Goal: Task Accomplishment & Management: Use online tool/utility

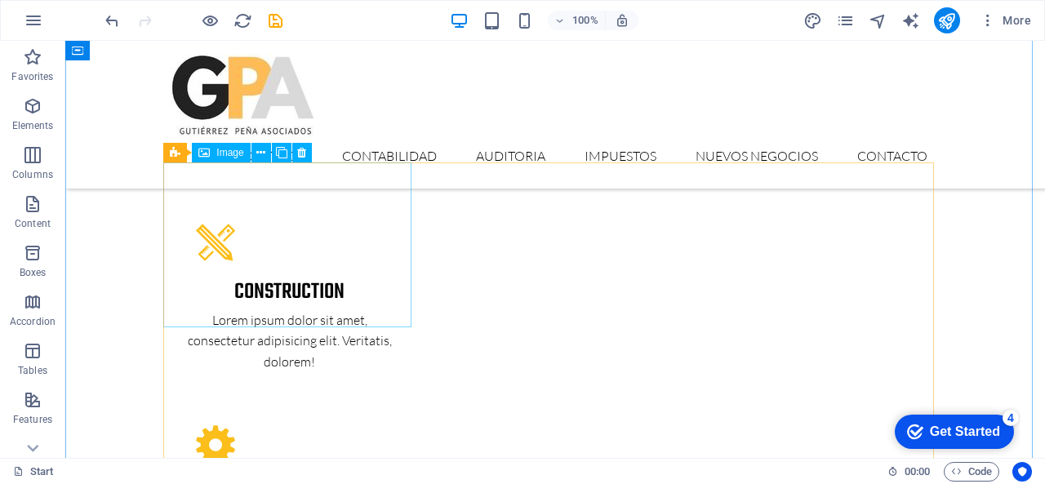
scroll to position [2450, 0]
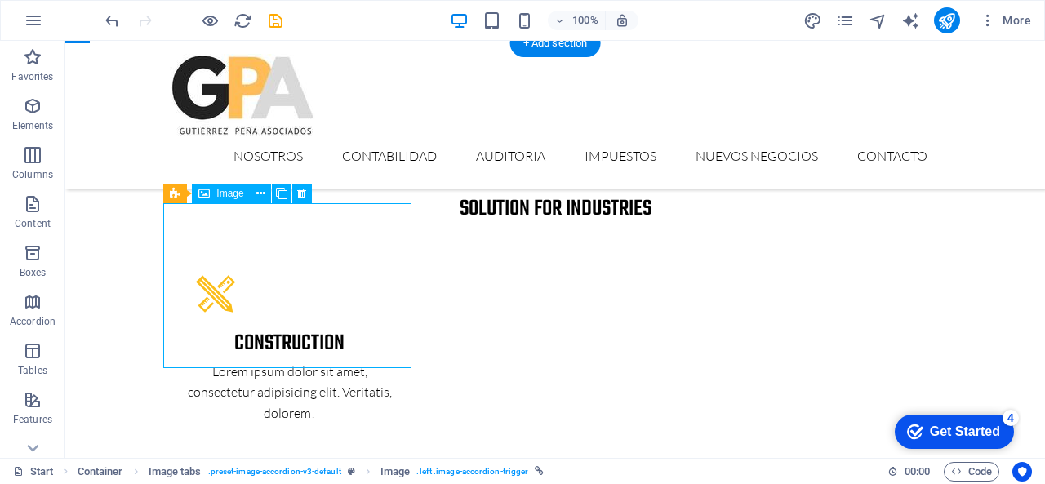
select select "px"
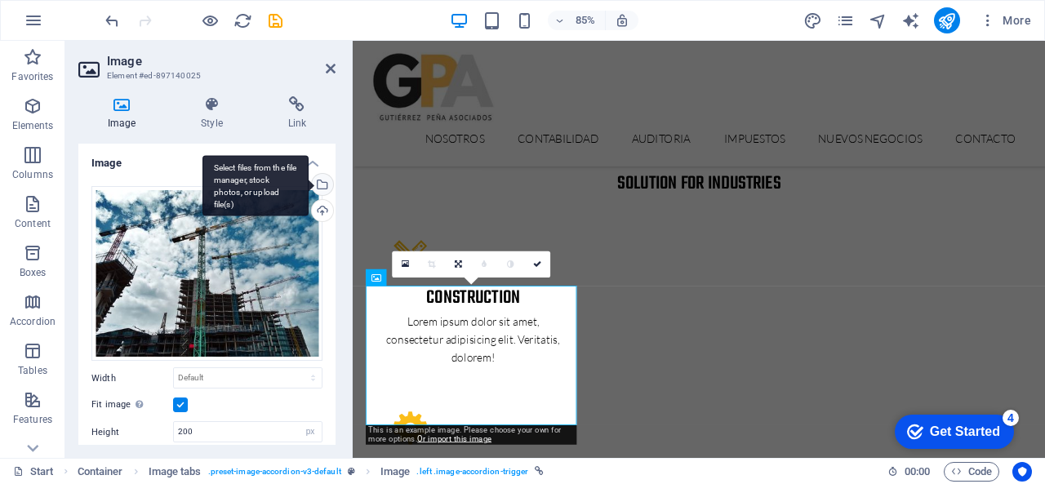
click at [309, 182] on div "Select files from the file manager, stock photos, or upload file(s)" at bounding box center [256, 185] width 106 height 61
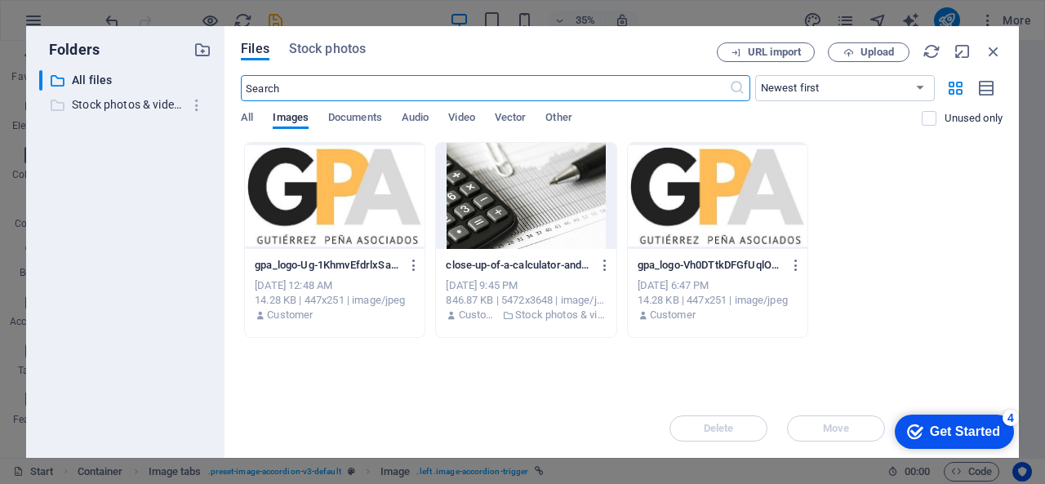
click at [115, 100] on p "Stock photos & videos" at bounding box center [126, 105] width 109 height 19
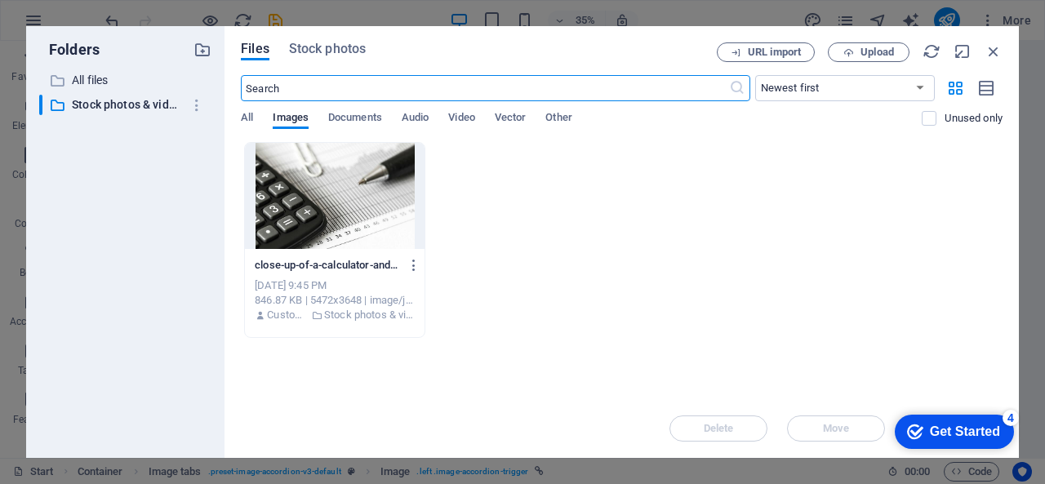
click at [354, 83] on input "text" at bounding box center [485, 88] width 488 height 26
click at [243, 112] on span "All" at bounding box center [247, 119] width 12 height 23
click at [322, 89] on input "text" at bounding box center [485, 88] width 488 height 26
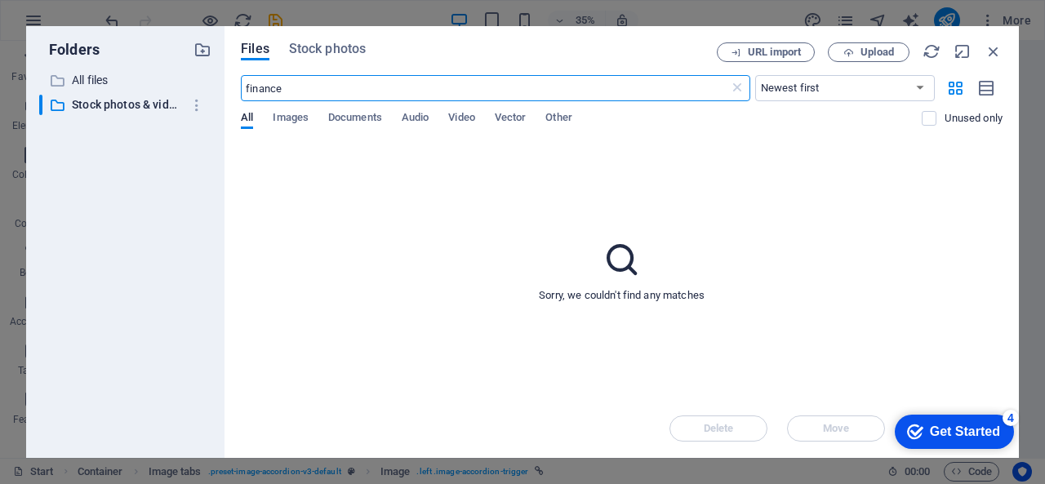
type input "finance"
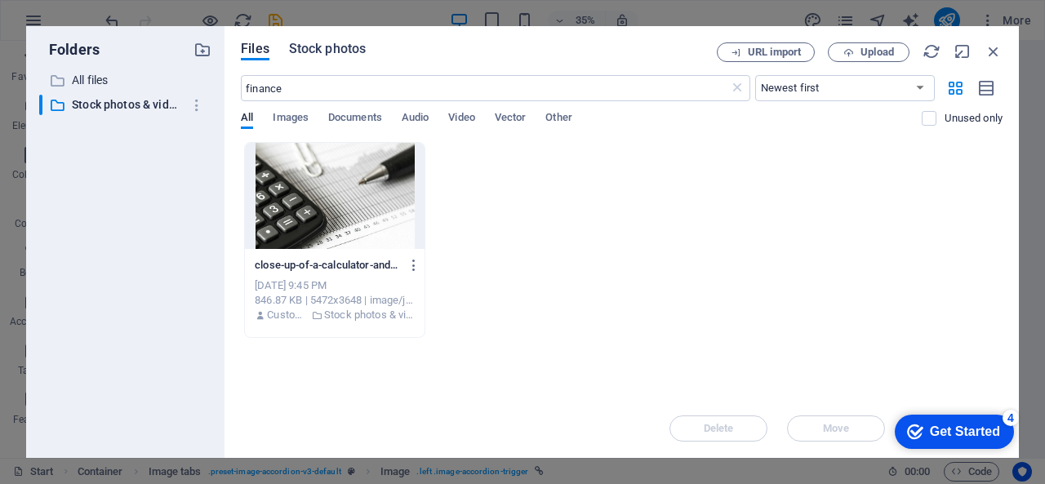
click at [317, 53] on span "Stock photos" at bounding box center [327, 49] width 77 height 20
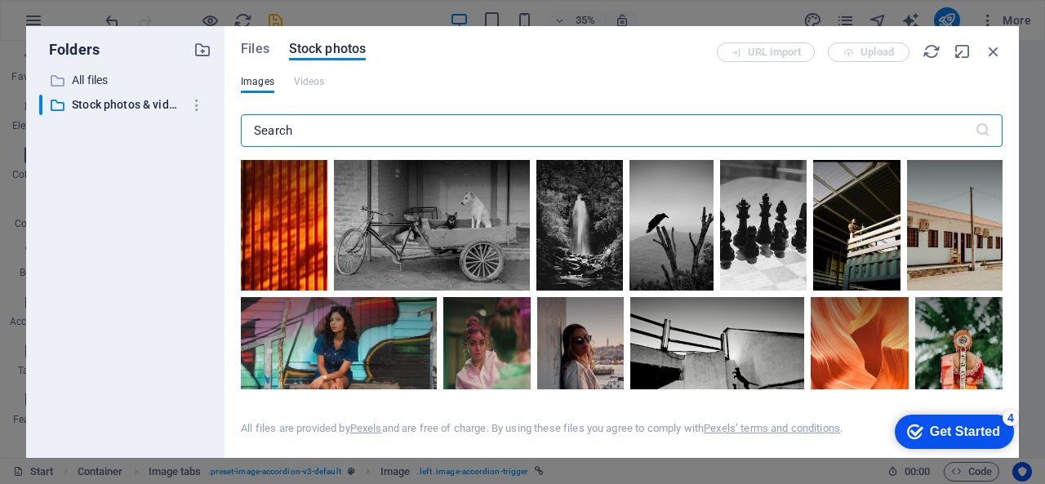
click at [417, 135] on input "text" at bounding box center [608, 130] width 734 height 33
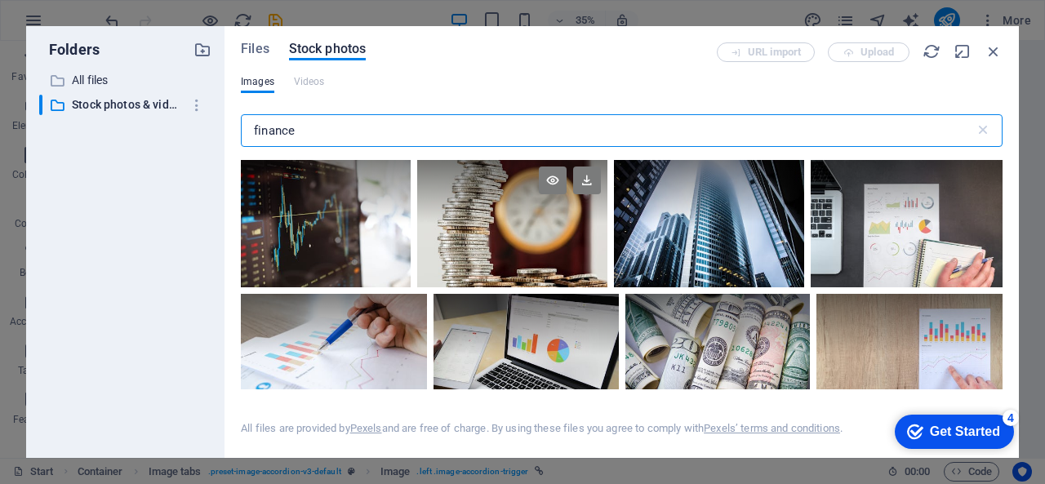
scroll to position [82, 0]
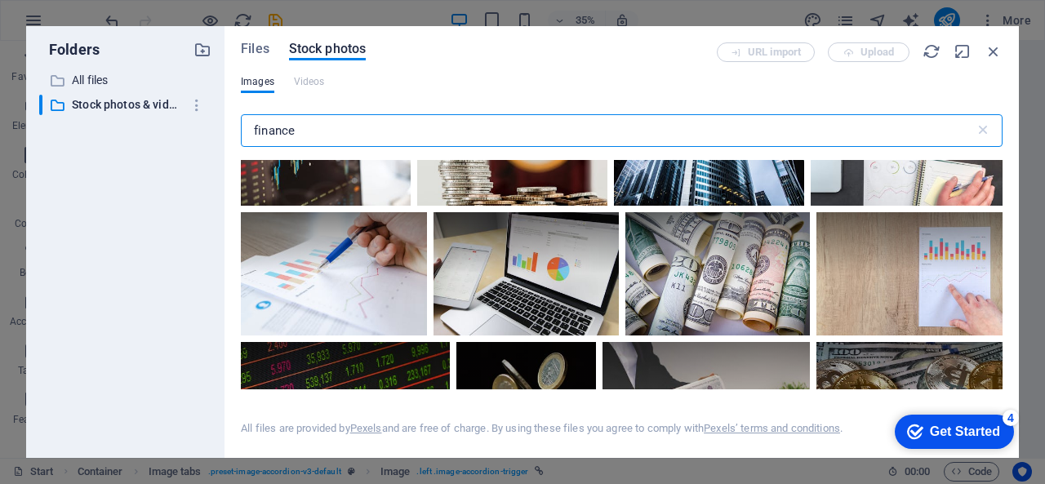
type input "finance"
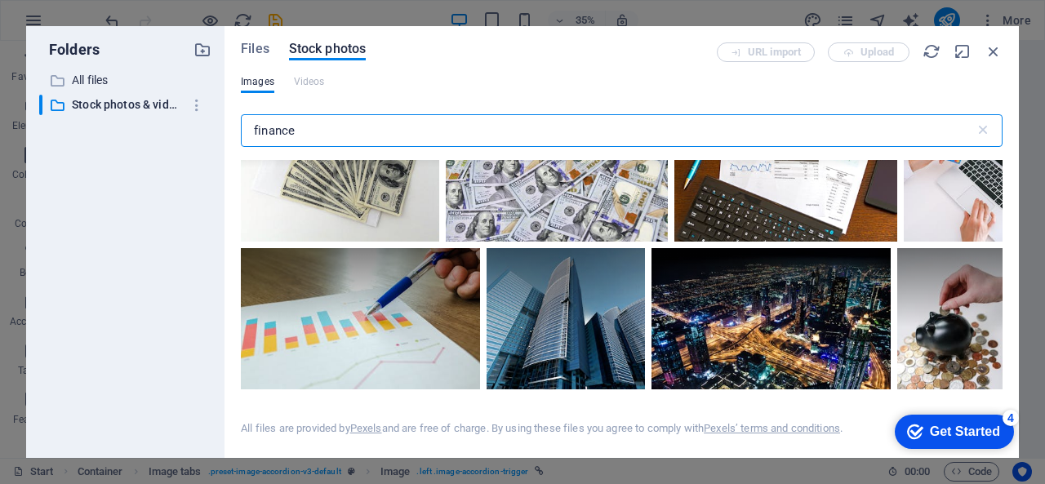
scroll to position [2214, 0]
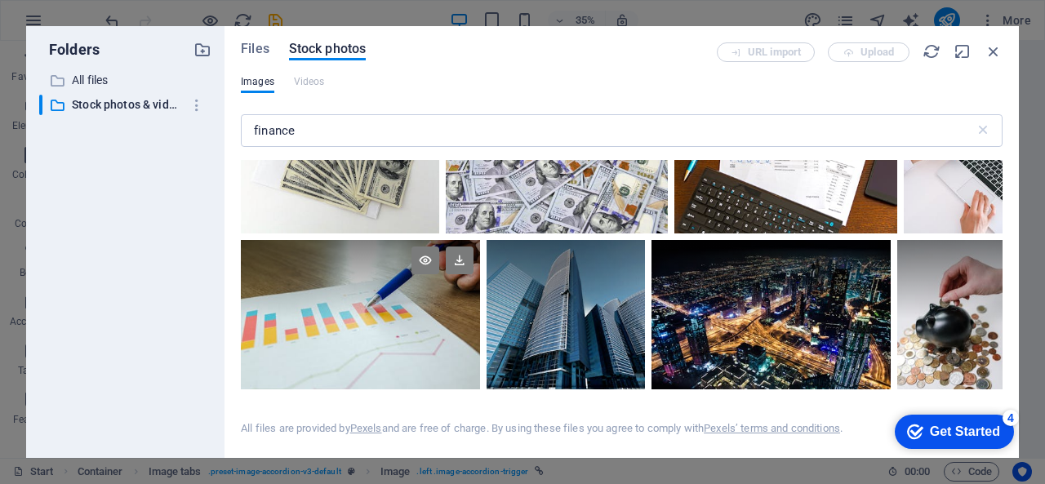
click at [376, 303] on div at bounding box center [360, 279] width 239 height 79
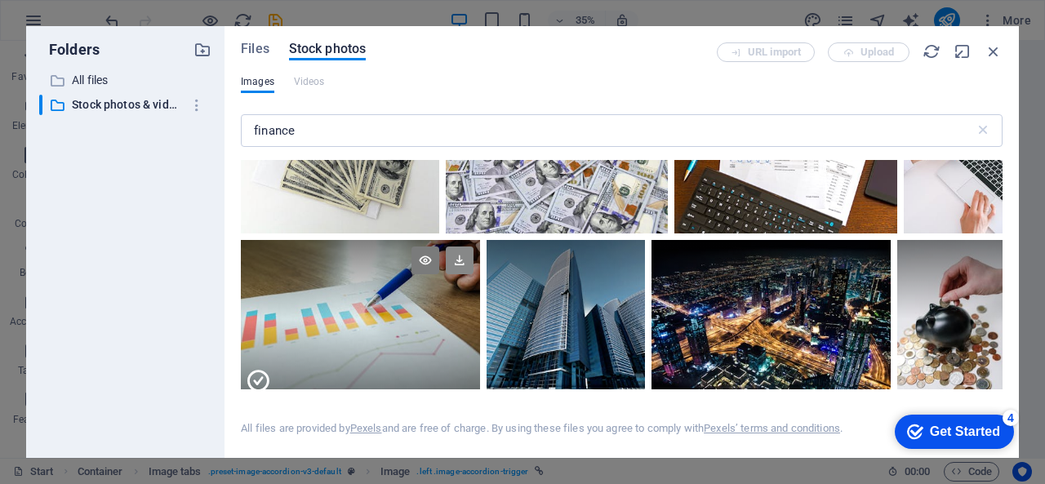
click at [459, 247] on icon at bounding box center [460, 261] width 28 height 28
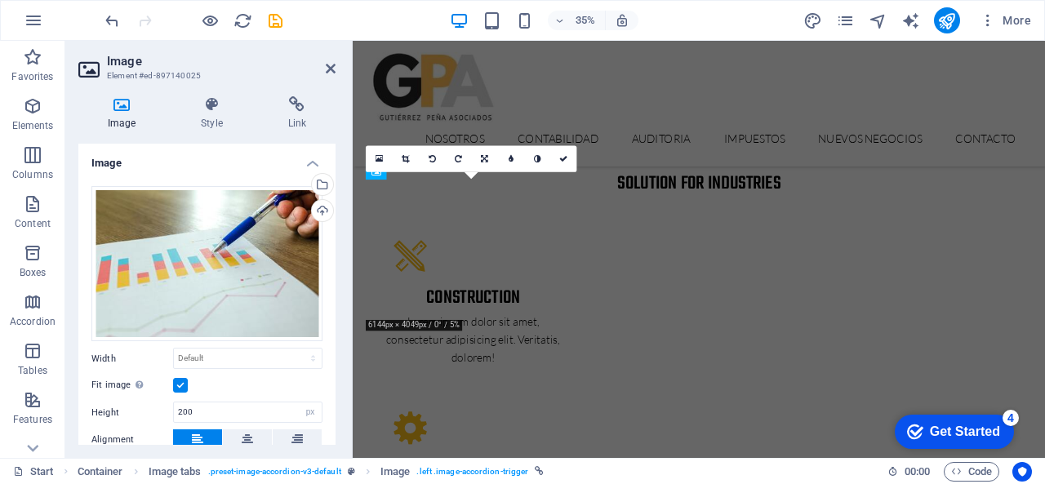
scroll to position [2575, 0]
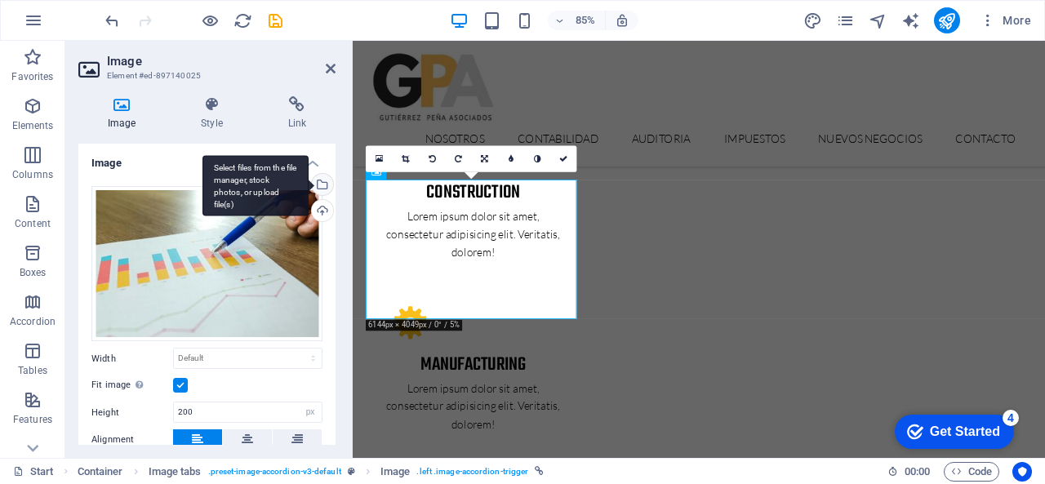
click at [322, 182] on div "Select files from the file manager, stock photos, or upload file(s)" at bounding box center [321, 186] width 25 height 25
click at [322, 182] on body "[DOMAIN_NAME] Start Favorites Elements Columns Content Boxes Accordion Tables F…" at bounding box center [522, 242] width 1045 height 484
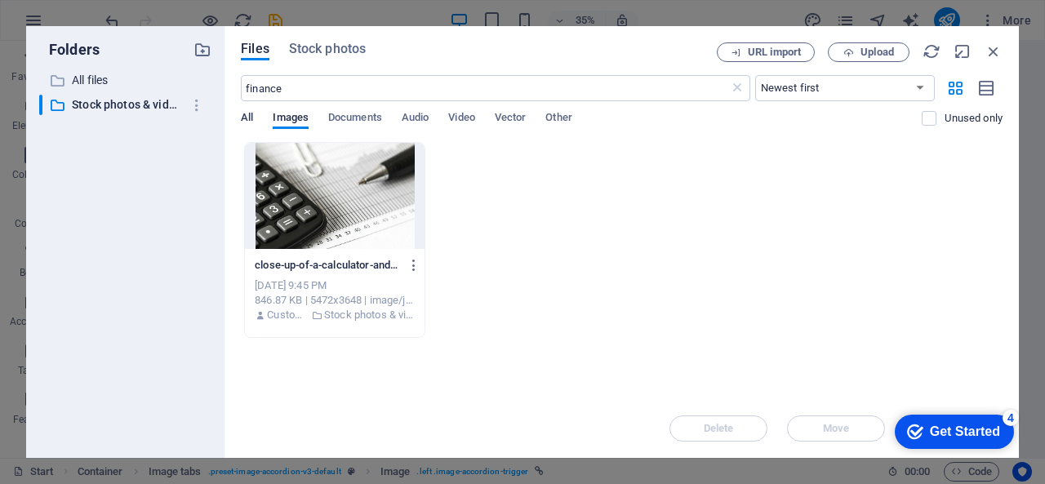
click at [243, 114] on span "All" at bounding box center [247, 119] width 12 height 23
click at [296, 123] on span "Images" at bounding box center [291, 119] width 36 height 23
click at [245, 119] on span "All" at bounding box center [247, 119] width 12 height 23
click at [100, 82] on p "All files" at bounding box center [126, 80] width 109 height 19
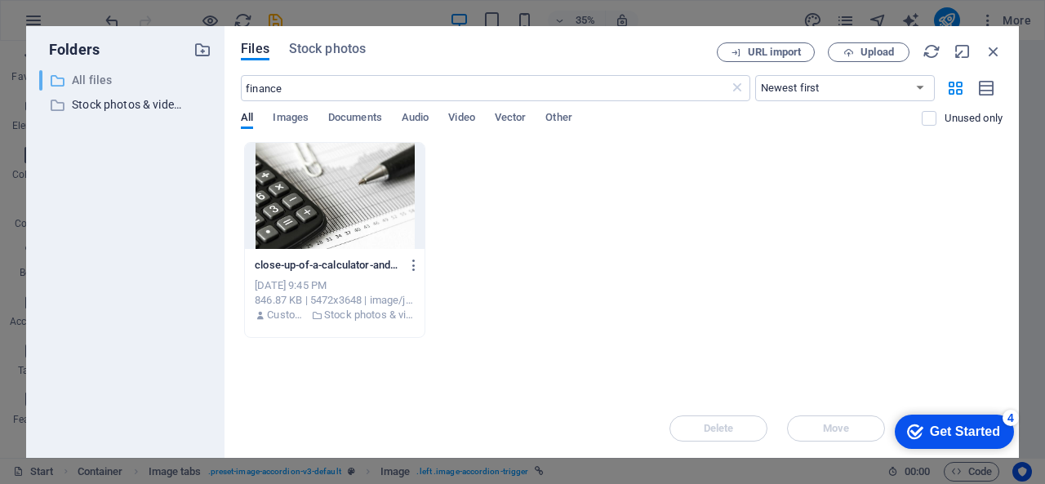
click at [100, 82] on p "All files" at bounding box center [126, 80] width 109 height 19
click at [201, 48] on icon "button" at bounding box center [203, 50] width 18 height 18
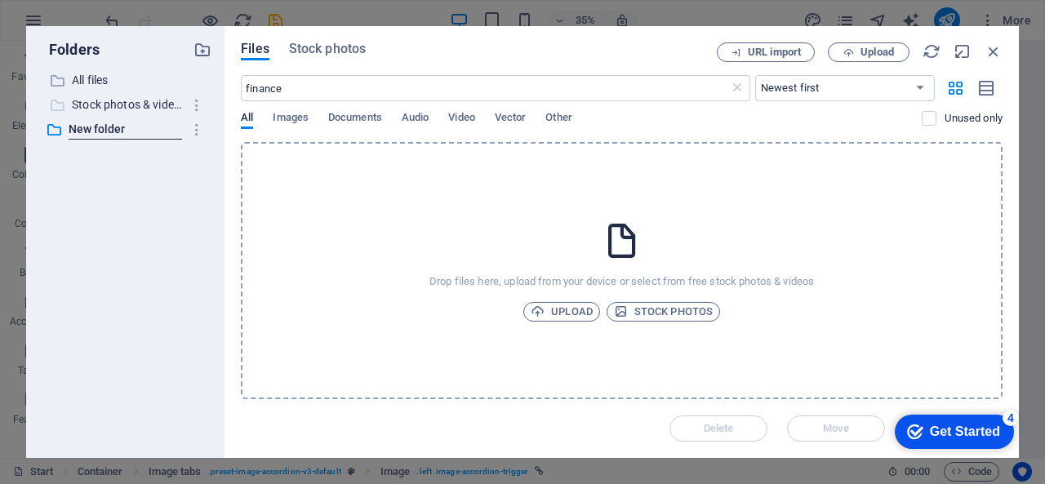
click at [172, 109] on p "Stock photos & videos" at bounding box center [126, 105] width 109 height 19
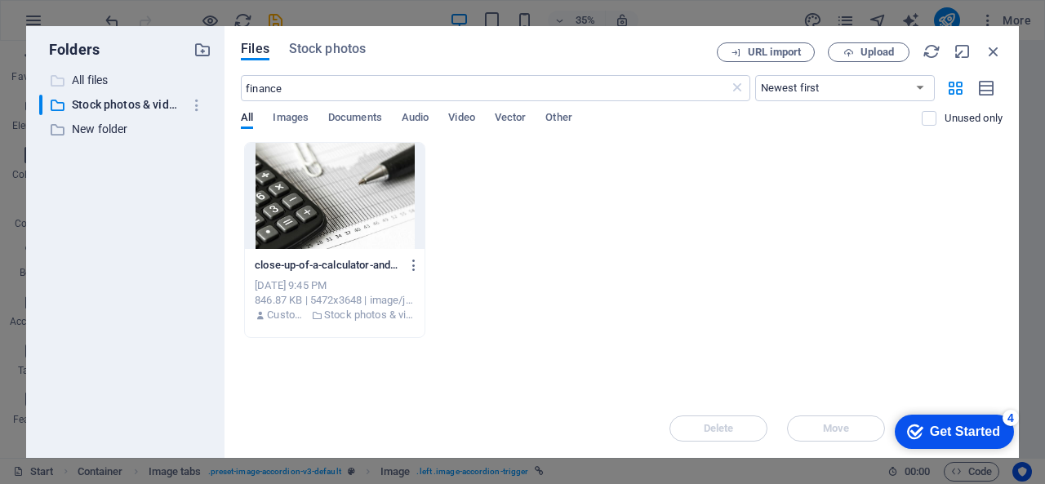
click at [60, 82] on icon at bounding box center [57, 81] width 16 height 16
click at [283, 119] on span "Images" at bounding box center [291, 119] width 36 height 23
click at [319, 52] on span "Stock photos" at bounding box center [327, 49] width 77 height 20
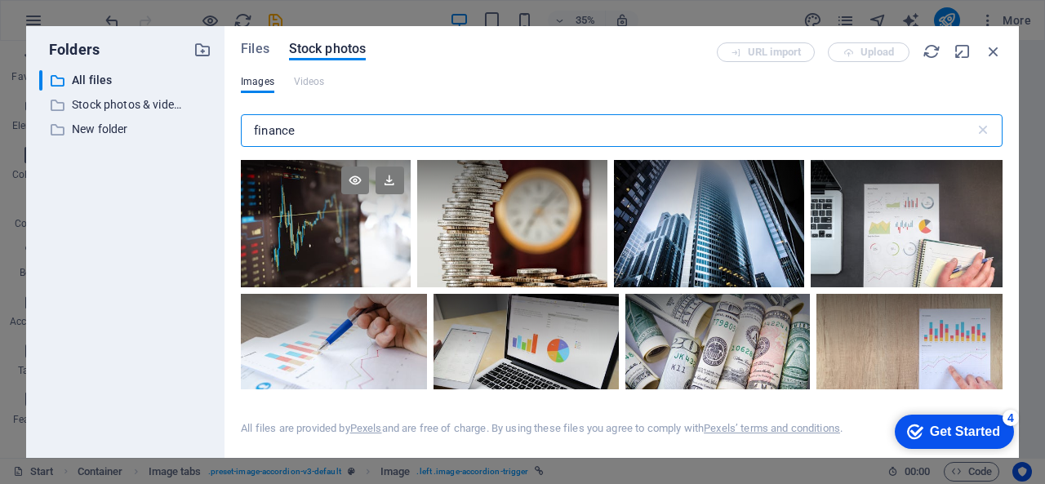
scroll to position [114, 0]
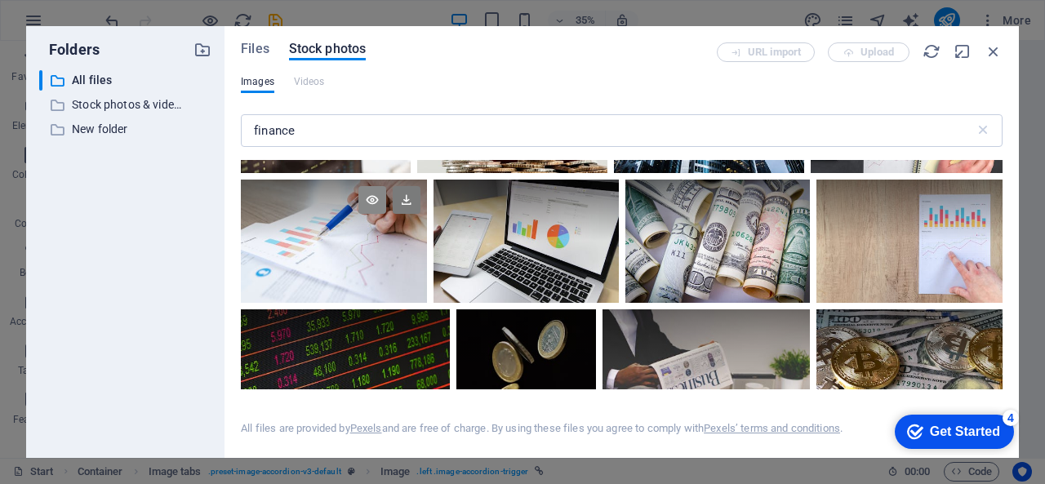
click at [367, 196] on icon at bounding box center [373, 200] width 28 height 28
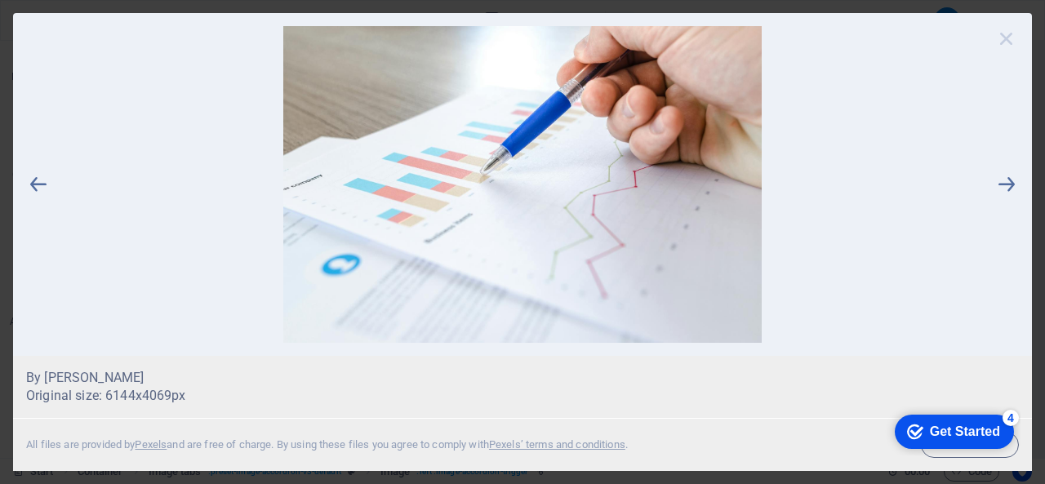
click at [1005, 31] on icon at bounding box center [1007, 38] width 25 height 25
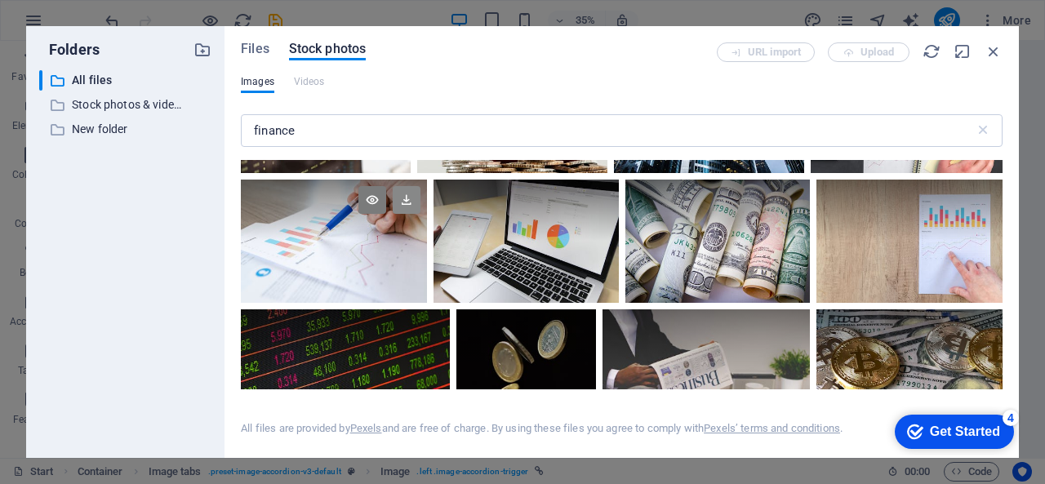
click at [403, 203] on icon at bounding box center [407, 200] width 28 height 28
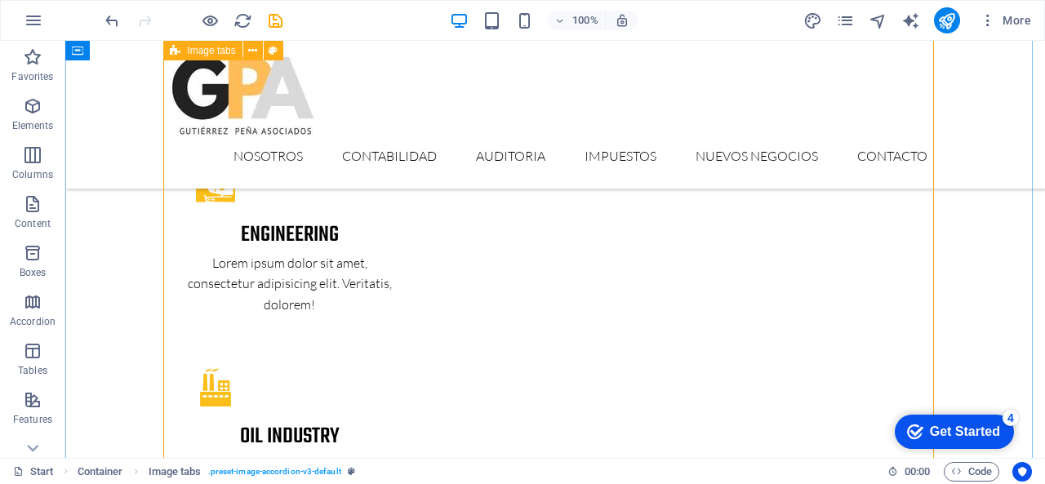
scroll to position [2934, 0]
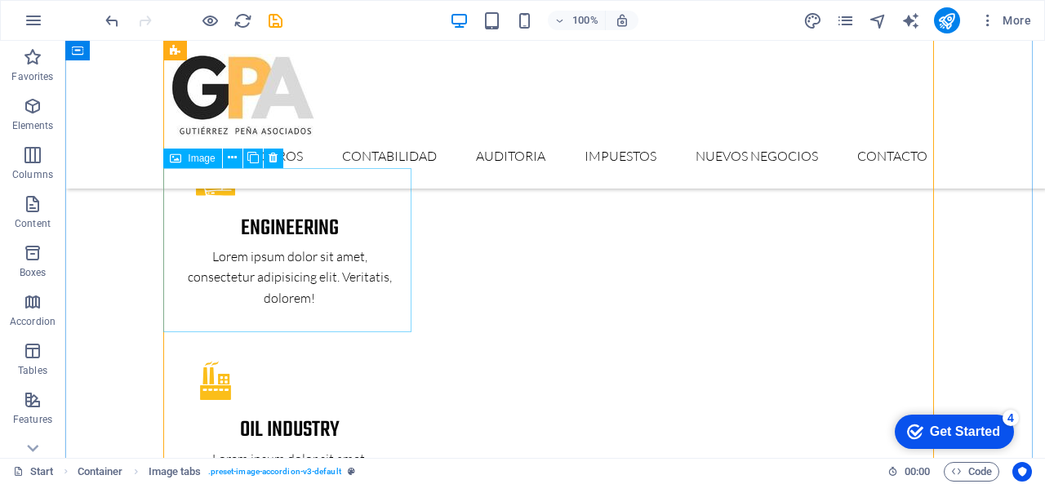
select select "px"
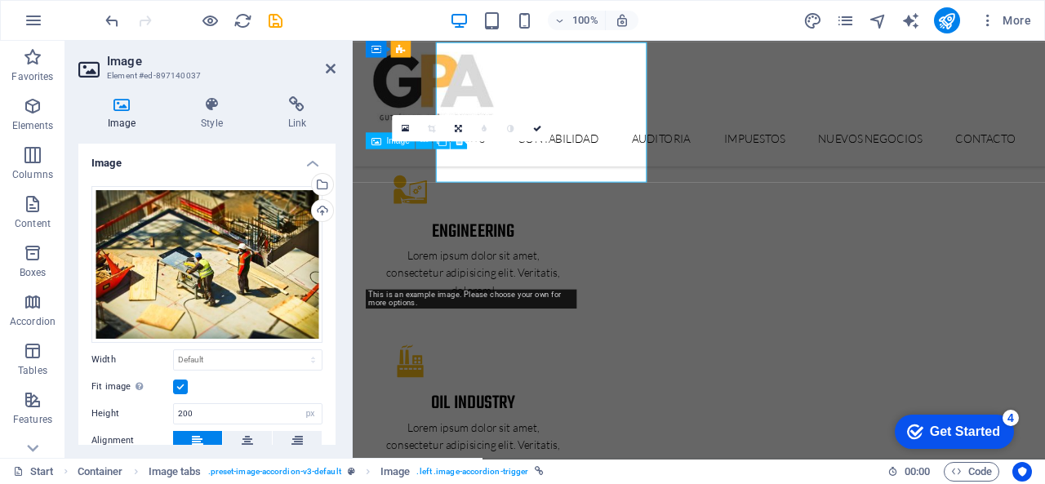
scroll to position [3060, 0]
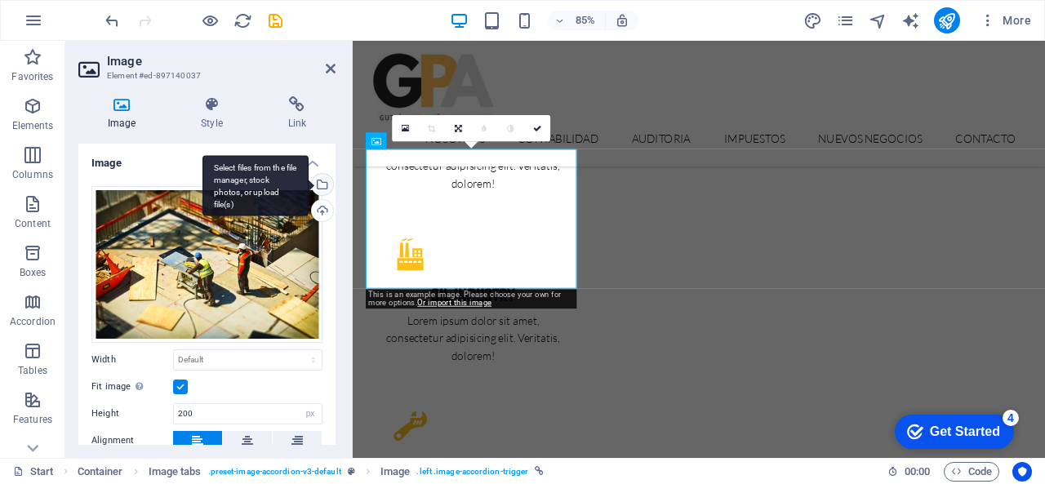
click at [309, 181] on div "Select files from the file manager, stock photos, or upload file(s)" at bounding box center [256, 185] width 106 height 61
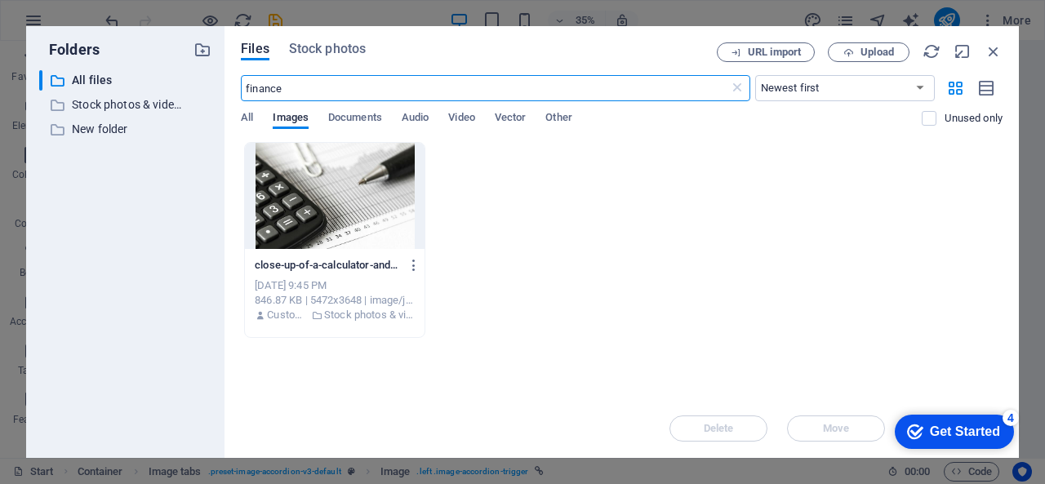
scroll to position [3552, 0]
click at [132, 100] on p "Stock photos & videos" at bounding box center [126, 105] width 109 height 19
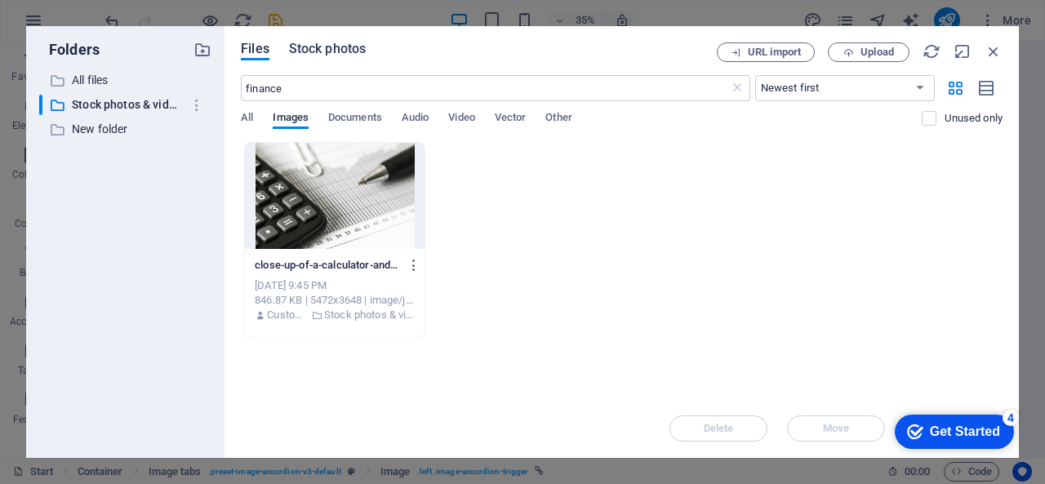
click at [323, 52] on span "Stock photos" at bounding box center [327, 49] width 77 height 20
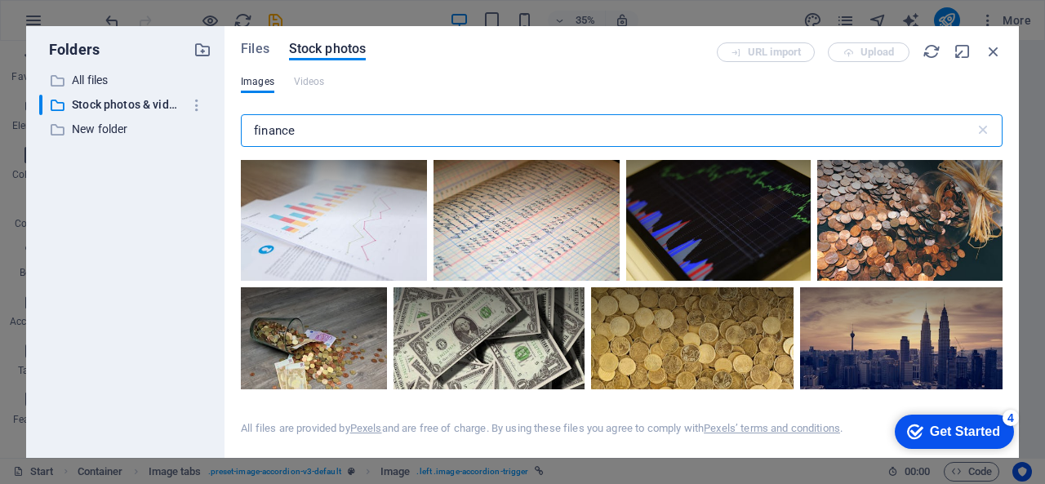
scroll to position [719, 0]
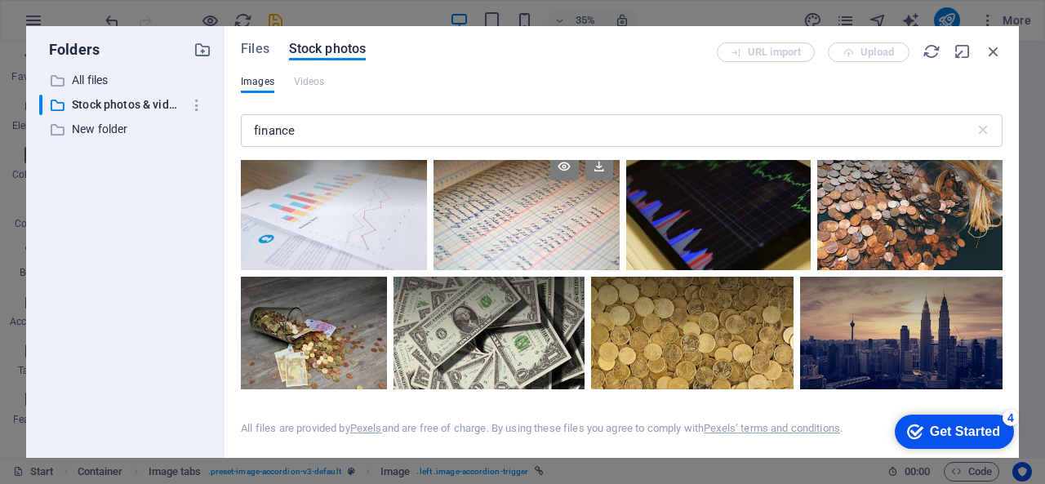
click at [515, 216] on div at bounding box center [526, 207] width 185 height 123
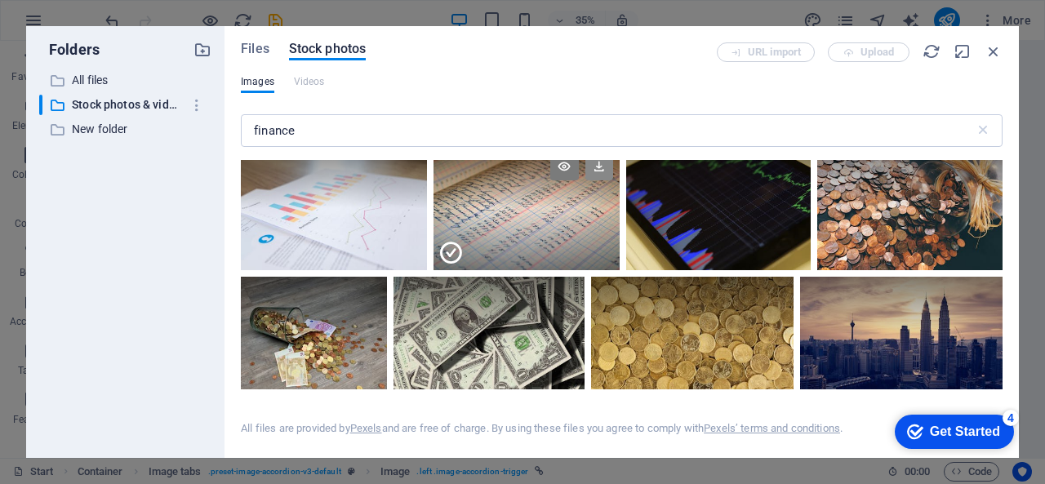
click at [592, 172] on icon at bounding box center [600, 167] width 28 height 28
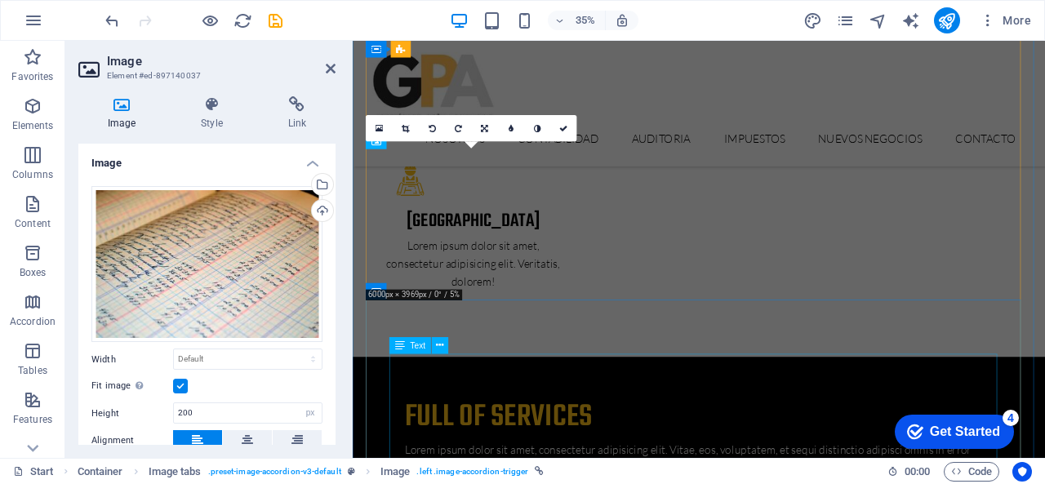
scroll to position [3060, 0]
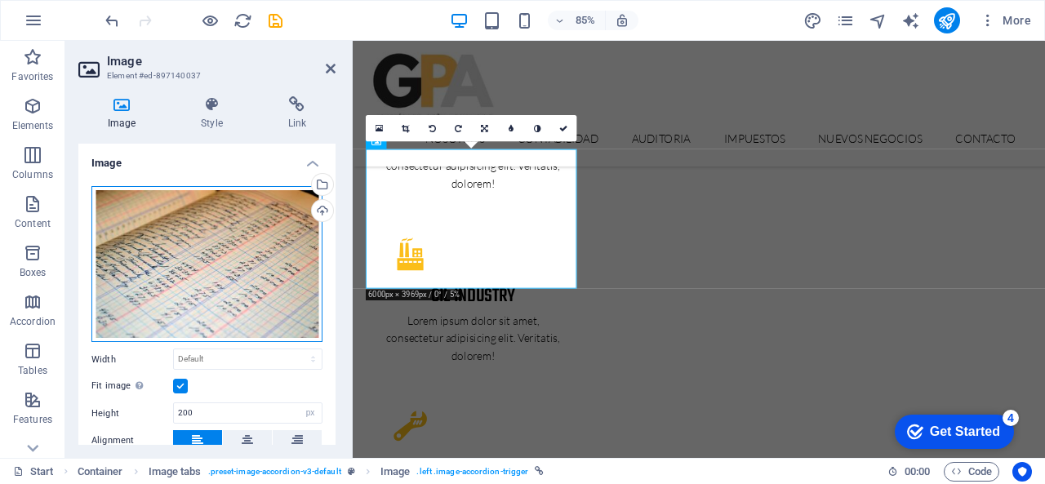
click at [273, 234] on div "Drag files here, click to choose files or select files from Files or our free s…" at bounding box center [206, 264] width 231 height 157
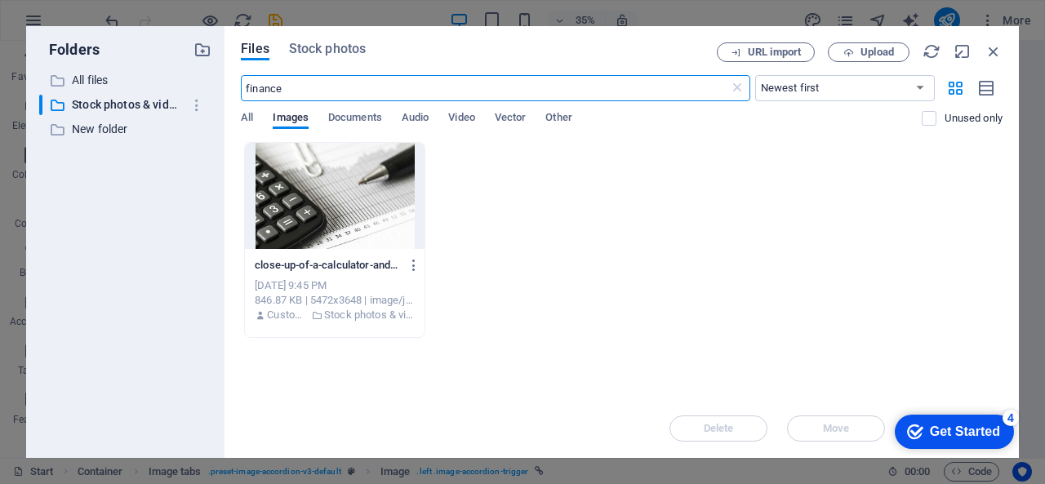
scroll to position [3552, 0]
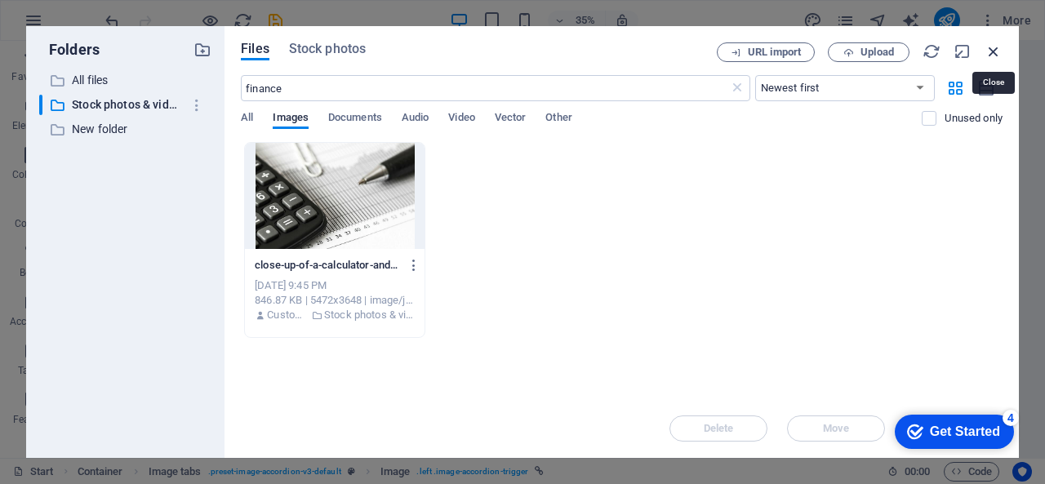
click at [998, 55] on icon "button" at bounding box center [994, 51] width 18 height 18
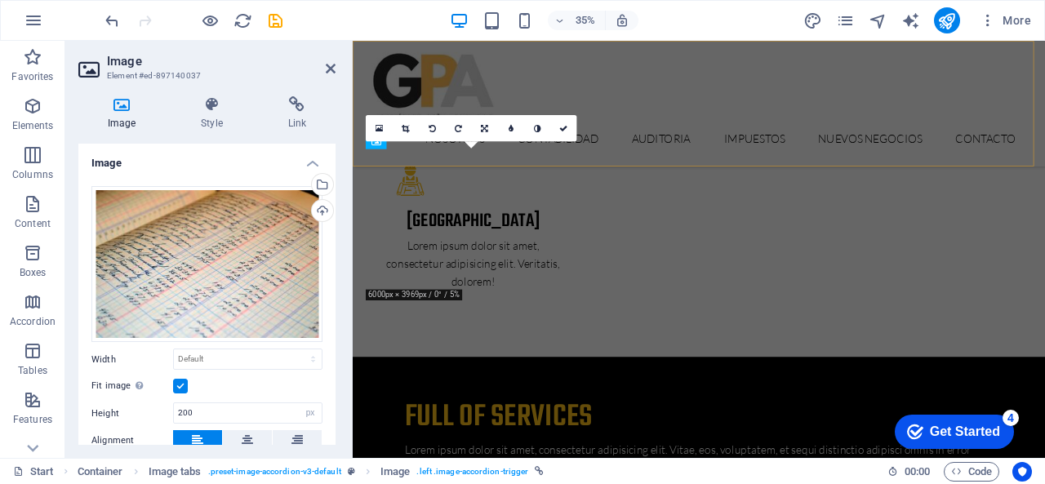
scroll to position [3060, 0]
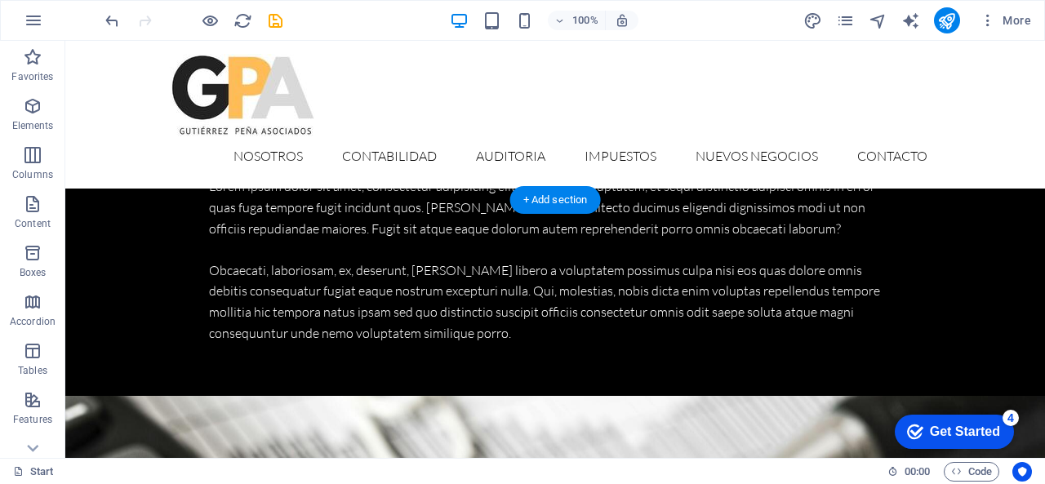
scroll to position [3862, 0]
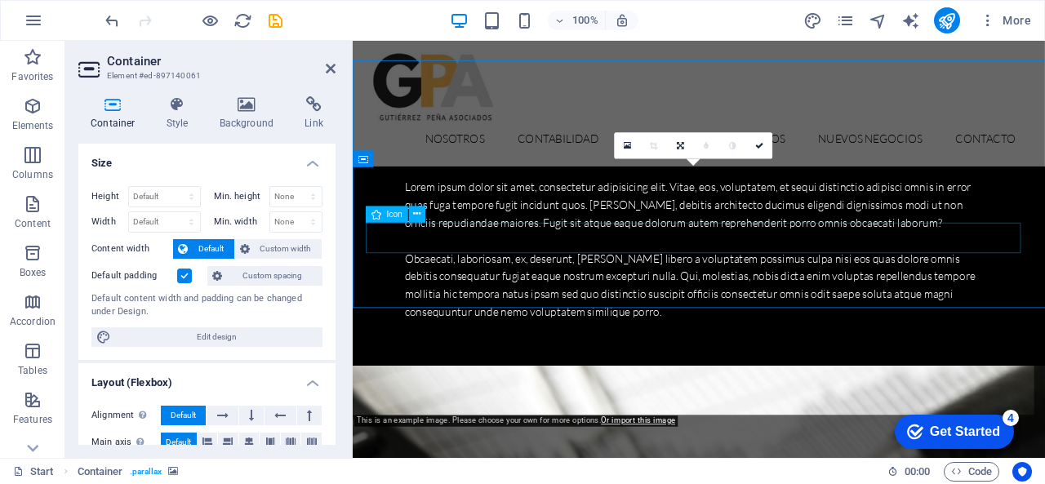
scroll to position [3988, 0]
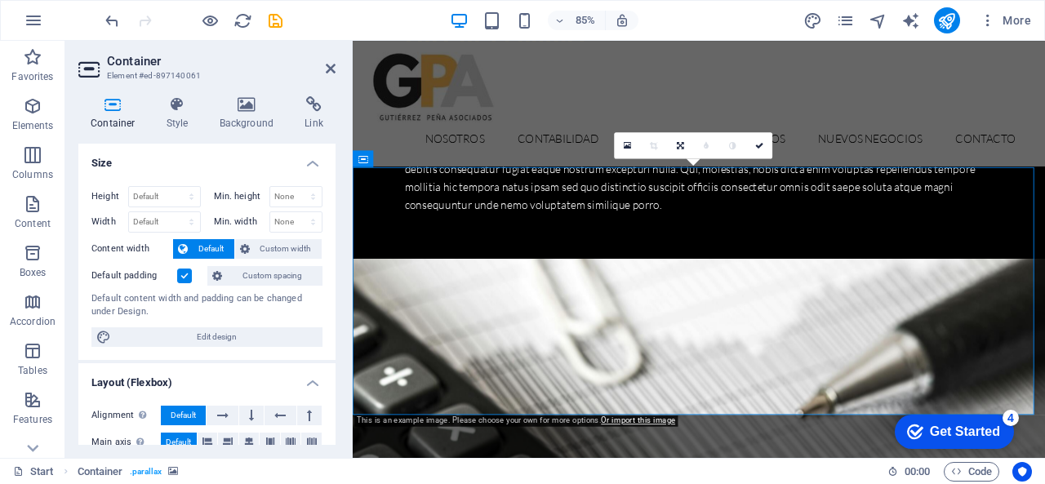
click at [621, 145] on link at bounding box center [627, 145] width 26 height 26
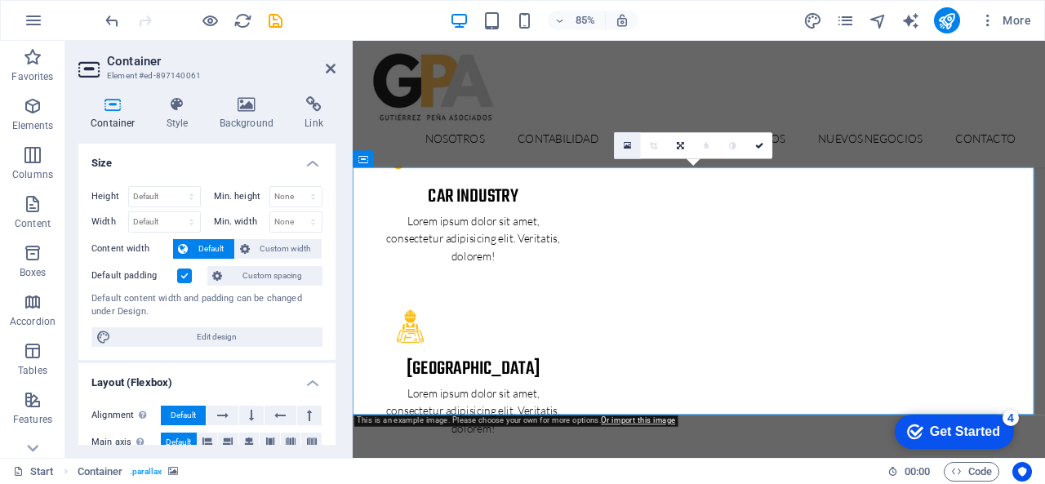
scroll to position [4481, 0]
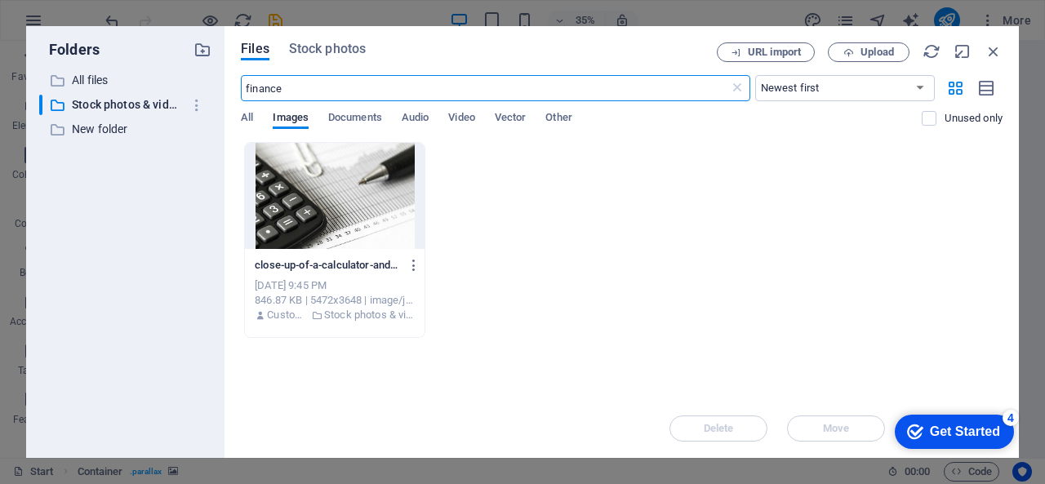
click at [328, 42] on div "Files Stock photos URL import Upload finance ​ Newest first Oldest first Name (…" at bounding box center [622, 242] width 795 height 432
click at [323, 42] on span "Stock photos" at bounding box center [327, 49] width 77 height 20
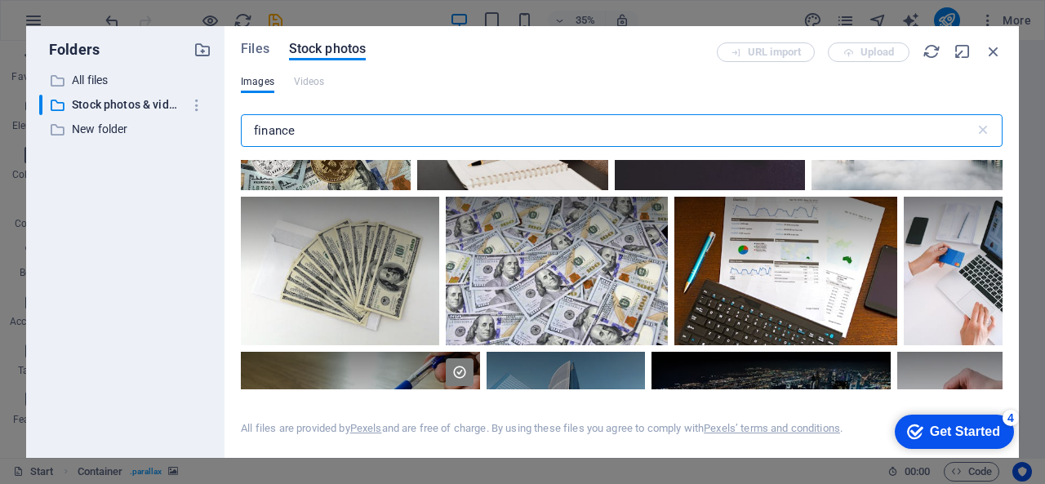
scroll to position [2099, 0]
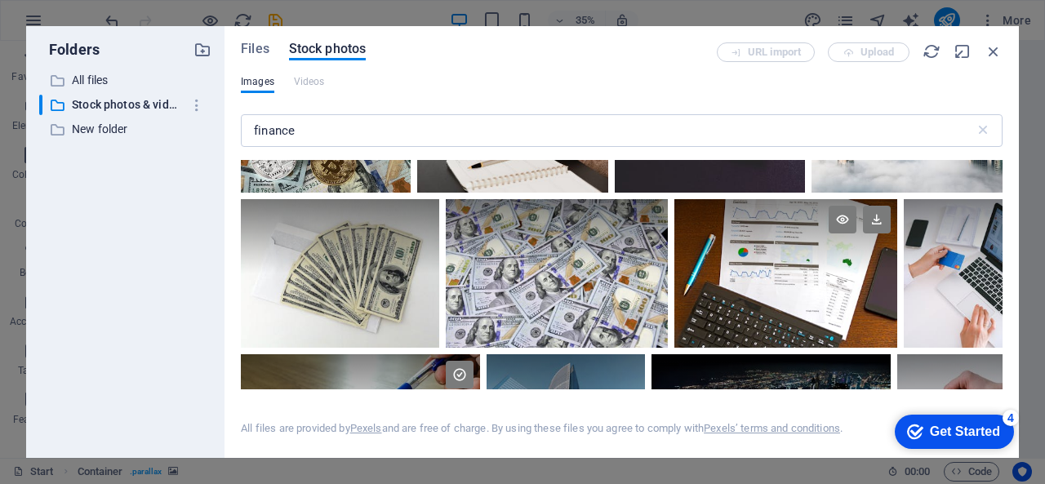
click at [778, 295] on div at bounding box center [786, 273] width 223 height 149
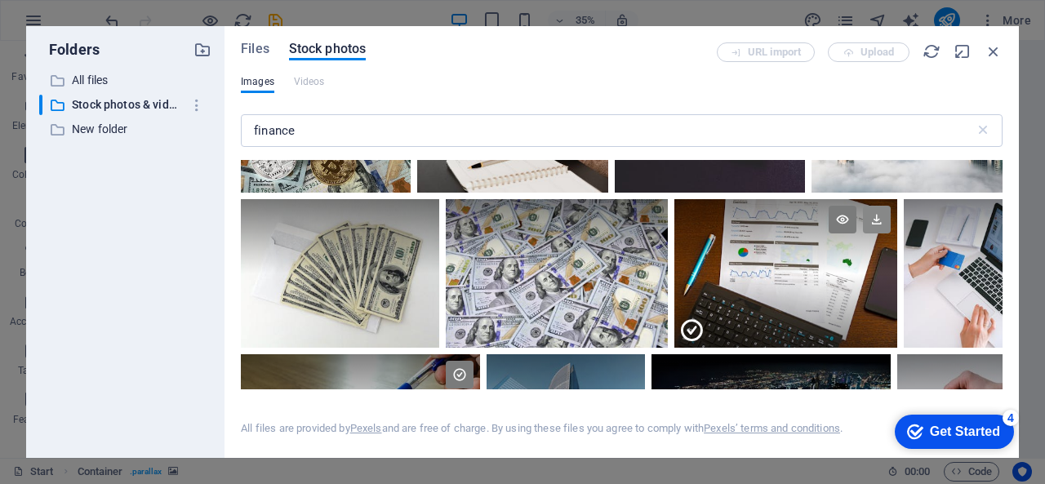
click at [879, 206] on icon at bounding box center [877, 220] width 28 height 28
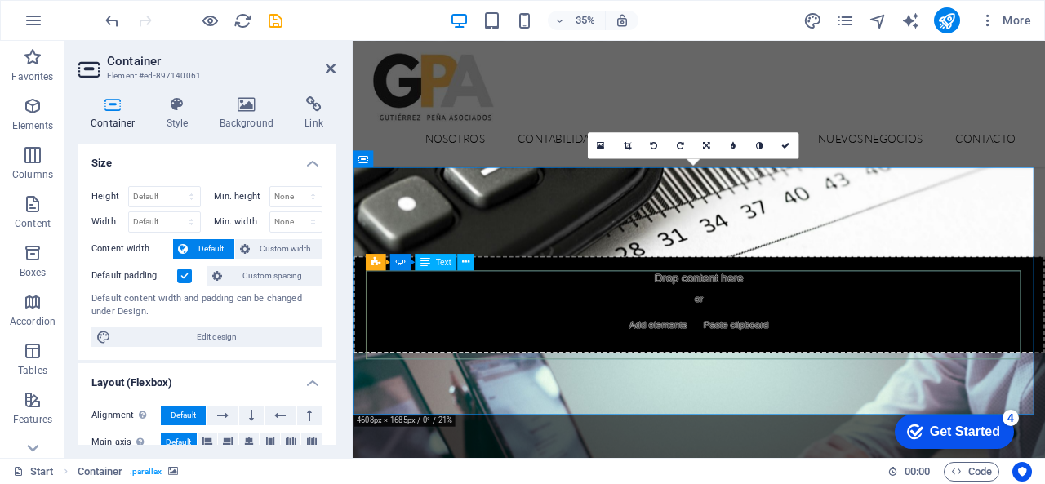
scroll to position [3988, 0]
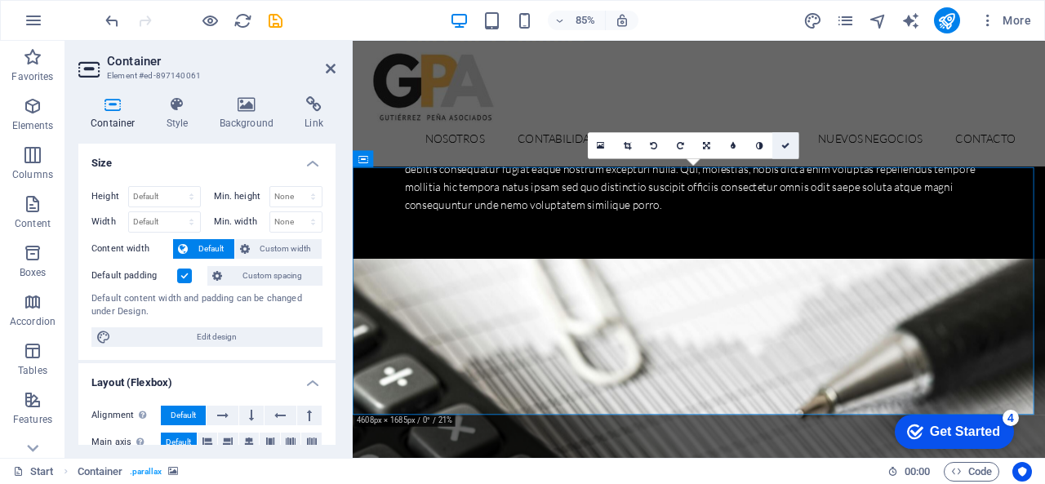
click at [779, 151] on link at bounding box center [786, 145] width 26 height 26
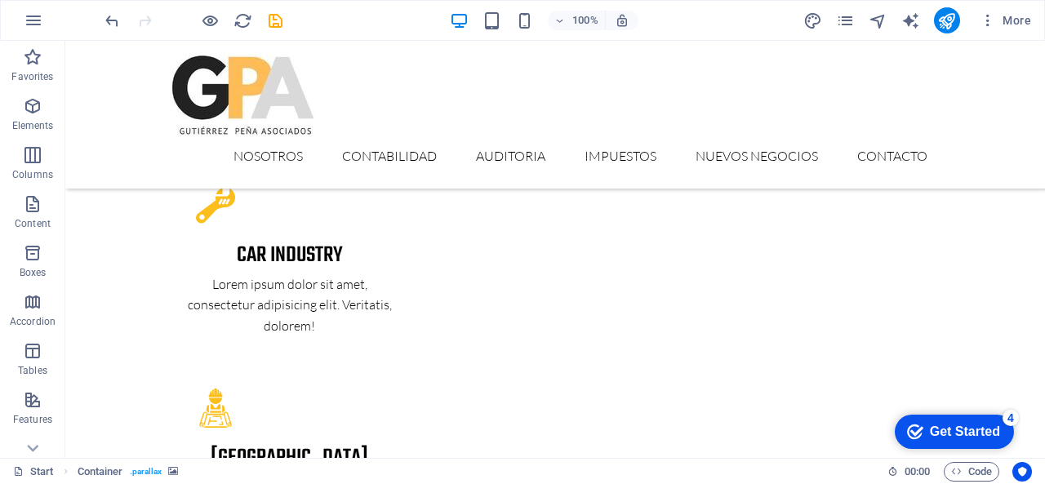
scroll to position [3315, 0]
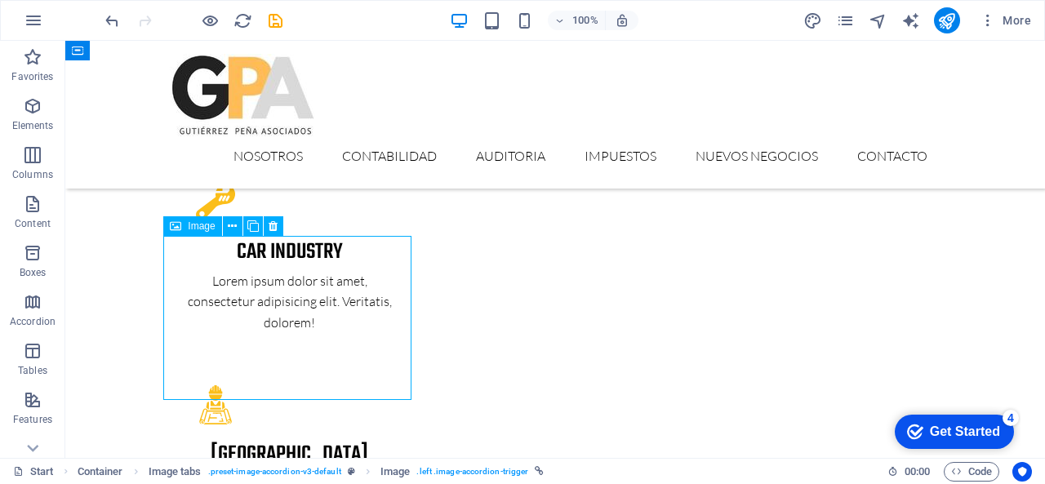
click at [308, 275] on div "Drag here to replace the existing content. Press “Ctrl” if you want to create a…" at bounding box center [555, 249] width 980 height 417
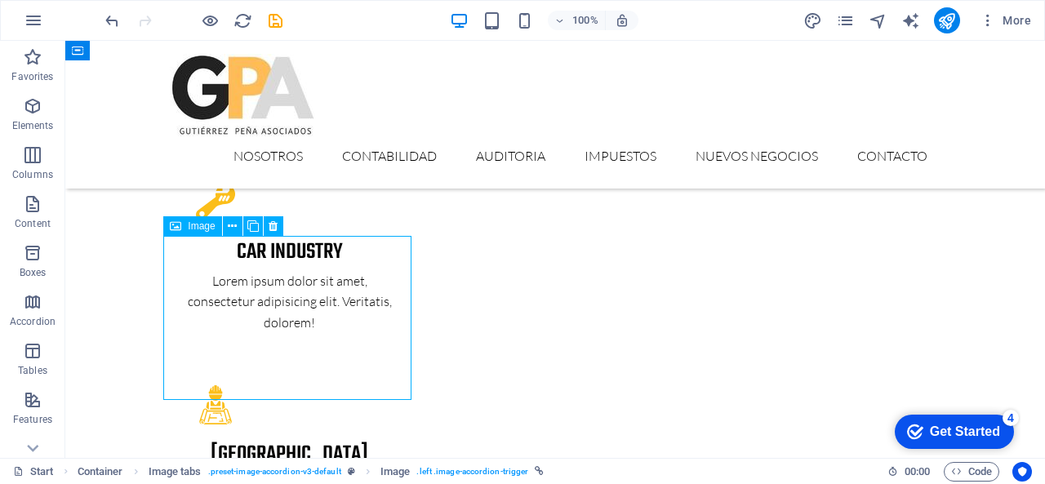
select select "px"
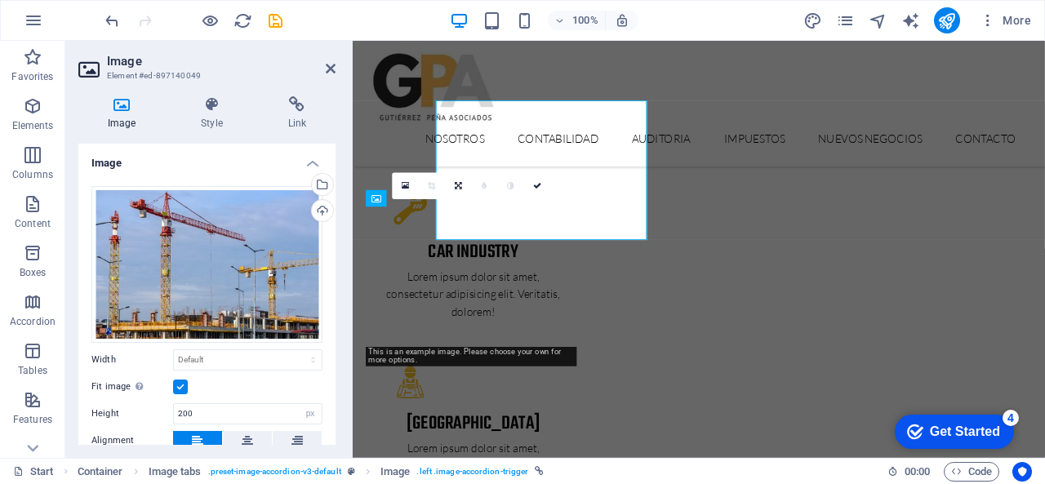
scroll to position [3440, 0]
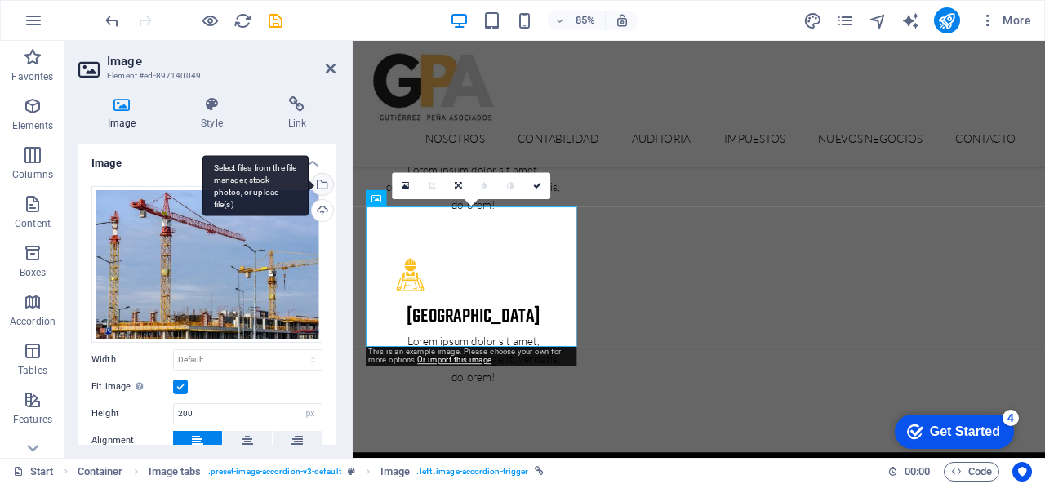
click at [309, 181] on div "Select files from the file manager, stock photos, or upload file(s)" at bounding box center [256, 185] width 106 height 61
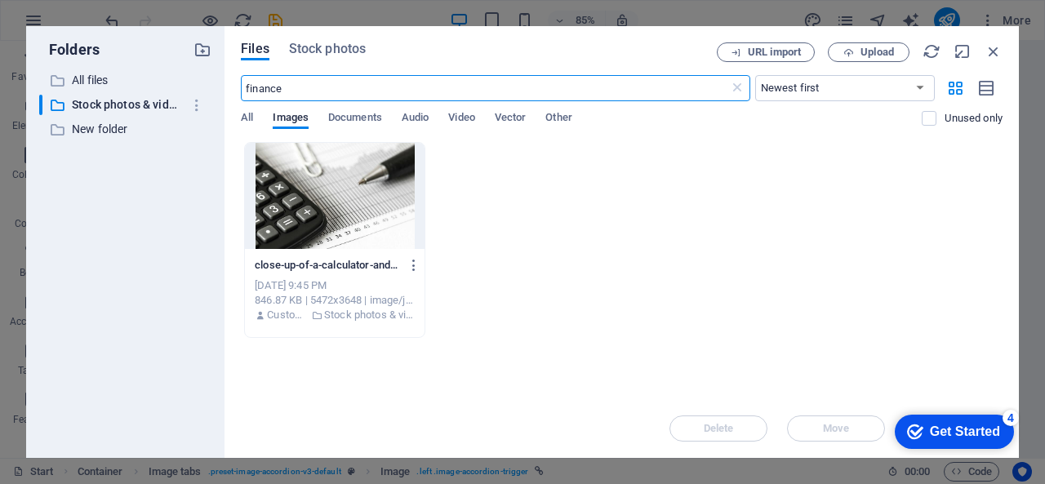
scroll to position [3933, 0]
drag, startPoint x: 301, startPoint y: 89, endPoint x: 203, endPoint y: 90, distance: 98.0
click at [206, 90] on div "Folders ​ All files All files ​ Stock photos & videos Stock photos & videos ​ N…" at bounding box center [522, 242] width 993 height 432
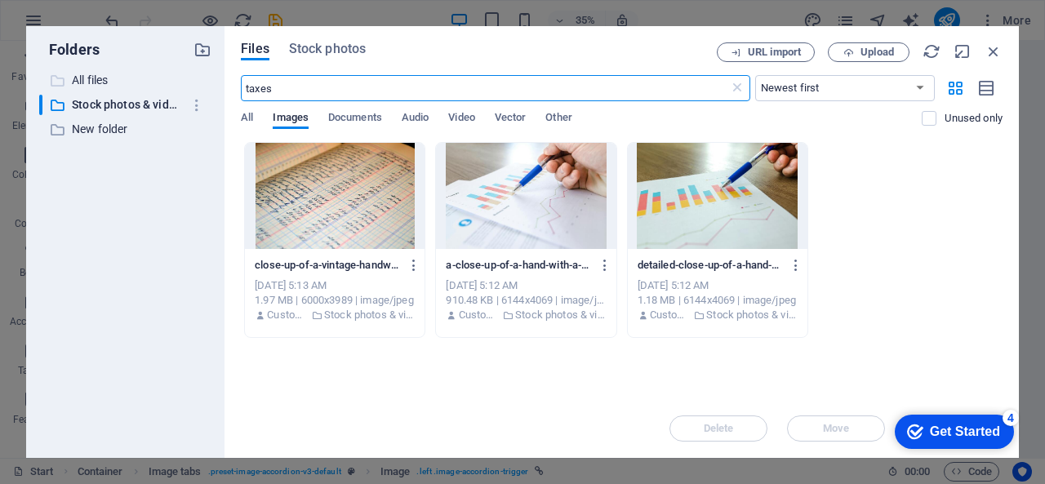
type input "taxes"
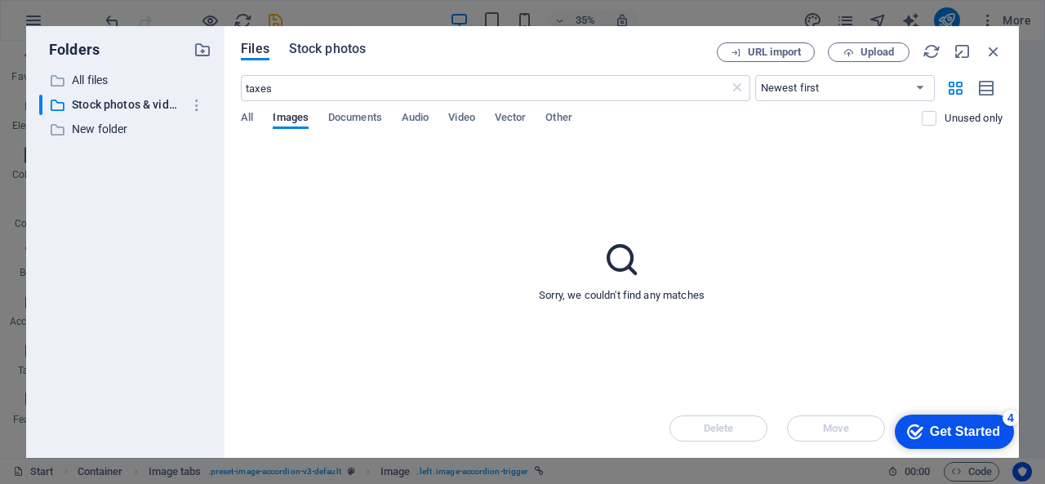
click at [322, 56] on span "Stock photos" at bounding box center [327, 49] width 77 height 20
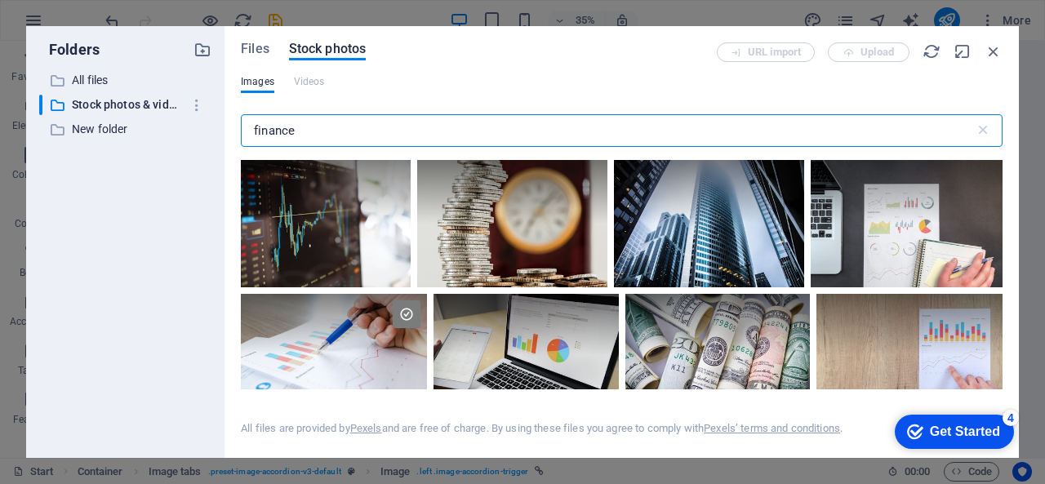
drag, startPoint x: 345, startPoint y: 141, endPoint x: 2, endPoint y: 25, distance: 362.1
click at [0, 27] on div "Folders ​ All files All files ​ Stock photos & videos Stock photos & videos ​ N…" at bounding box center [522, 242] width 1045 height 484
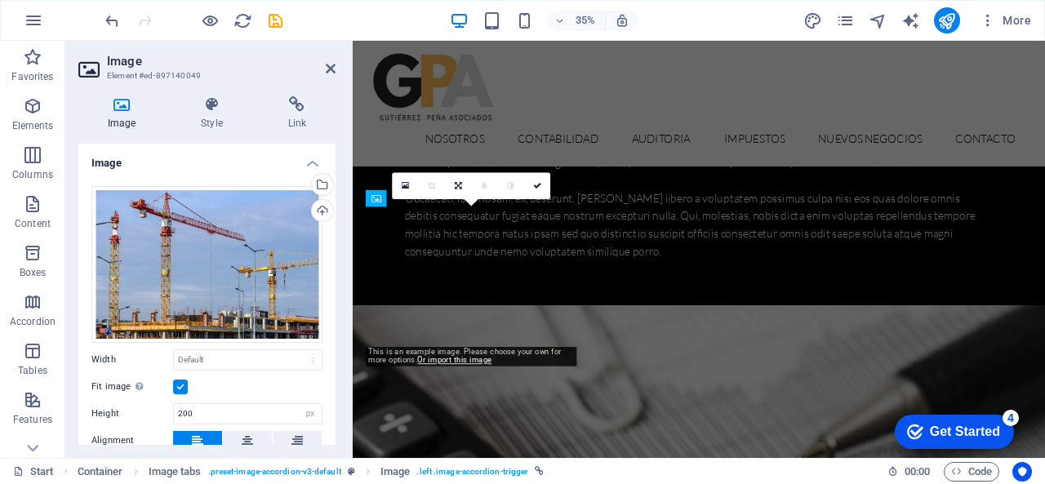
scroll to position [3440, 0]
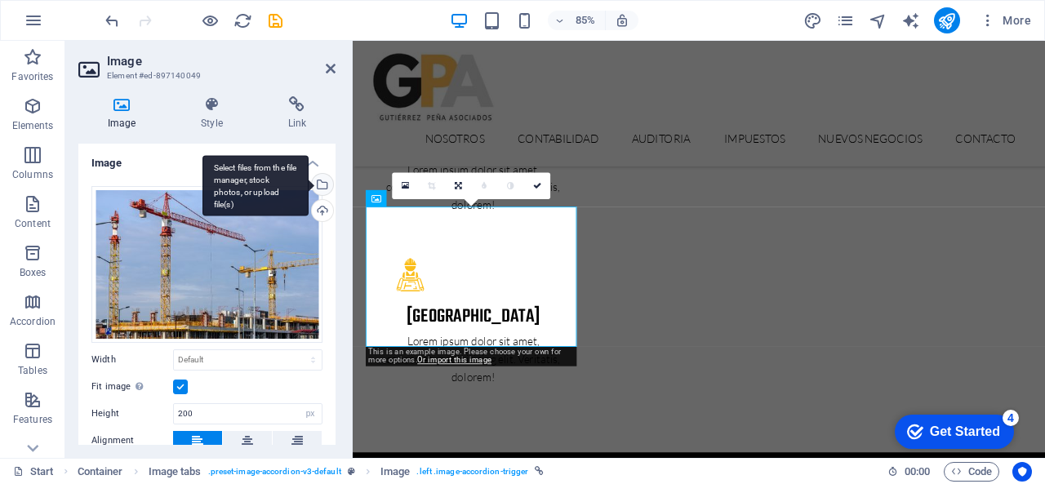
click at [309, 185] on div "Select files from the file manager, stock photos, or upload file(s)" at bounding box center [256, 185] width 106 height 61
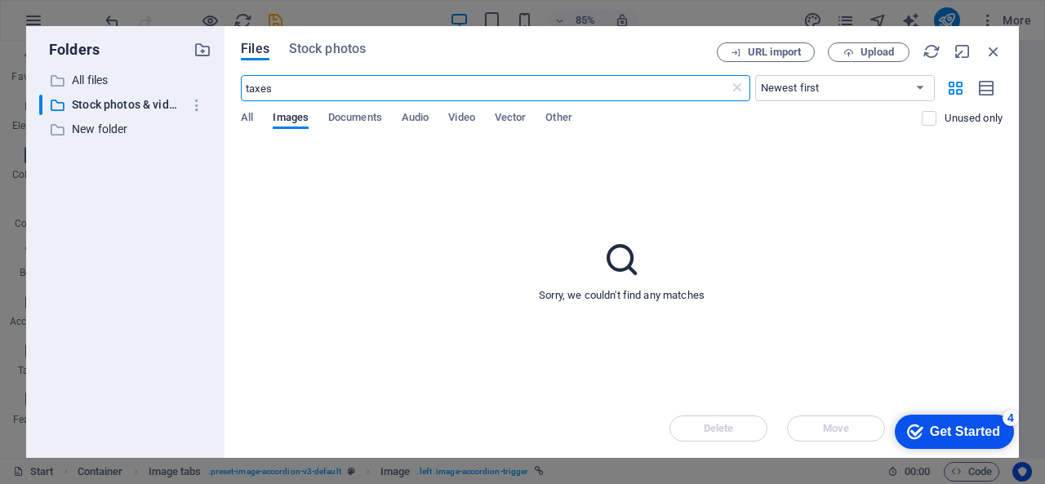
scroll to position [3933, 0]
click at [323, 48] on span "Stock photos" at bounding box center [327, 49] width 77 height 20
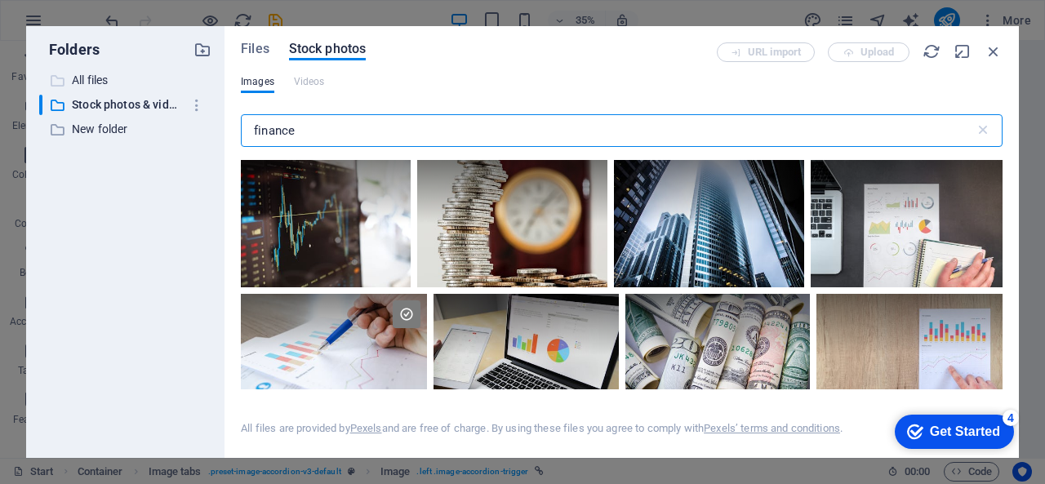
drag, startPoint x: 303, startPoint y: 137, endPoint x: 90, endPoint y: 89, distance: 218.6
click at [90, 89] on div "Folders ​ All files All files ​ Stock photos & videos Stock photos & videos ​ N…" at bounding box center [522, 242] width 993 height 432
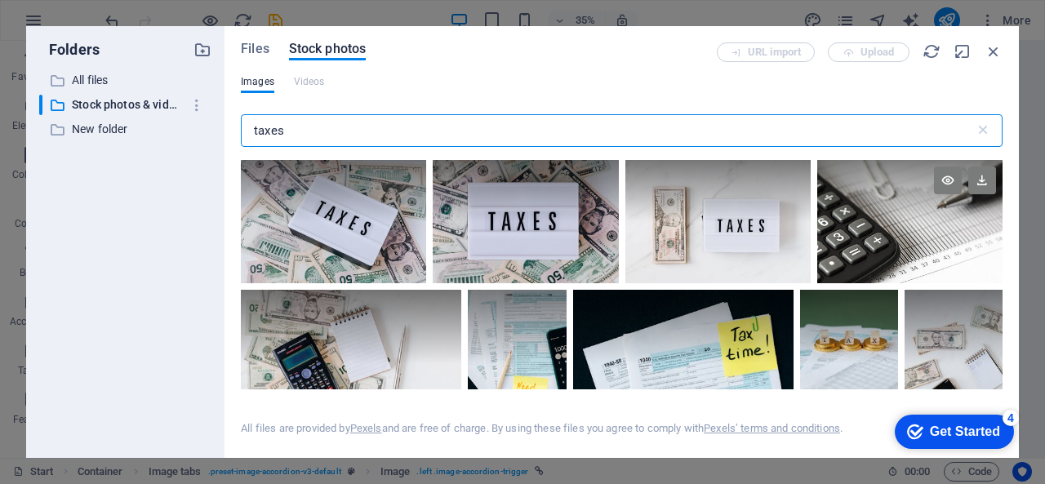
scroll to position [163, 0]
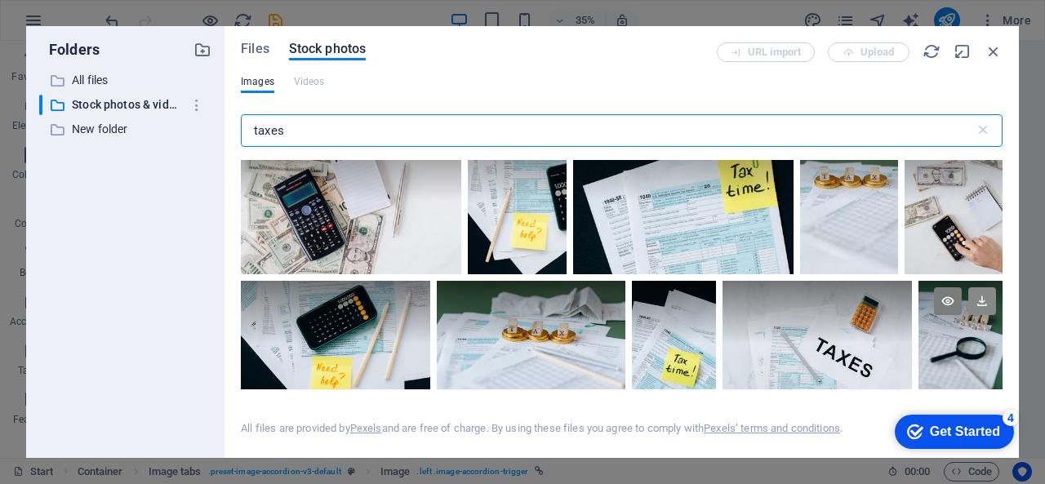
type input "taxes"
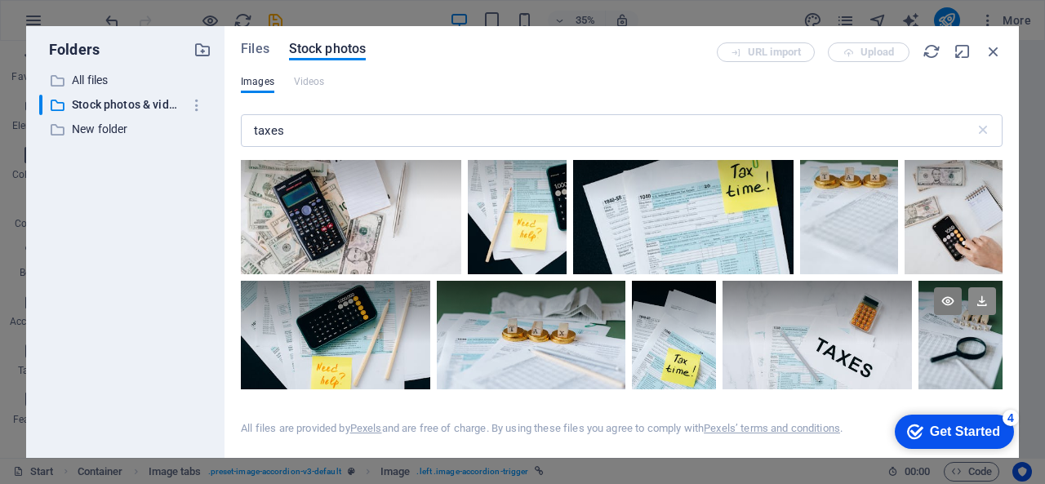
click at [983, 303] on icon at bounding box center [983, 302] width 28 height 28
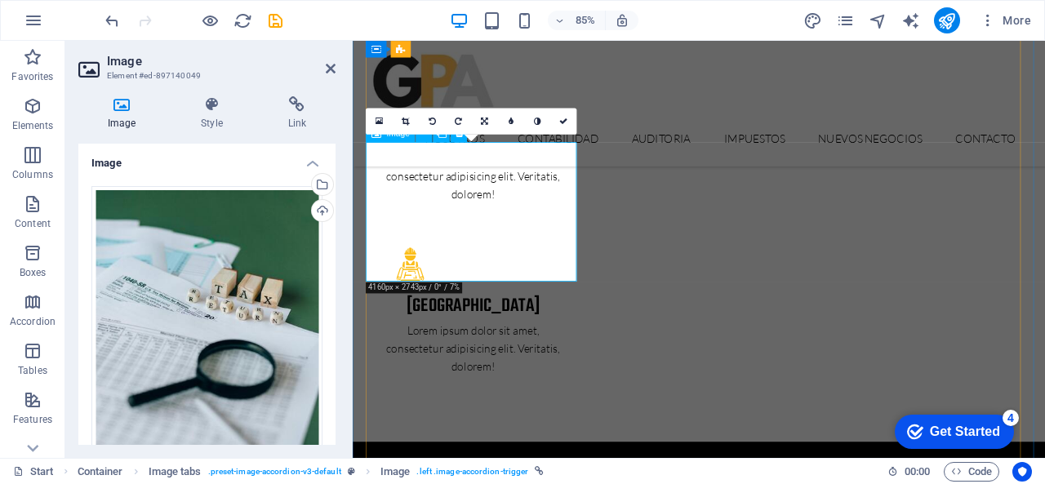
scroll to position [3440, 0]
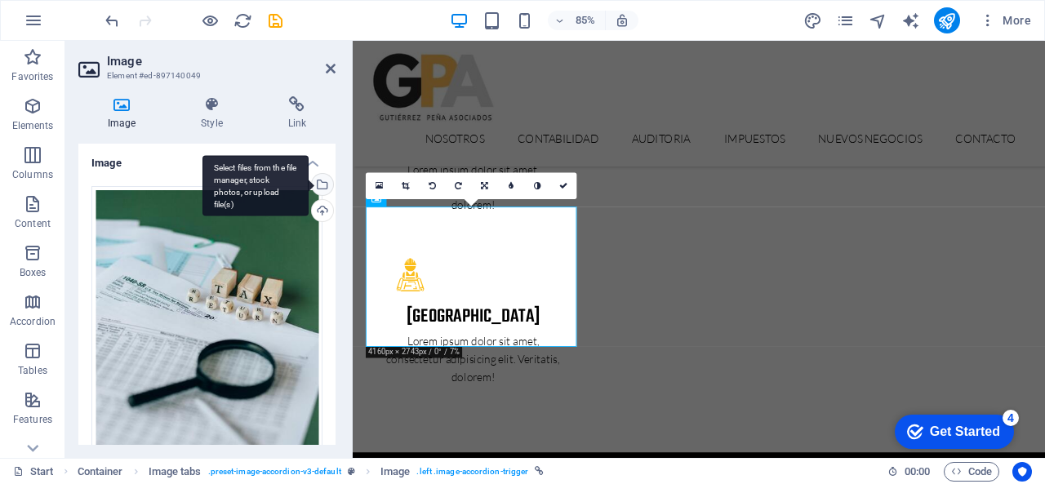
click at [323, 181] on div "Select files from the file manager, stock photos, or upload file(s)" at bounding box center [321, 186] width 25 height 25
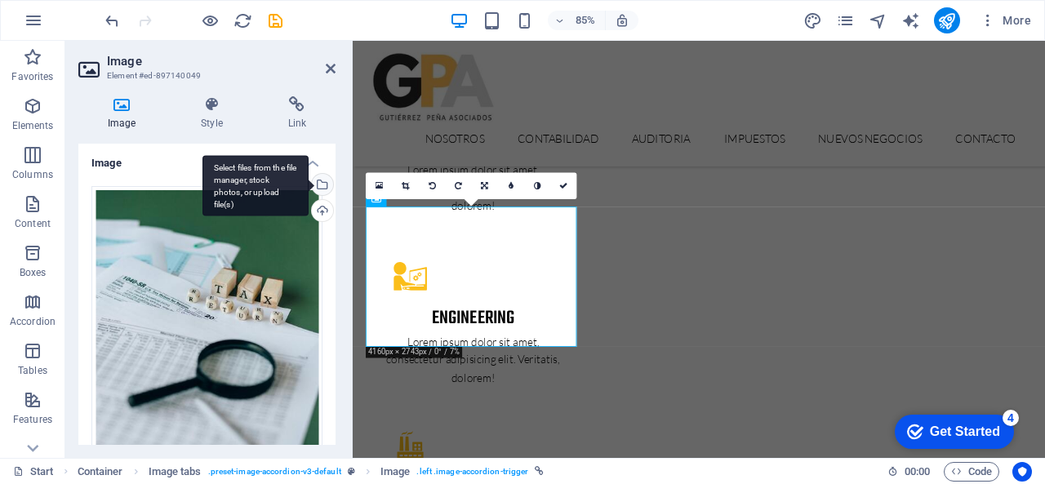
scroll to position [3933, 0]
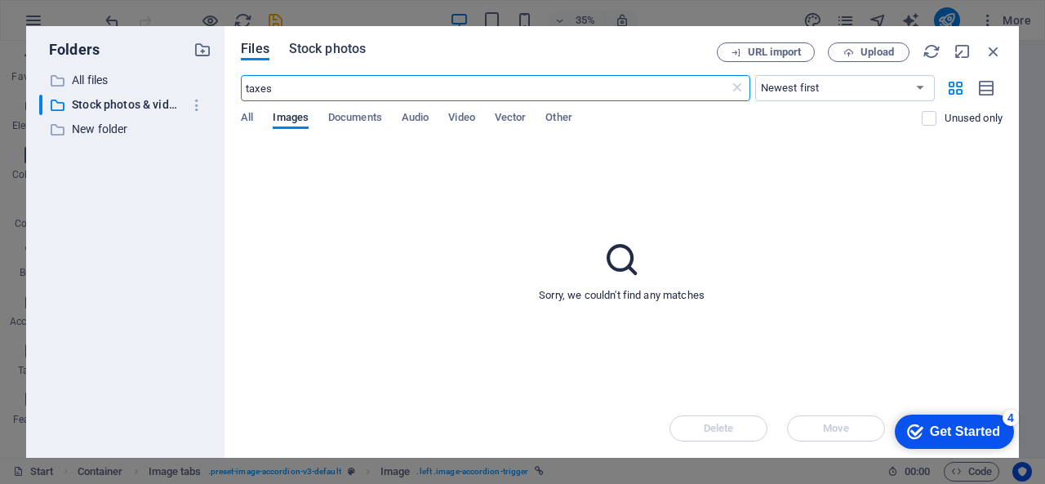
click at [296, 52] on span "Stock photos" at bounding box center [327, 49] width 77 height 20
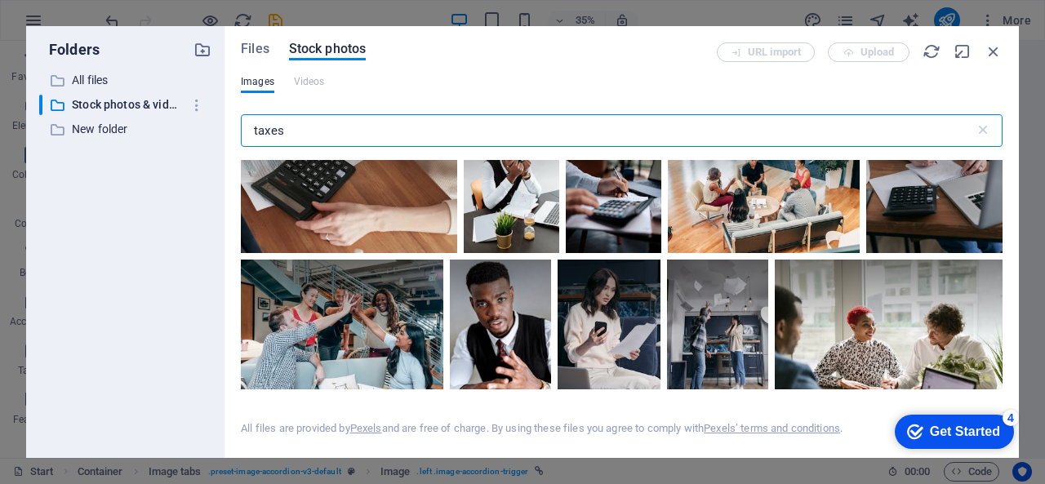
scroll to position [653, 0]
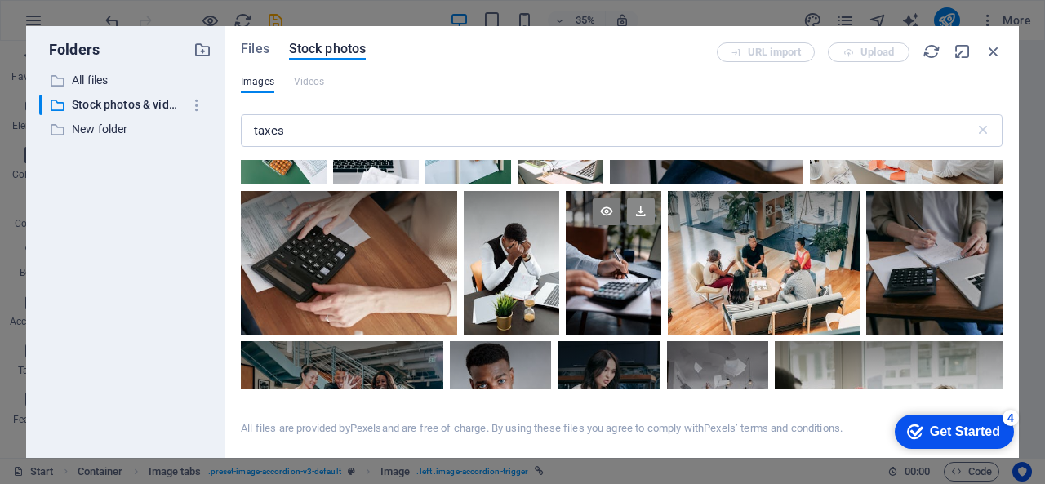
click at [643, 212] on icon at bounding box center [641, 212] width 28 height 28
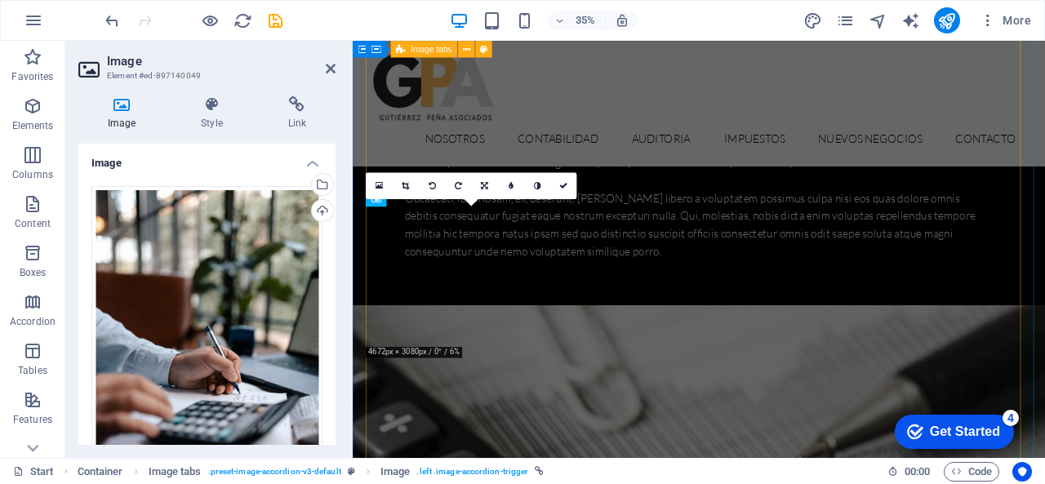
scroll to position [3440, 0]
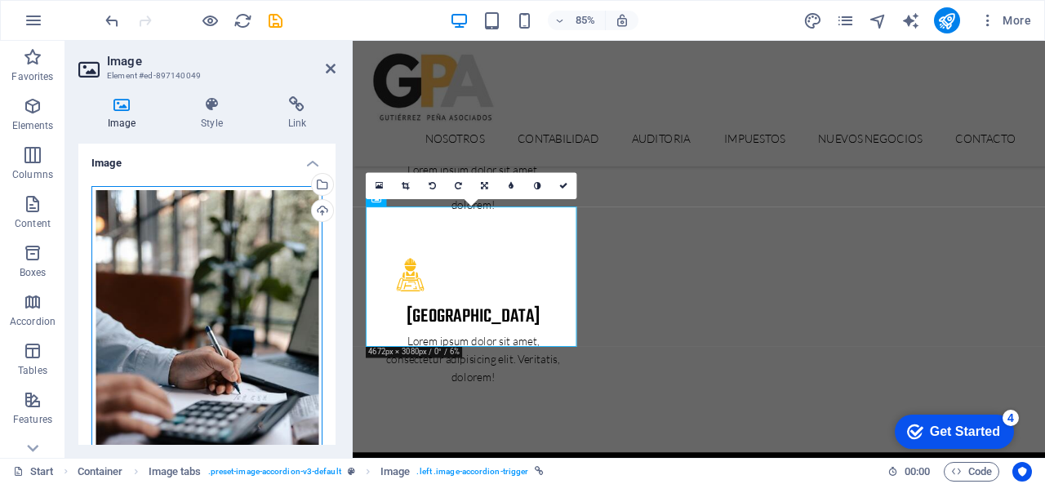
click at [269, 275] on div "Drag files here, click to choose files or select files from Files or our free s…" at bounding box center [206, 357] width 231 height 343
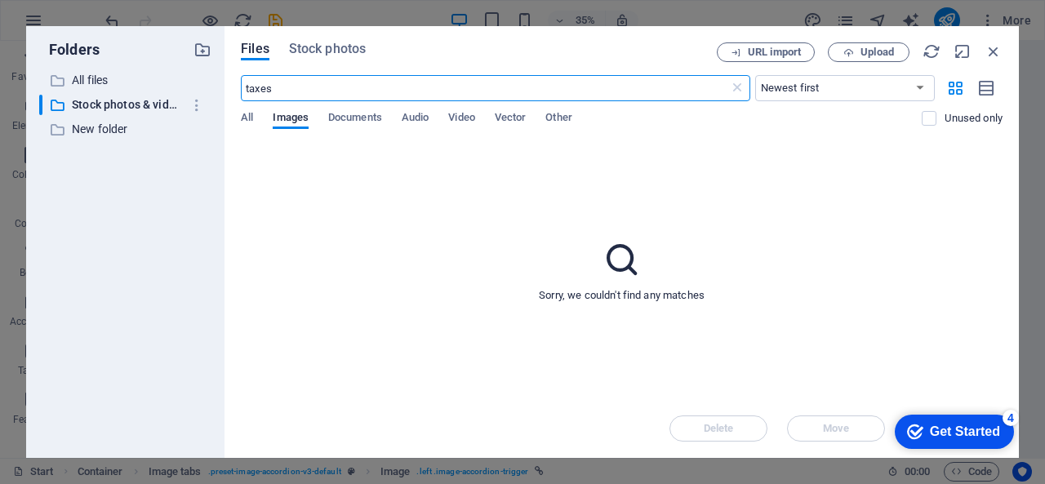
scroll to position [3933, 0]
click at [996, 49] on icon "button" at bounding box center [994, 51] width 18 height 18
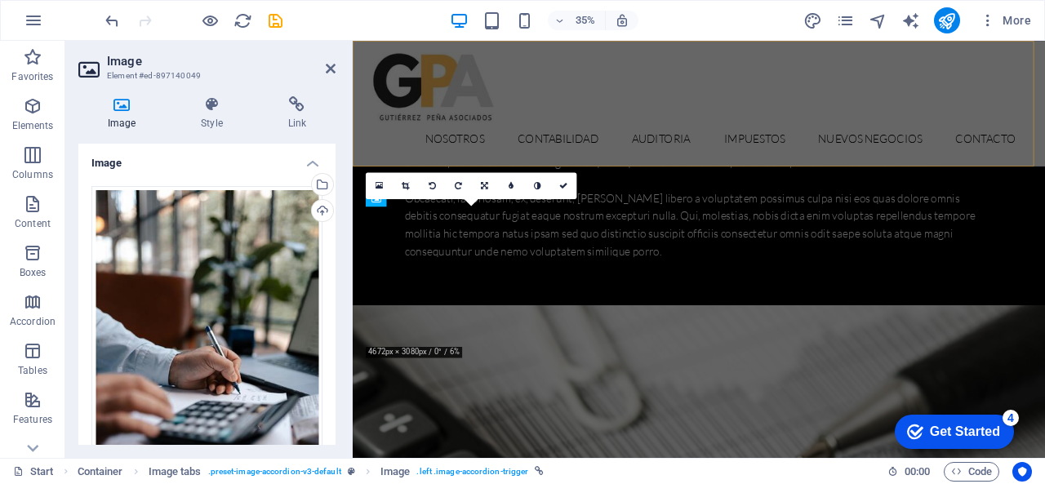
scroll to position [3440, 0]
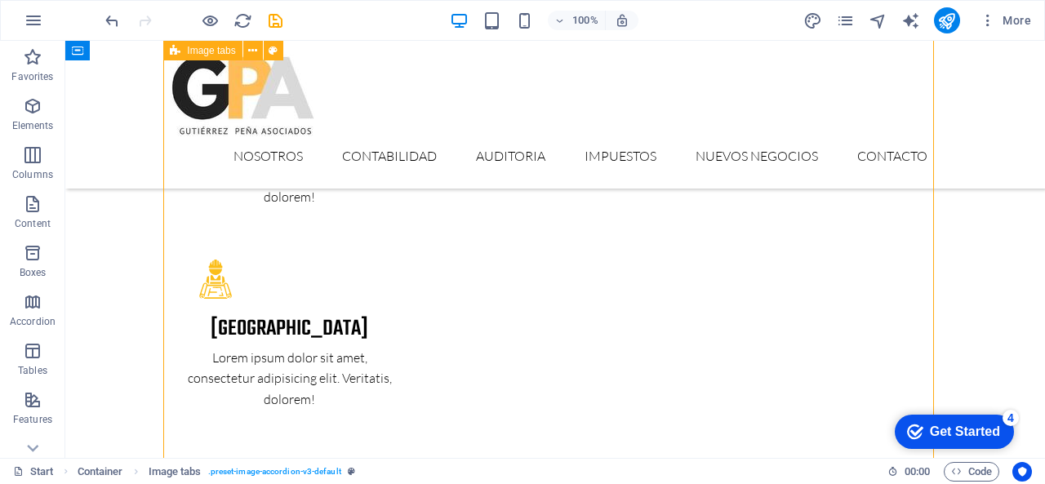
scroll to position [3315, 0]
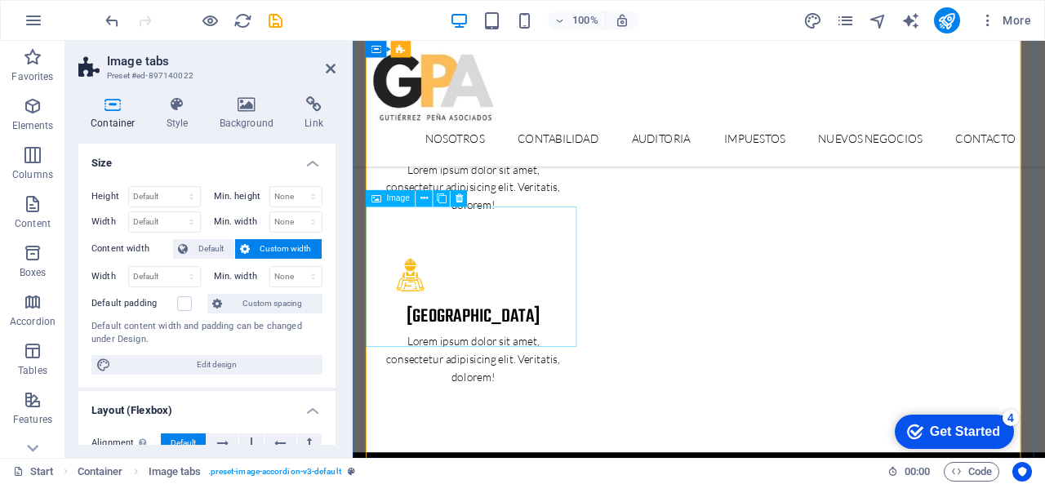
select select "px"
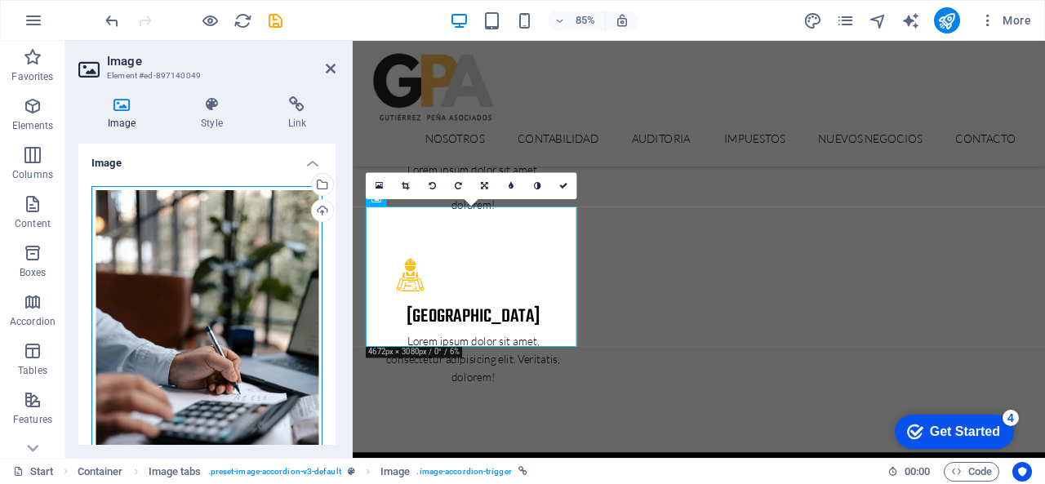
click at [266, 226] on div "Drag files here, click to choose files or select files from Files or our free s…" at bounding box center [206, 357] width 231 height 343
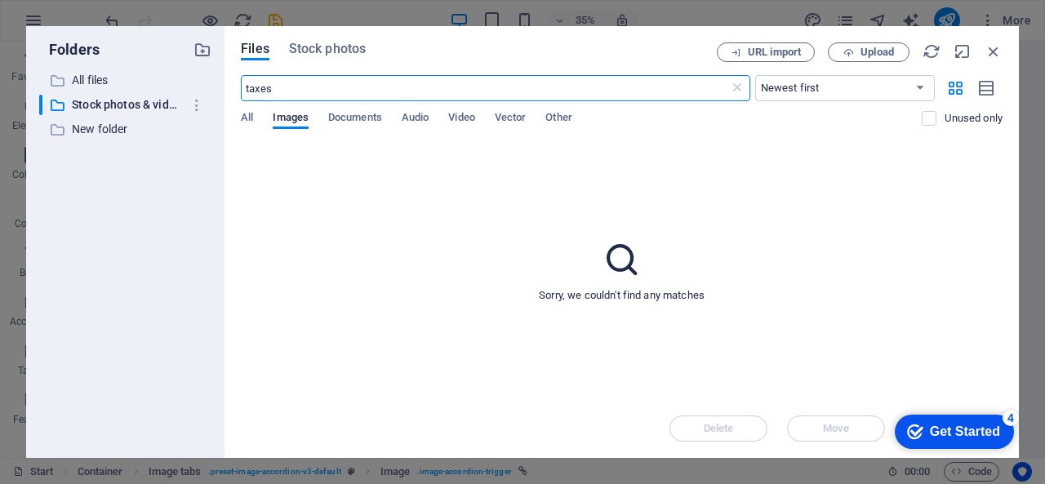
scroll to position [3933, 0]
click at [319, 51] on span "Stock photos" at bounding box center [327, 49] width 77 height 20
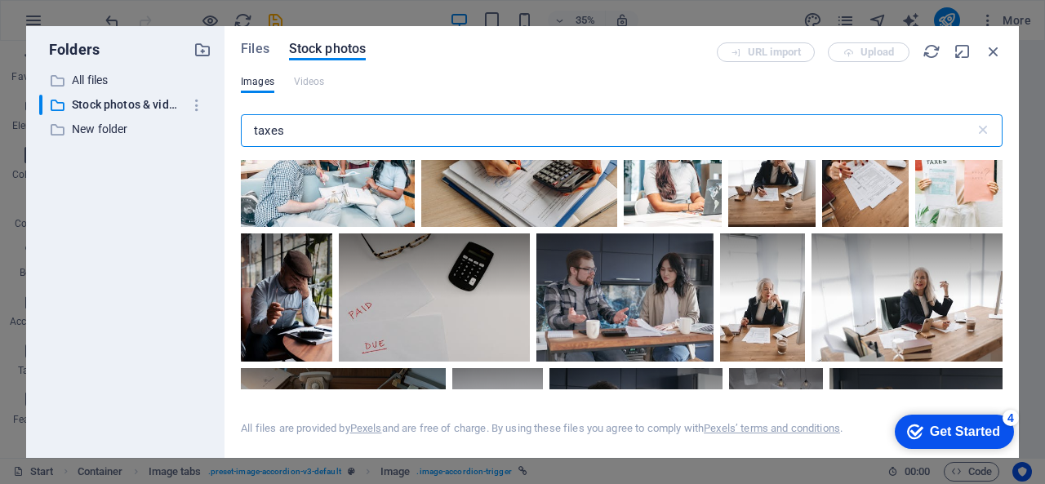
scroll to position [2124, 0]
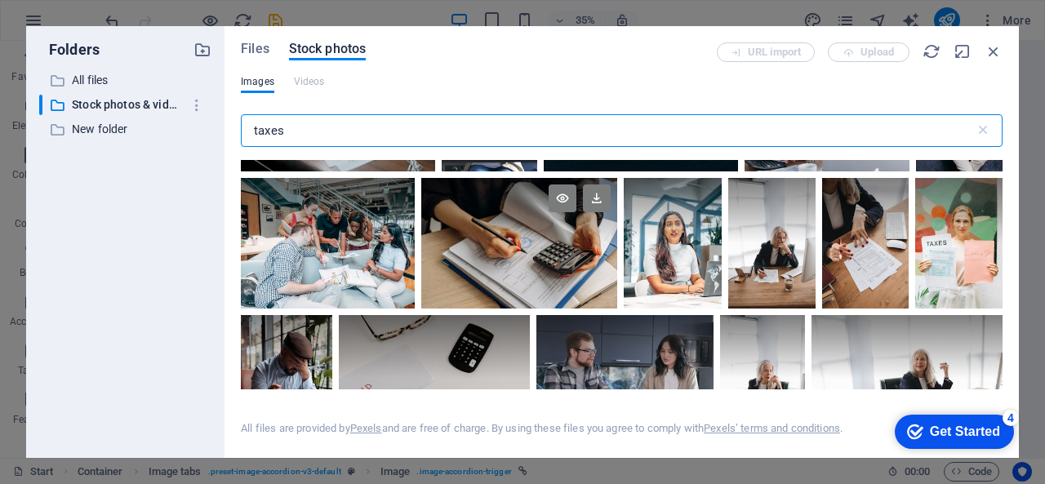
click at [470, 197] on div at bounding box center [519, 210] width 196 height 65
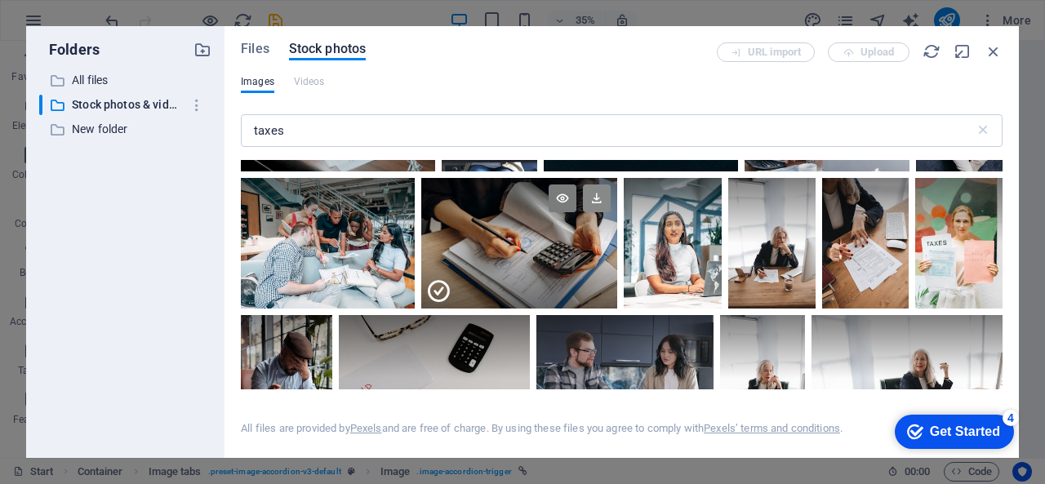
click at [586, 185] on icon at bounding box center [597, 199] width 28 height 28
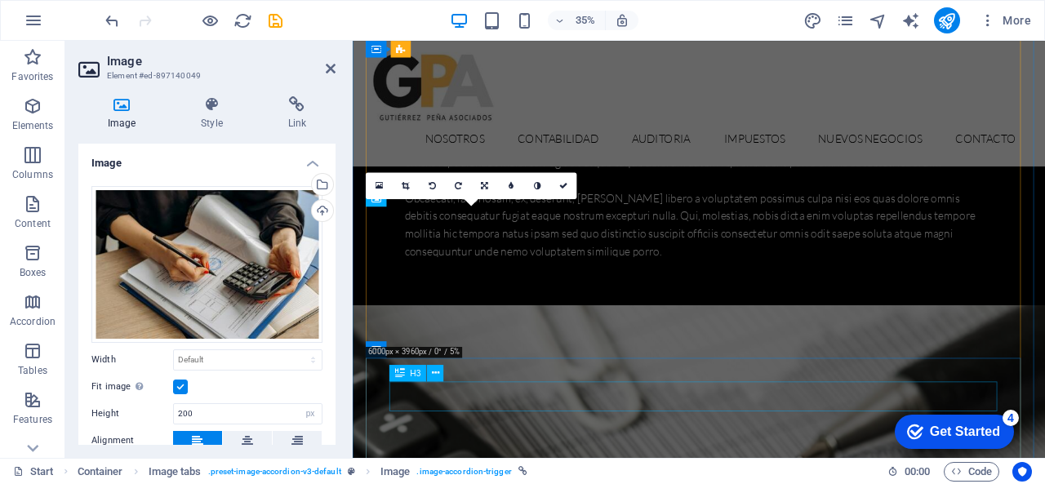
scroll to position [3440, 0]
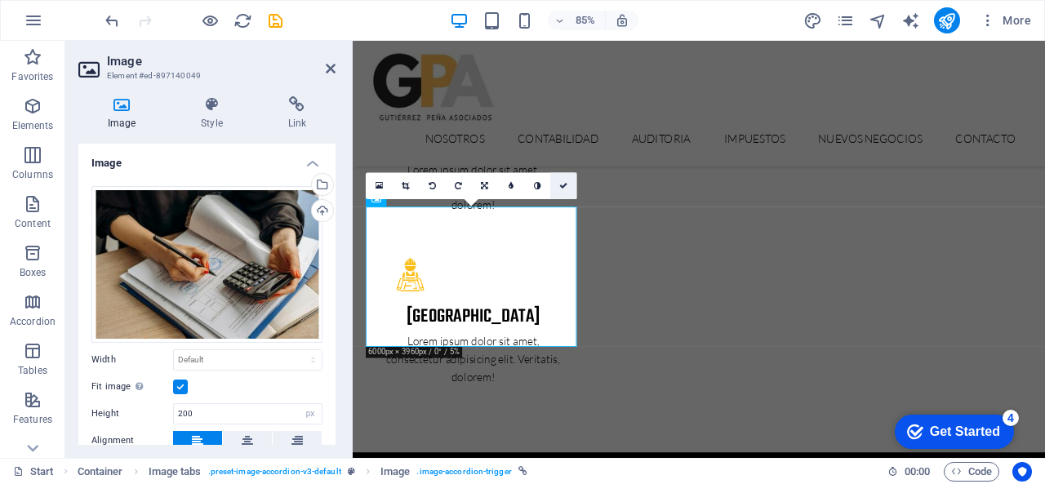
click at [560, 187] on icon at bounding box center [564, 186] width 8 height 8
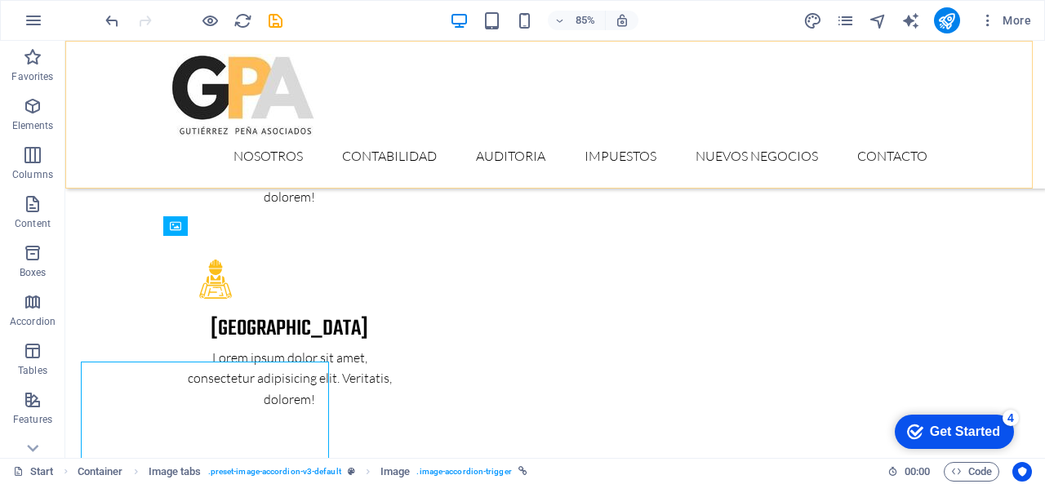
scroll to position [3315, 0]
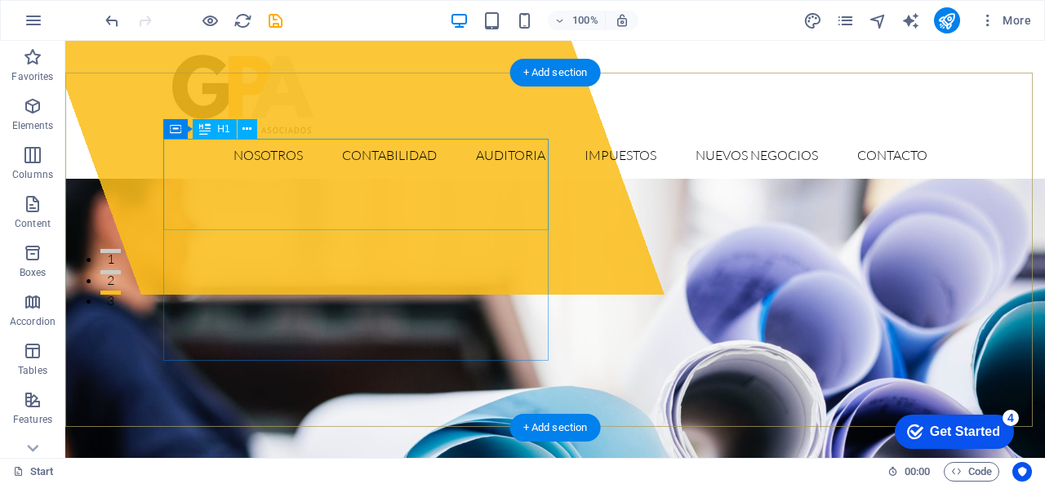
scroll to position [0, 0]
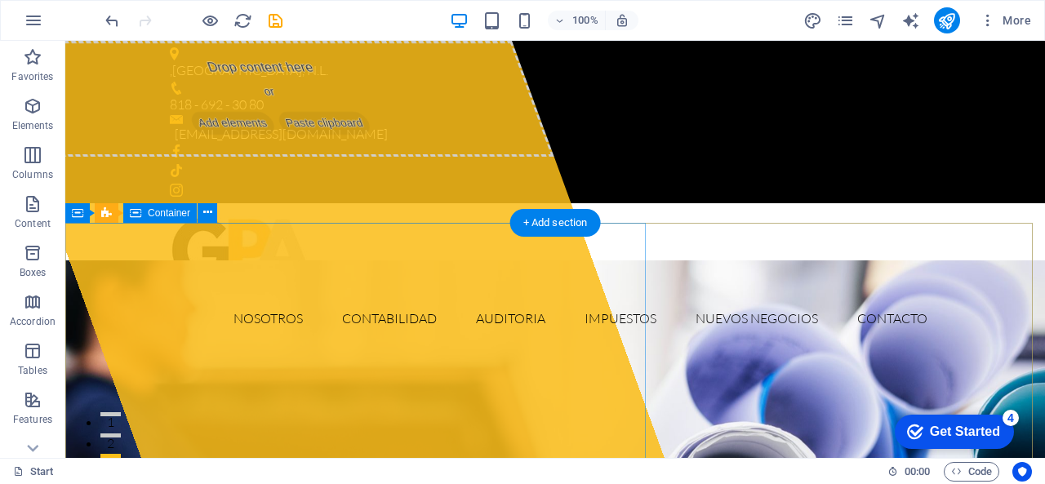
click at [292, 157] on div "Drop content here or Add elements Paste clipboard" at bounding box center [271, 99] width 565 height 116
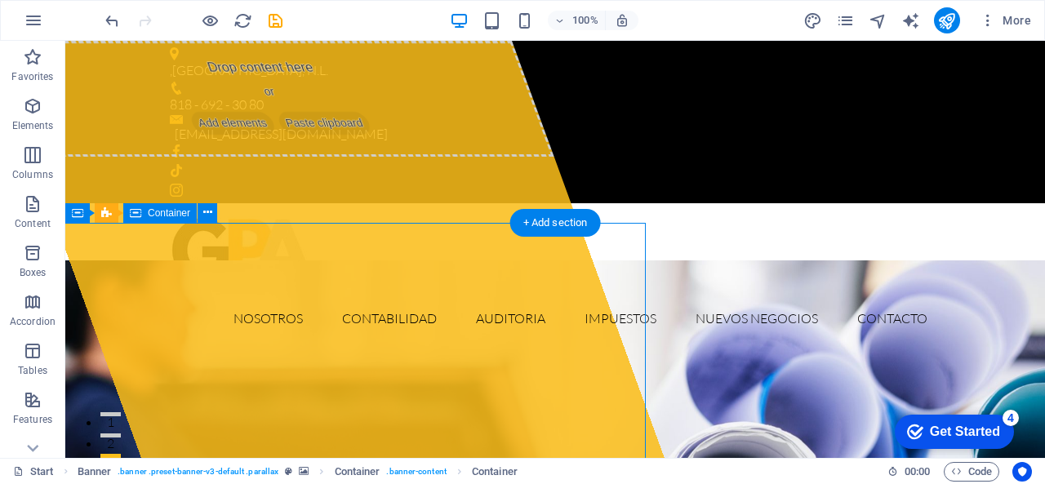
click at [292, 157] on div "Drop content here or Add elements Paste clipboard" at bounding box center [271, 99] width 565 height 116
select select "%"
select select "px"
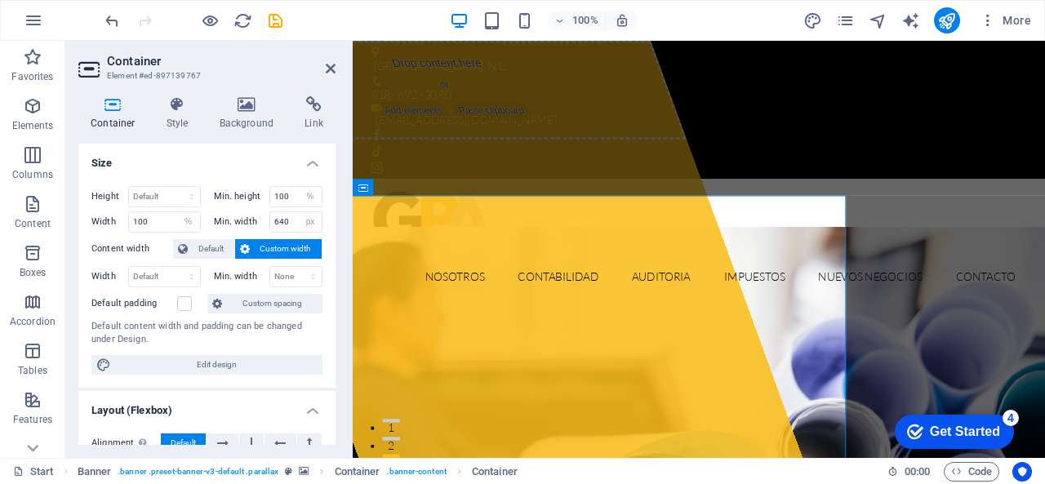
click at [292, 251] on span "Custom width" at bounding box center [286, 249] width 63 height 20
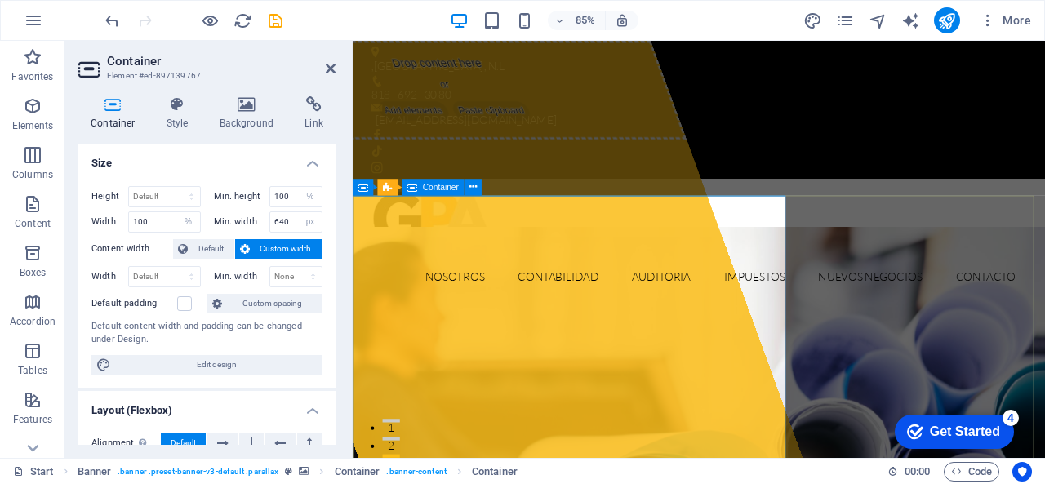
click at [524, 135] on span "Paste clipboard" at bounding box center [516, 123] width 98 height 23
click at [398, 135] on span "Add elements" at bounding box center [424, 123] width 89 height 23
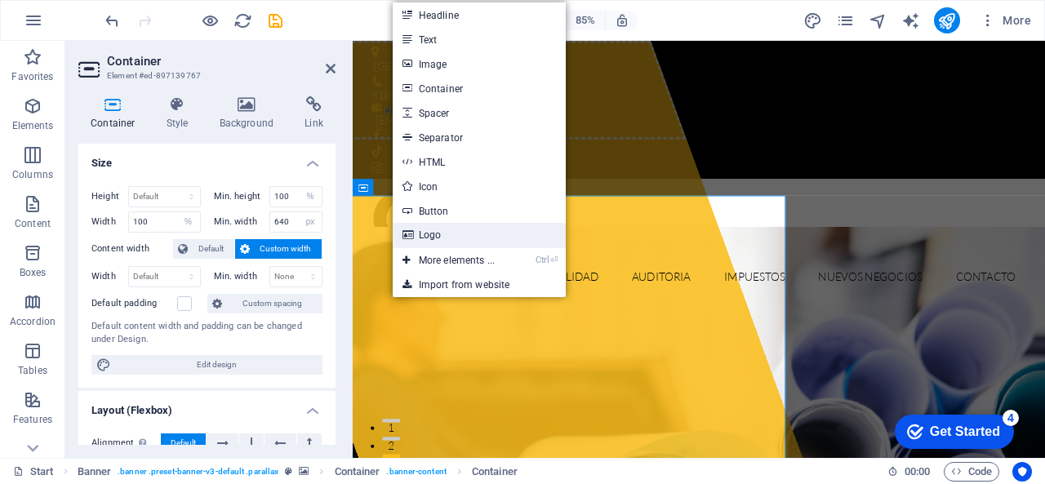
click at [428, 234] on link "Logo" at bounding box center [479, 235] width 173 height 25
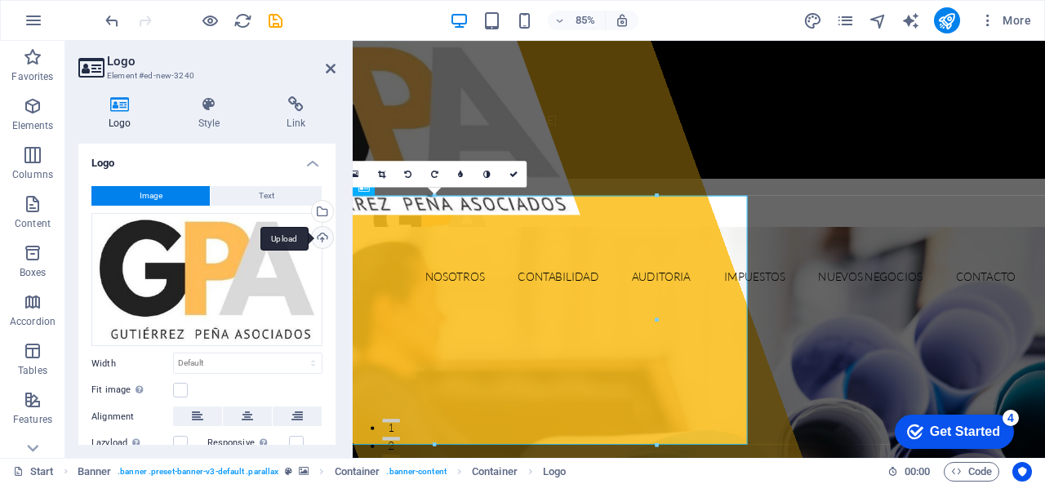
click at [319, 241] on div "Upload" at bounding box center [321, 239] width 25 height 25
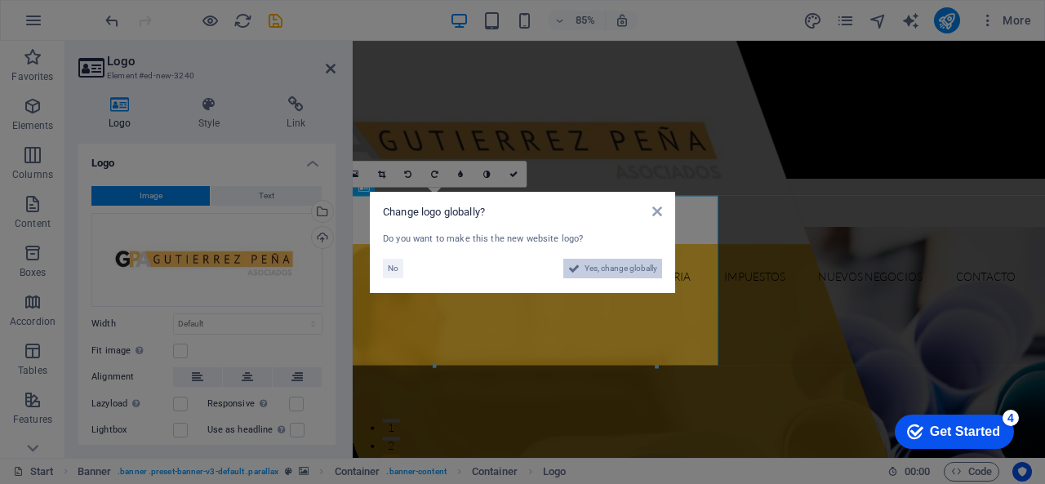
click at [633, 271] on span "Yes, change globally" at bounding box center [621, 269] width 73 height 20
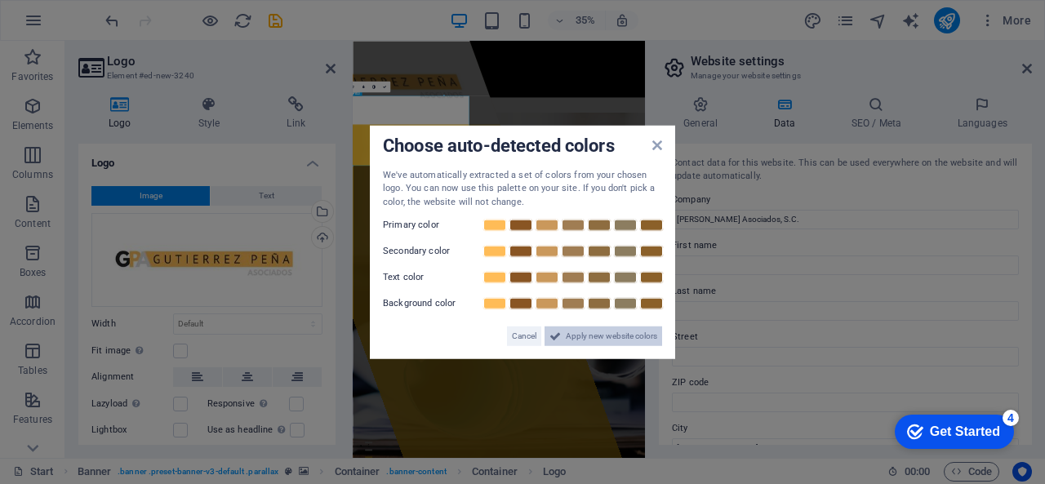
click at [570, 334] on span "Apply new website colors" at bounding box center [611, 337] width 91 height 20
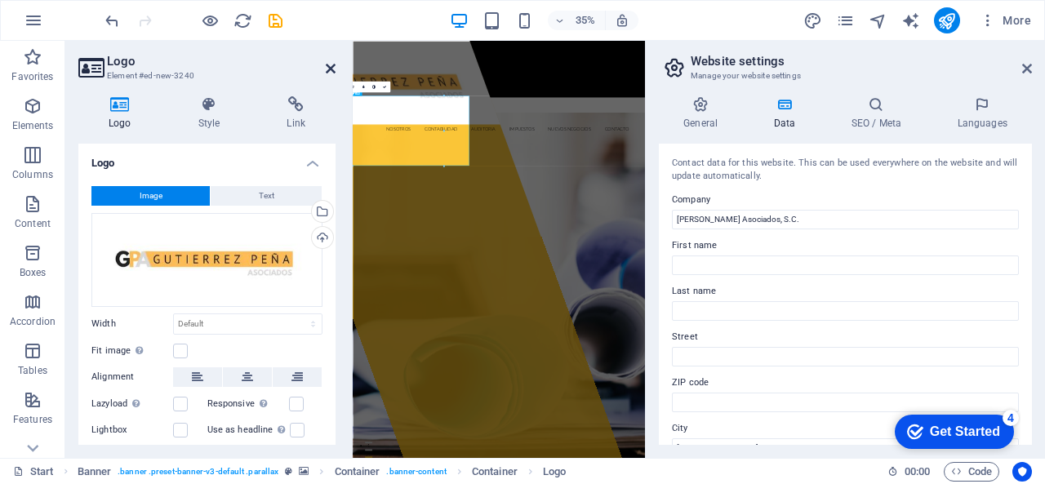
click at [327, 65] on icon at bounding box center [331, 68] width 10 height 13
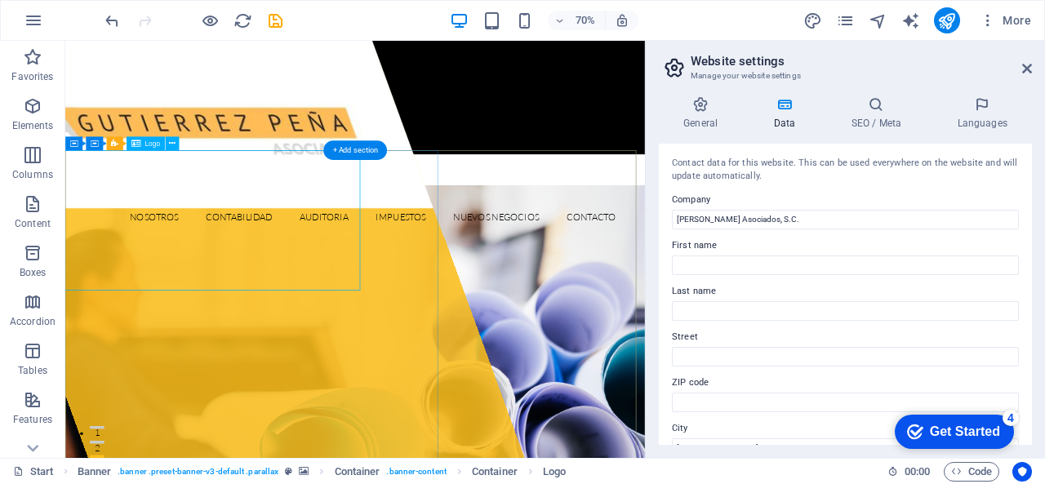
click at [370, 280] on div at bounding box center [236, 160] width 711 height 239
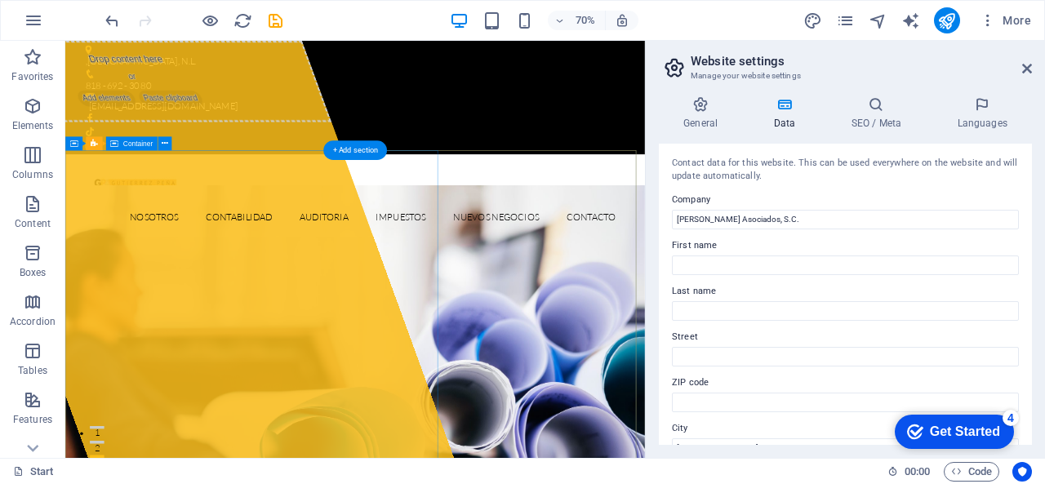
click at [275, 157] on div "Drop content here or Add elements Paste clipboard" at bounding box center [163, 99] width 565 height 116
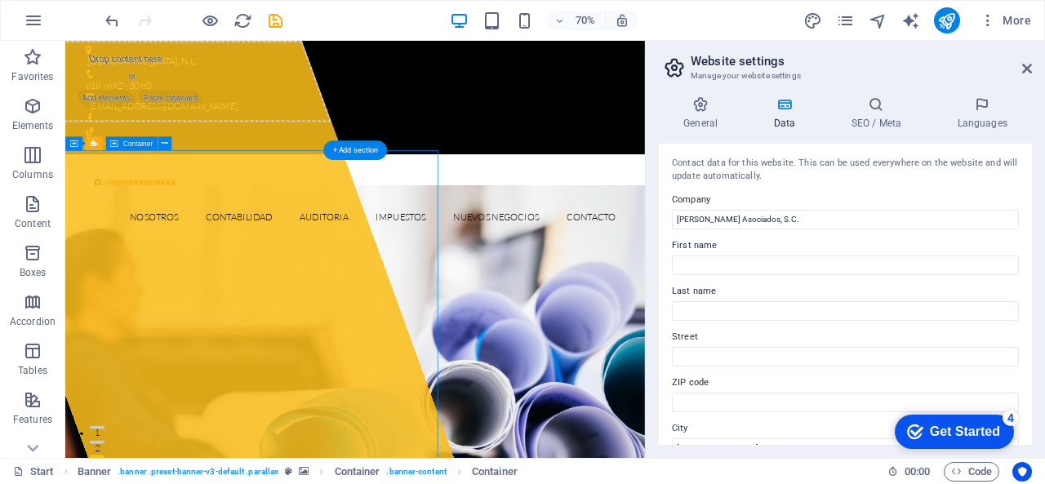
click at [216, 135] on span "Paste clipboard" at bounding box center [216, 123] width 98 height 23
select select "%"
select select "px"
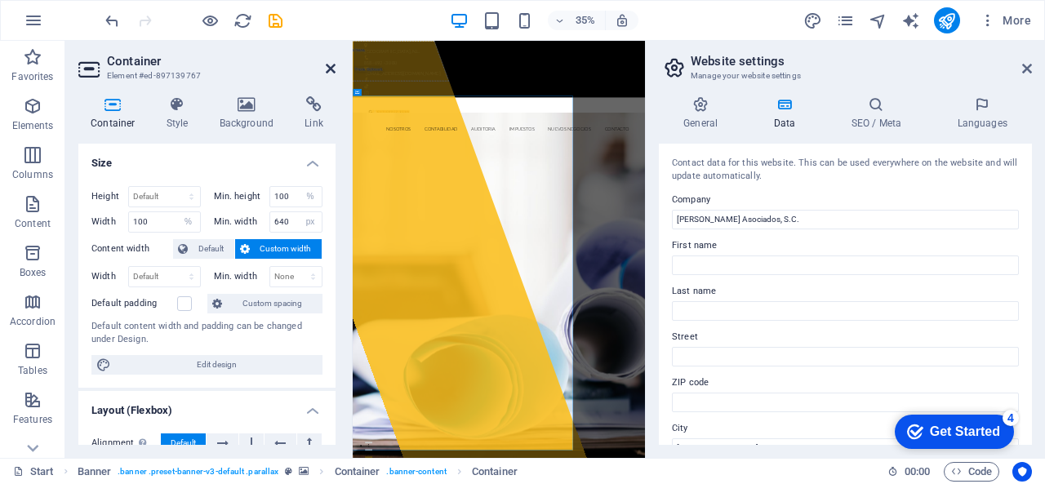
click at [333, 67] on icon at bounding box center [331, 68] width 10 height 13
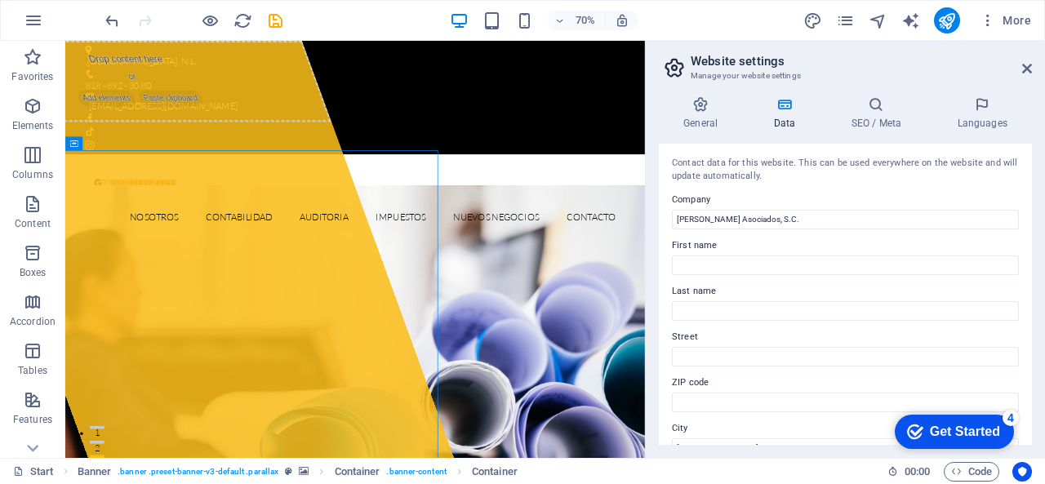
click at [1026, 78] on header "Website settings Manage your website settings" at bounding box center [847, 62] width 370 height 42
click at [1024, 69] on icon at bounding box center [1028, 68] width 10 height 13
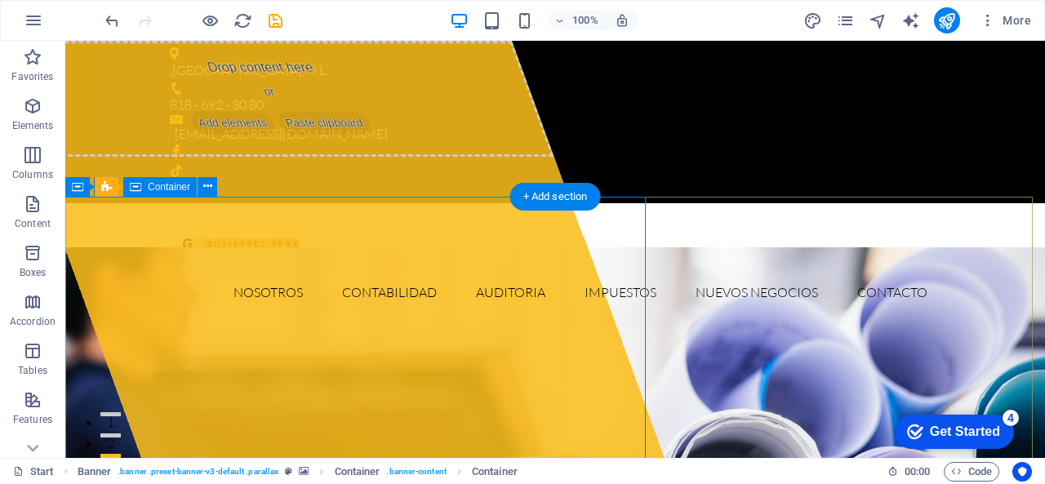
click at [274, 157] on div "Drop content here or Add elements Paste clipboard" at bounding box center [271, 99] width 565 height 116
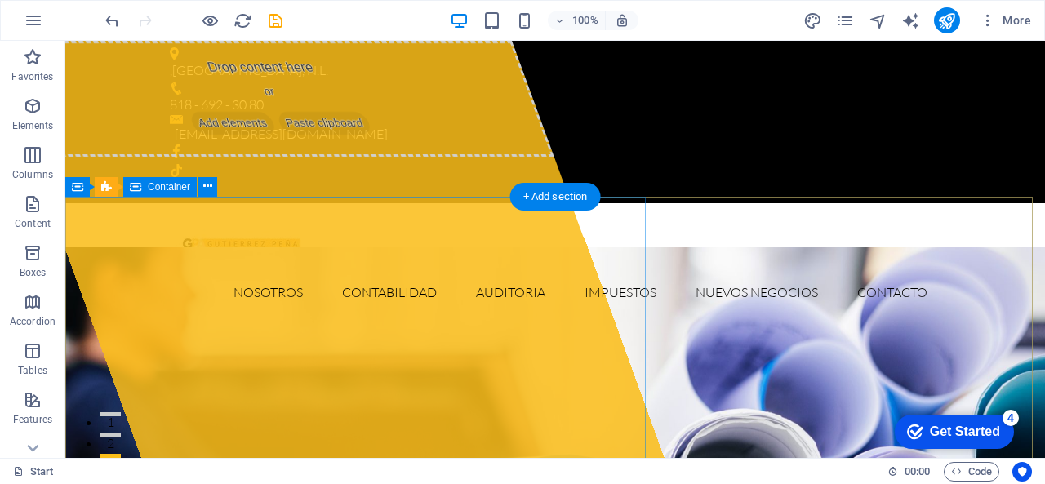
drag, startPoint x: 292, startPoint y: 217, endPoint x: 302, endPoint y: 223, distance: 11.3
click at [294, 157] on div "Drop content here or Add elements Paste clipboard" at bounding box center [271, 99] width 565 height 116
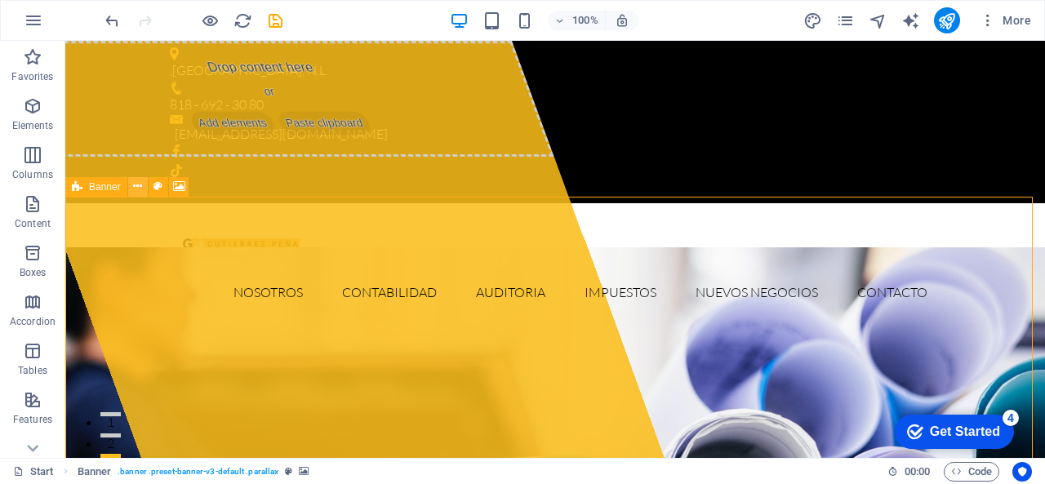
click at [138, 188] on icon at bounding box center [137, 186] width 9 height 17
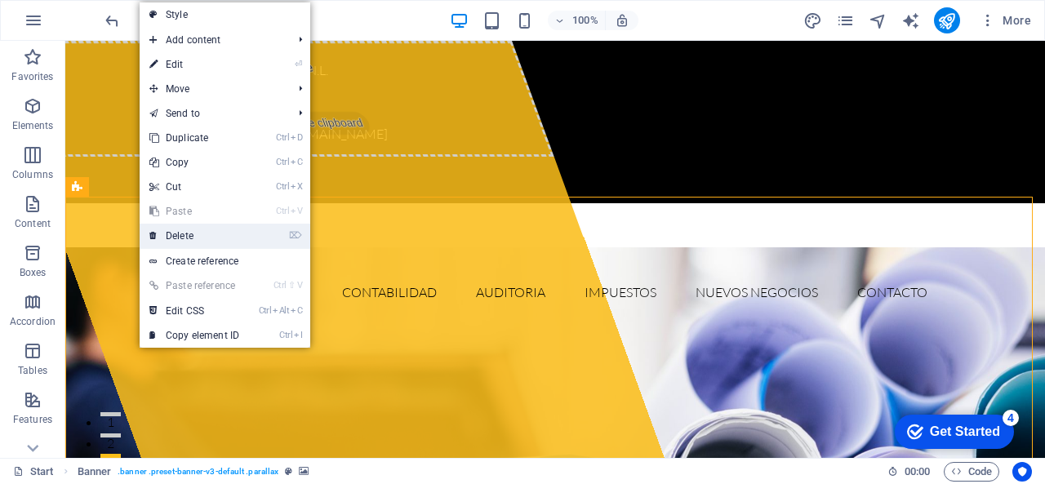
click at [186, 242] on link "⌦ Delete" at bounding box center [194, 236] width 109 height 25
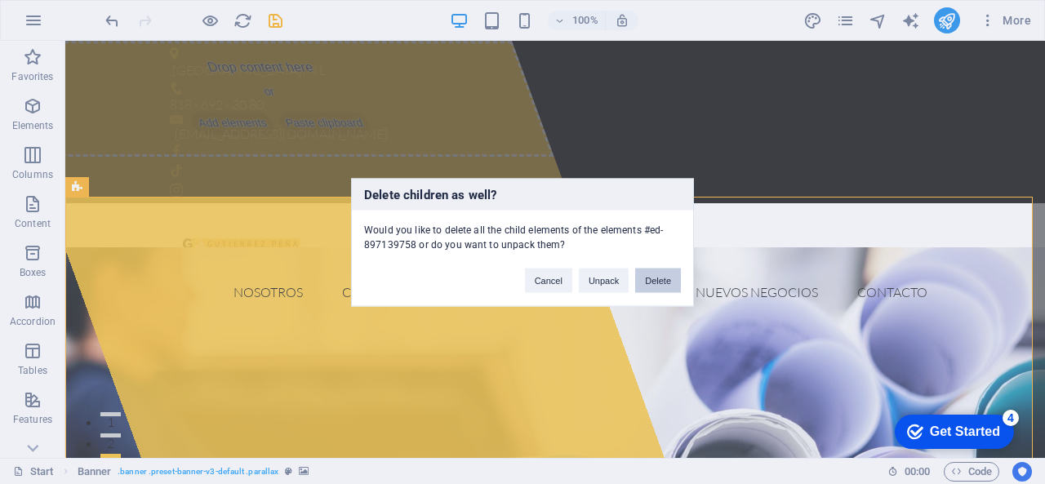
click at [650, 279] on button "Delete" at bounding box center [658, 280] width 46 height 25
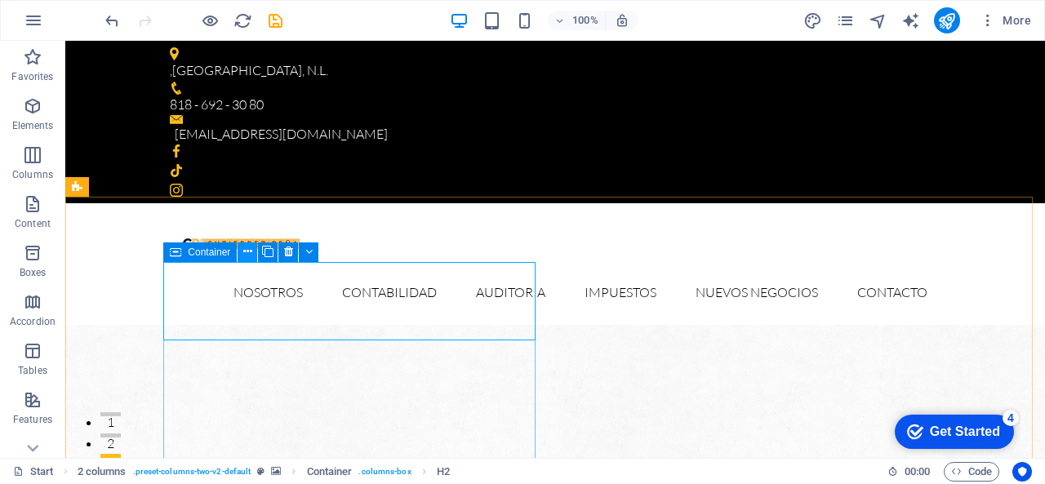
click at [250, 252] on icon at bounding box center [247, 251] width 9 height 17
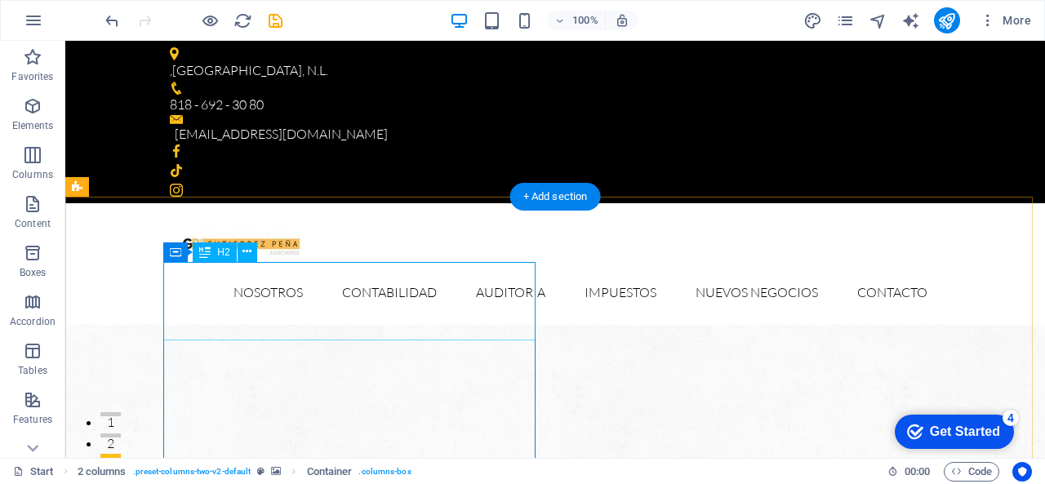
drag, startPoint x: 259, startPoint y: 282, endPoint x: 279, endPoint y: 283, distance: 19.7
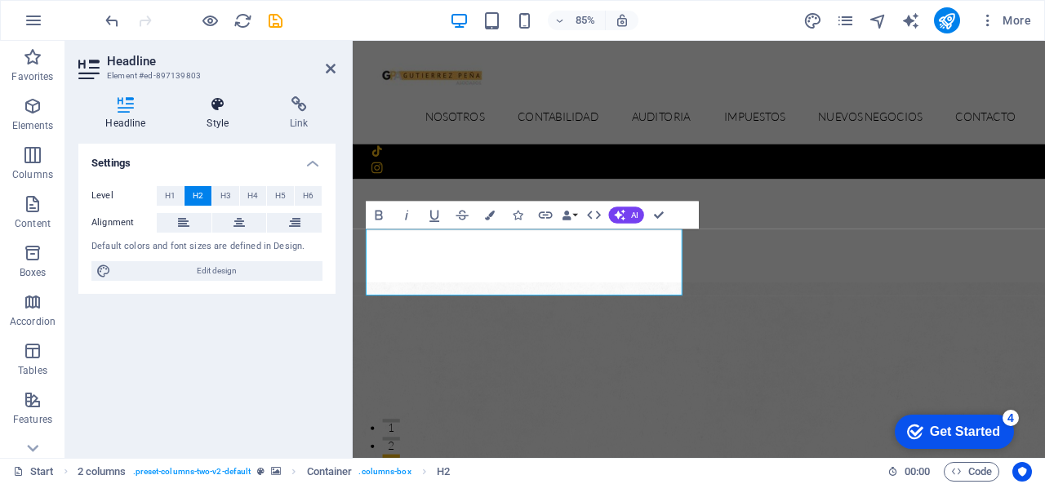
click at [220, 109] on icon at bounding box center [218, 104] width 77 height 16
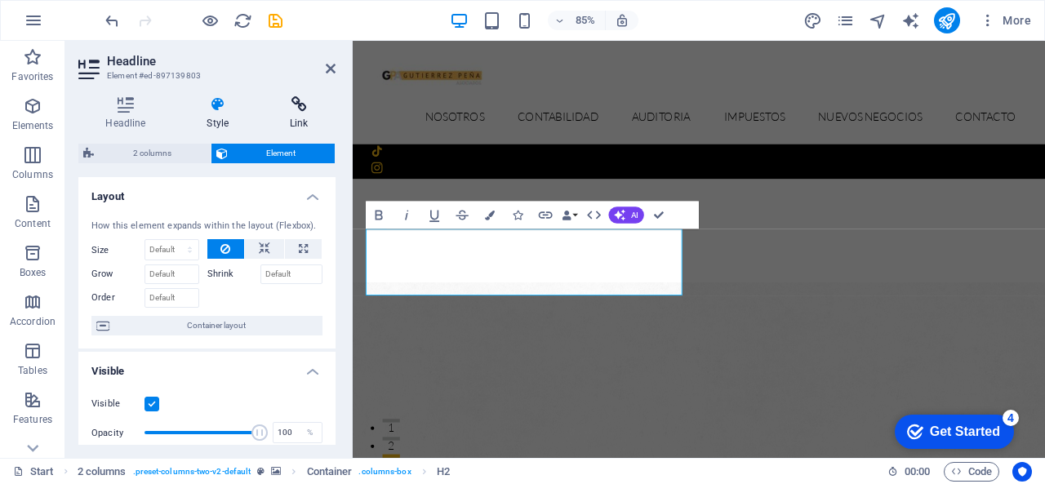
click at [287, 109] on icon at bounding box center [299, 104] width 73 height 16
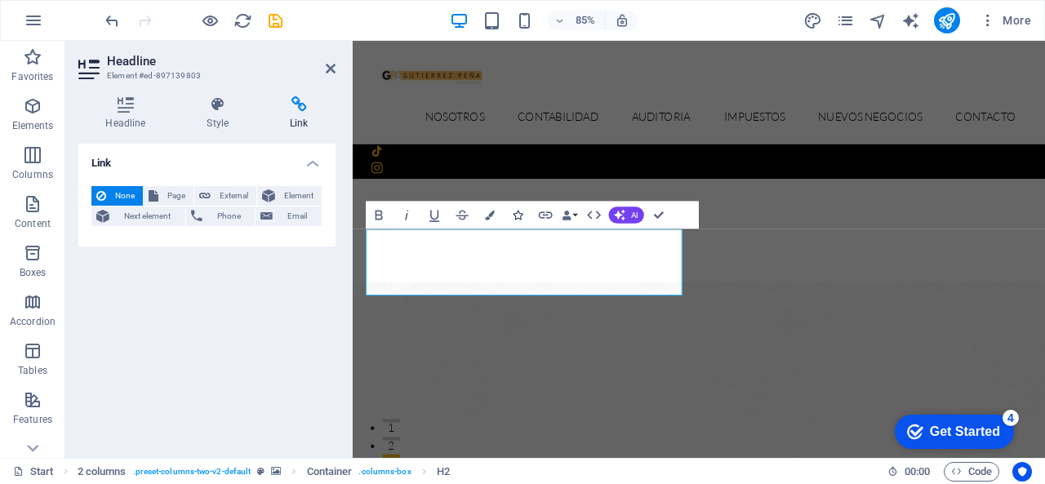
click at [518, 210] on icon "button" at bounding box center [518, 215] width 10 height 10
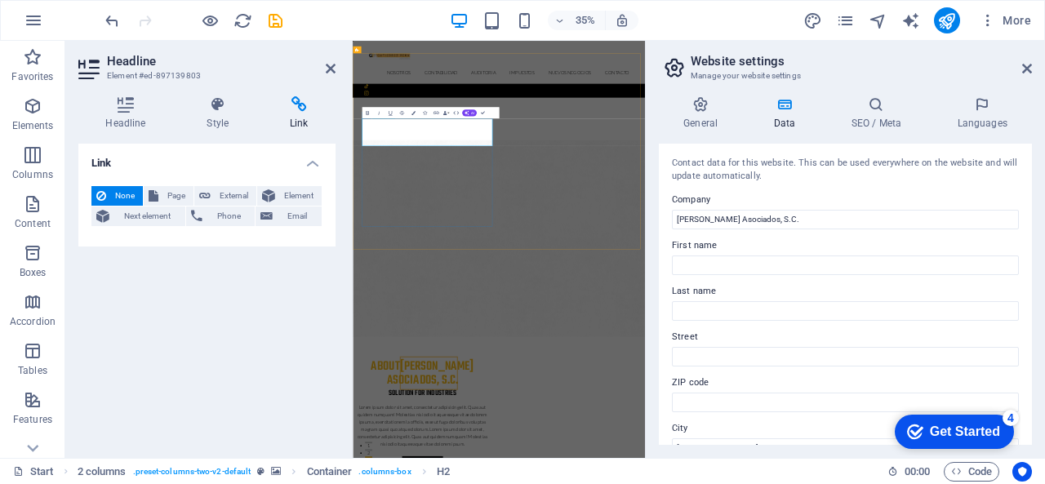
drag, startPoint x: 510, startPoint y: 407, endPoint x: 849, endPoint y: 221, distance: 386.8
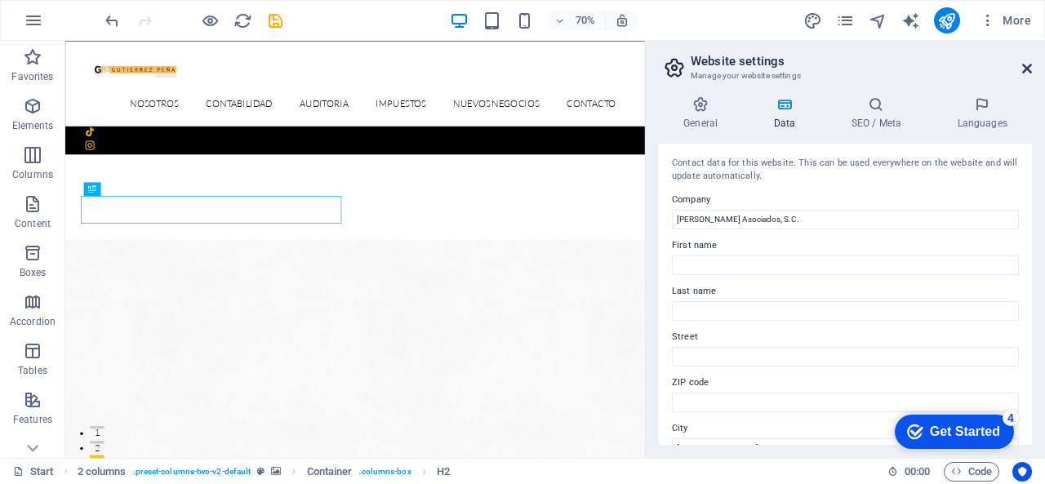
click at [1026, 64] on icon at bounding box center [1028, 68] width 10 height 13
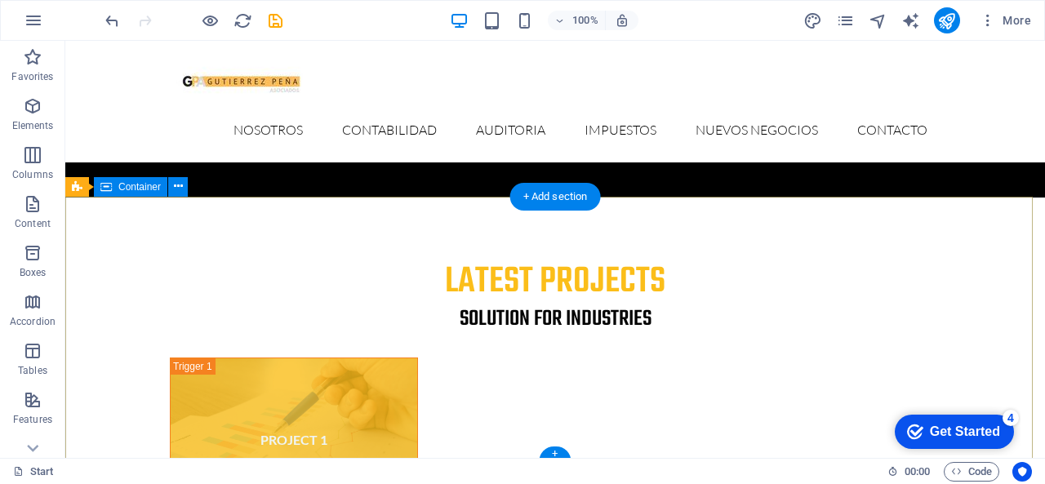
scroll to position [5012, 0]
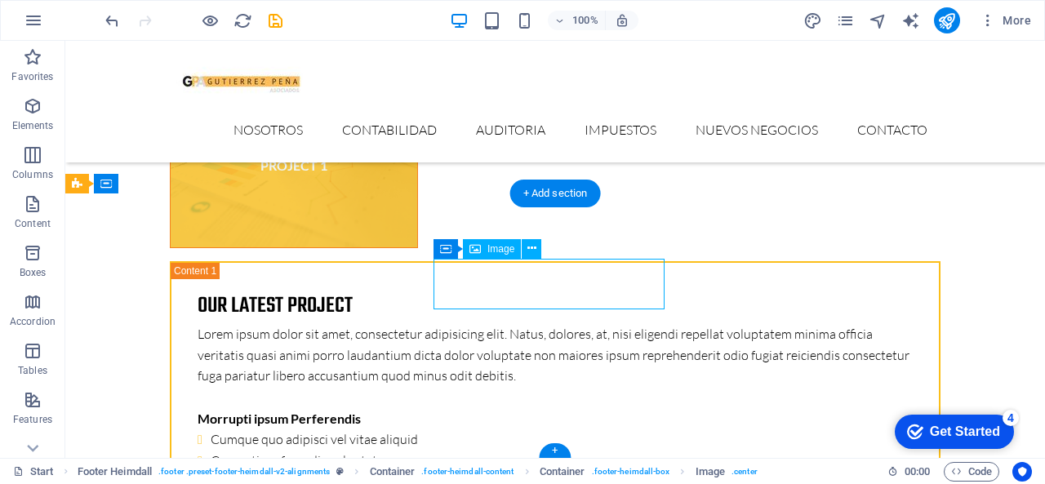
select select "px"
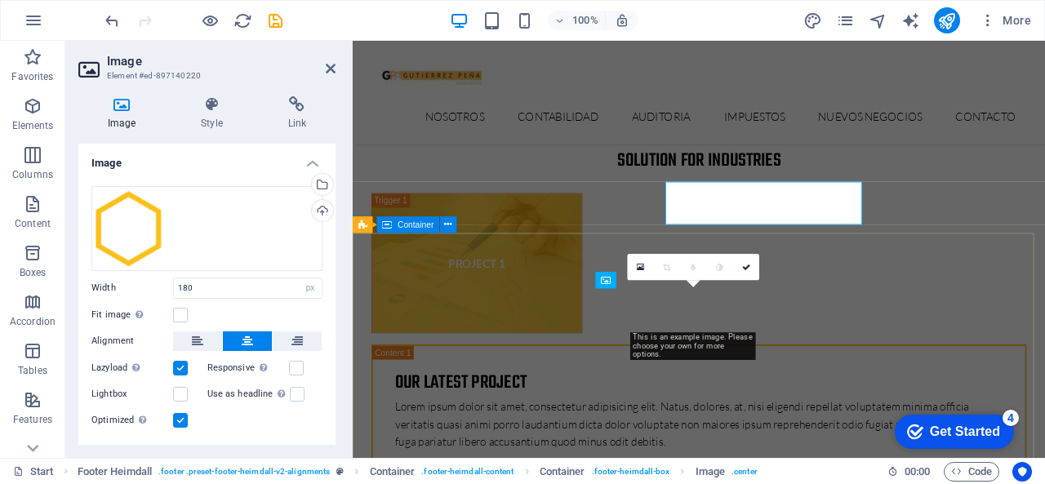
scroll to position [5064, 0]
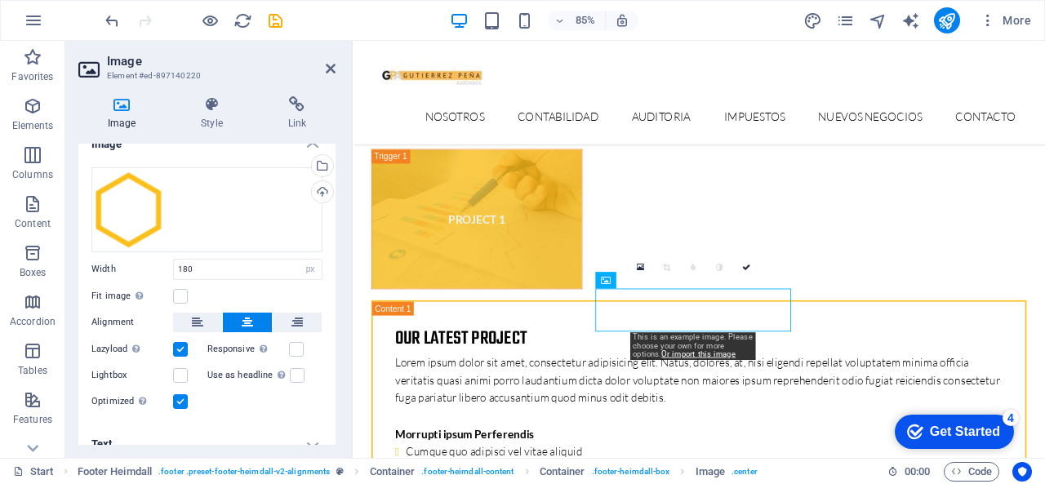
scroll to position [35, 0]
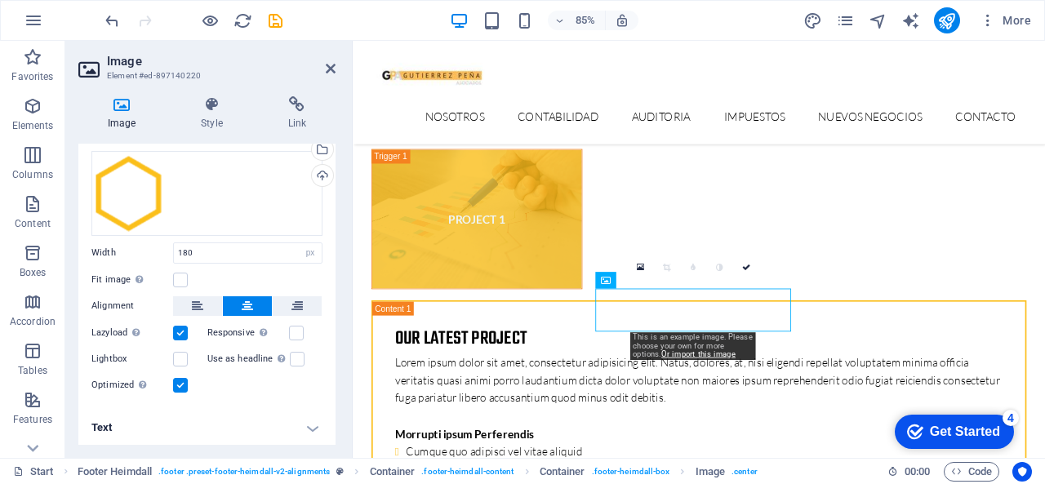
click at [305, 426] on h4 "Text" at bounding box center [206, 427] width 257 height 39
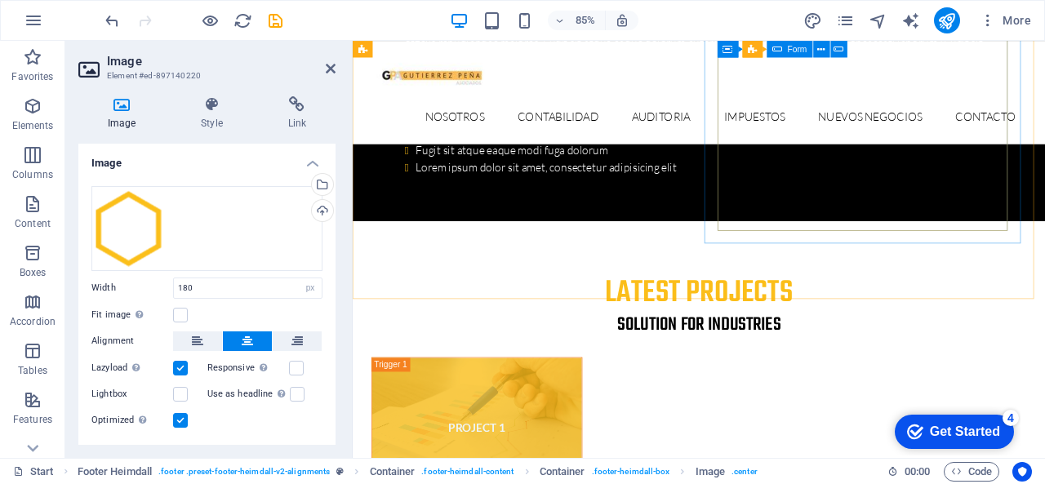
scroll to position [4901, 0]
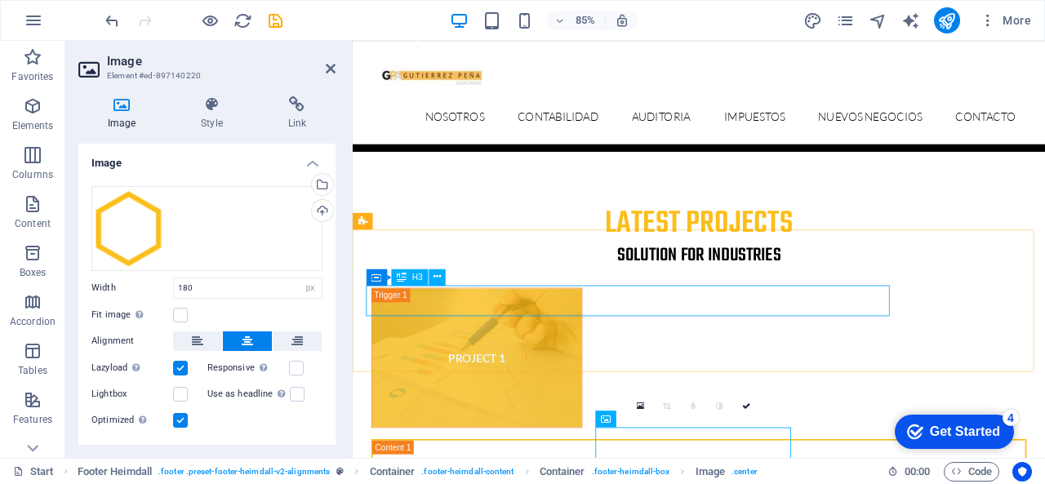
drag, startPoint x: 887, startPoint y: 350, endPoint x: 1140, endPoint y: 294, distance: 259.2
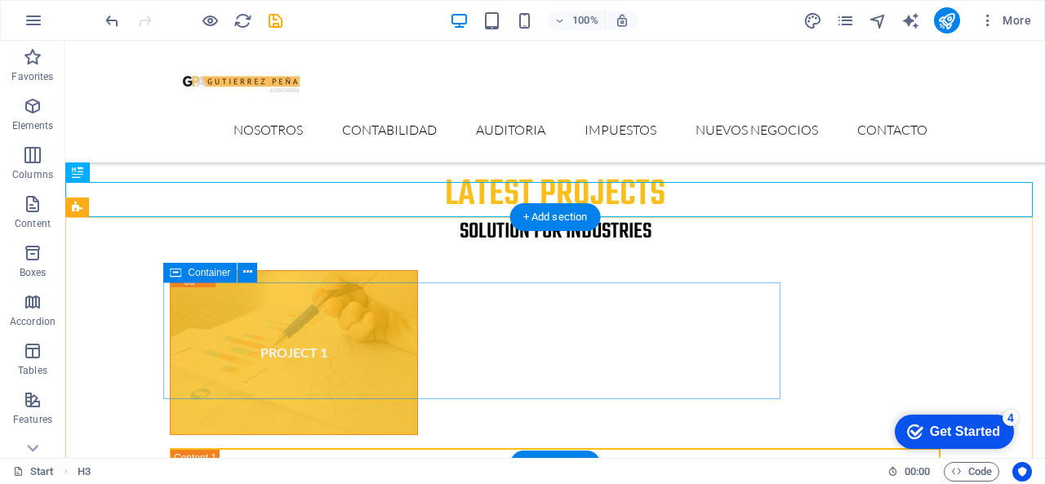
scroll to position [4775, 0]
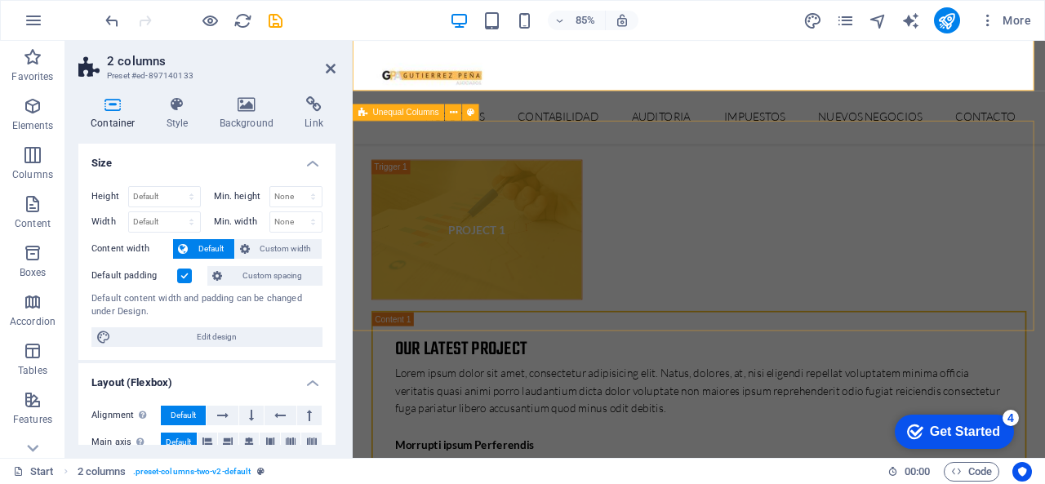
scroll to position [5064, 0]
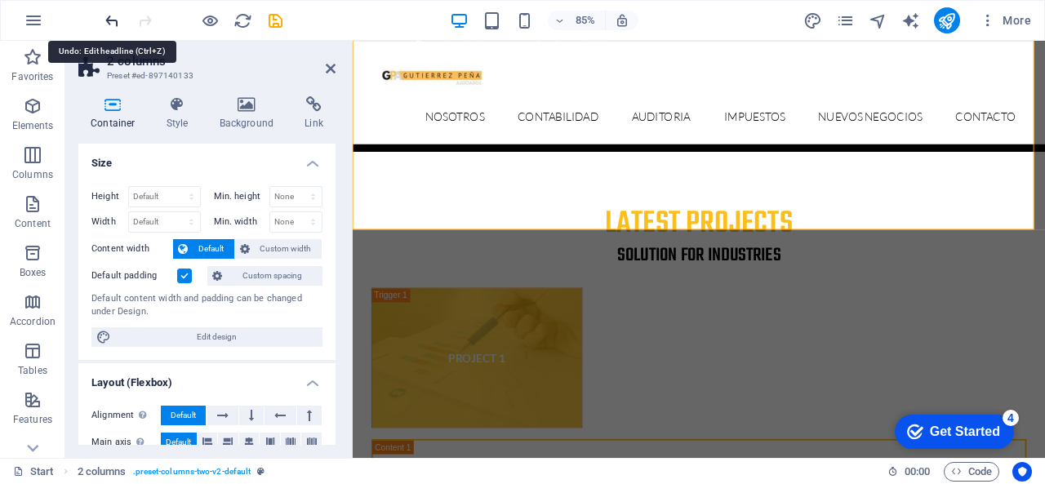
click at [108, 18] on icon "undo" at bounding box center [112, 20] width 19 height 19
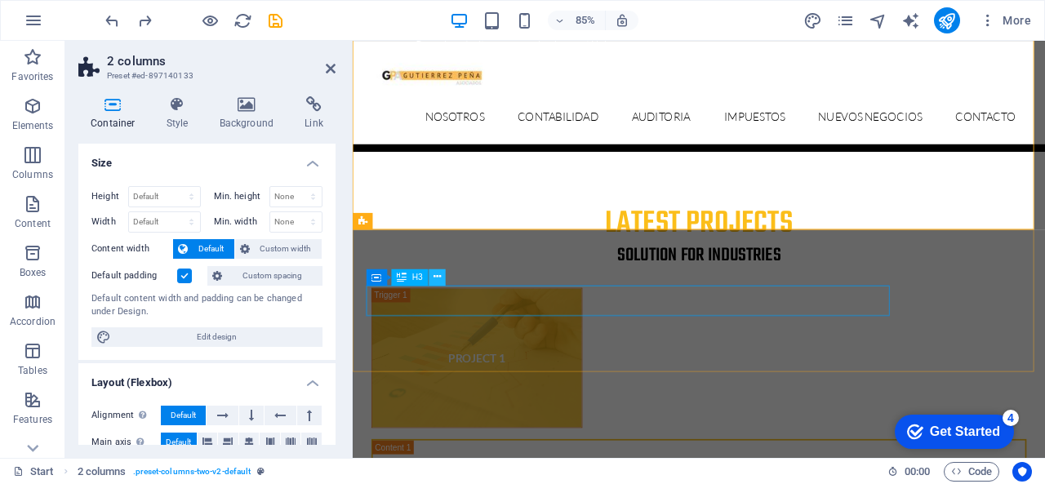
click at [436, 280] on icon at bounding box center [437, 277] width 7 height 15
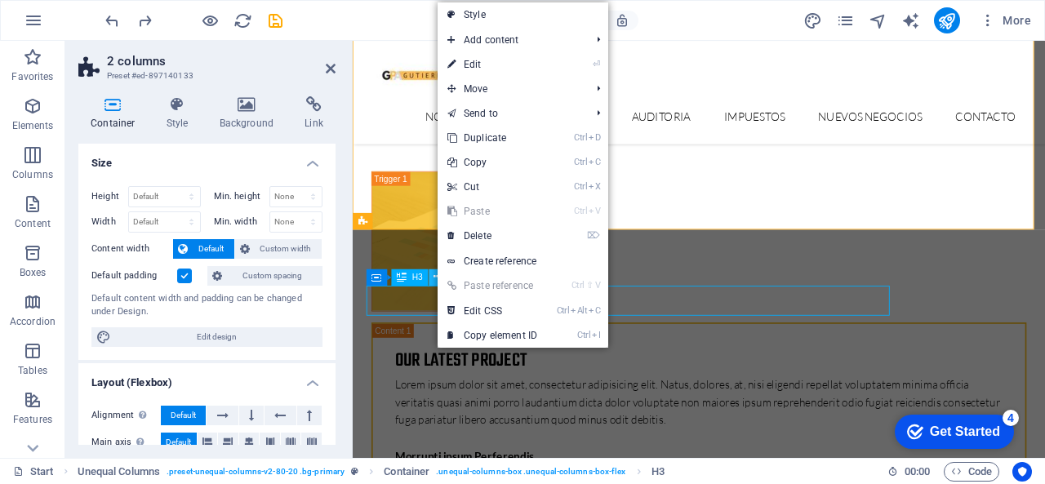
scroll to position [4775, 0]
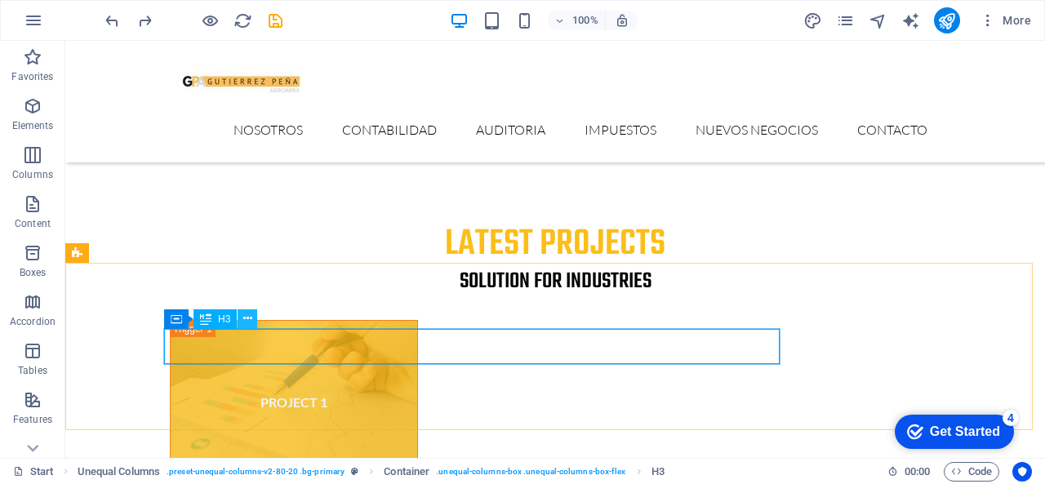
click at [243, 323] on icon at bounding box center [247, 318] width 9 height 17
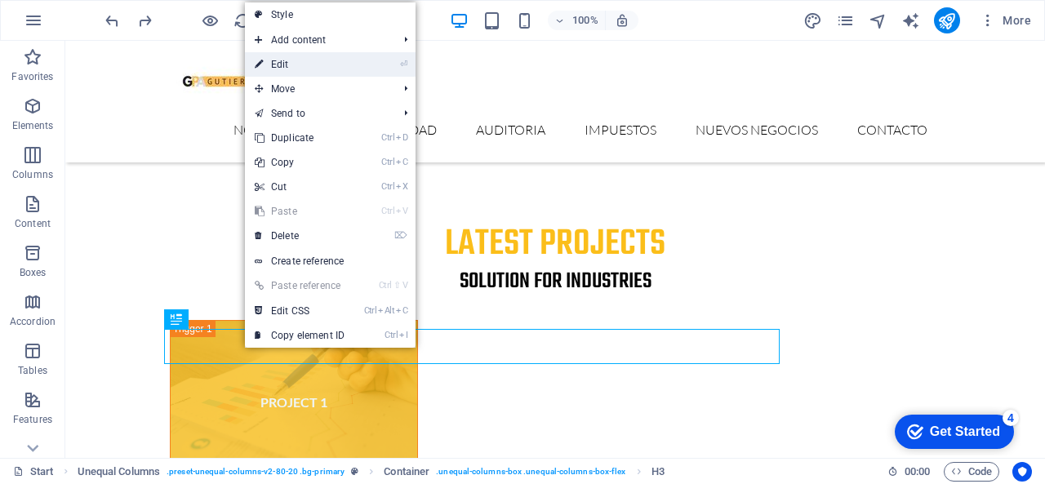
click at [294, 63] on link "⏎ Edit" at bounding box center [299, 64] width 109 height 25
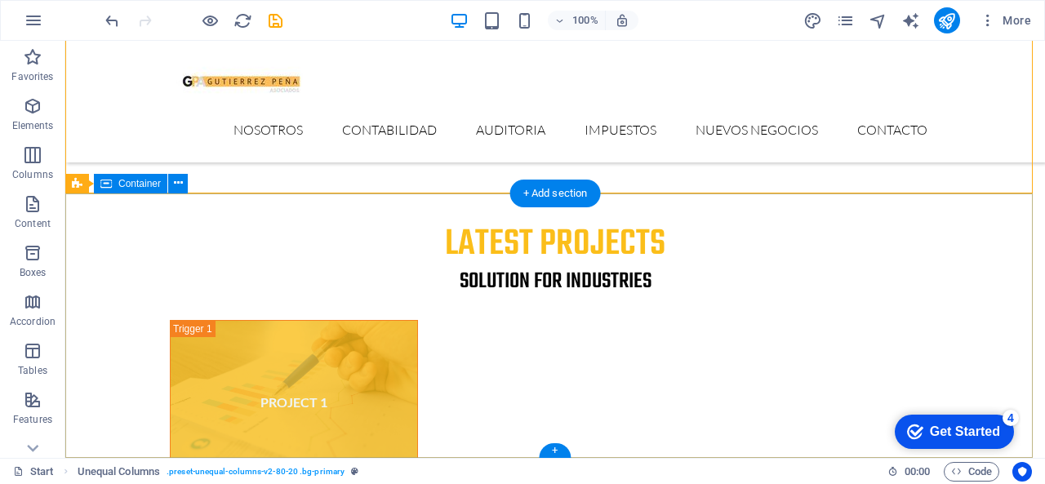
scroll to position [5012, 0]
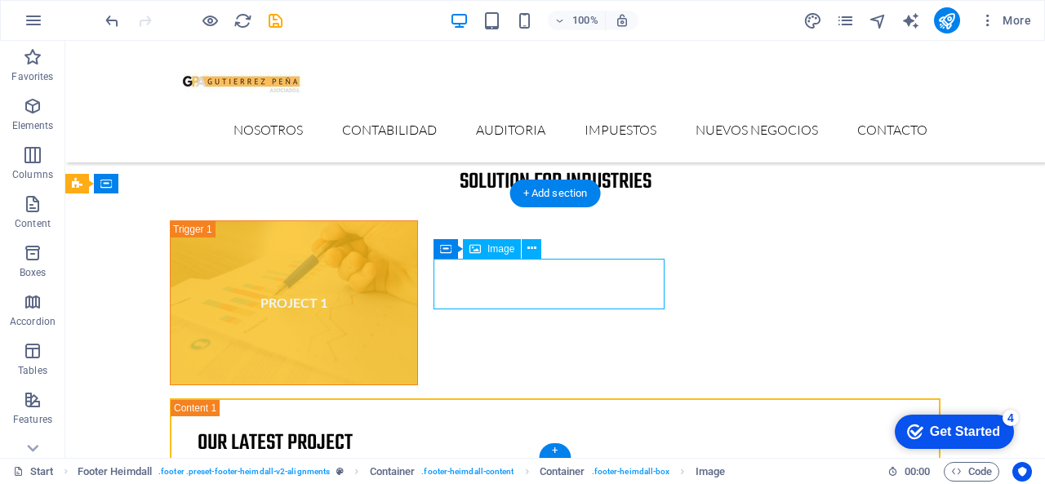
select select "px"
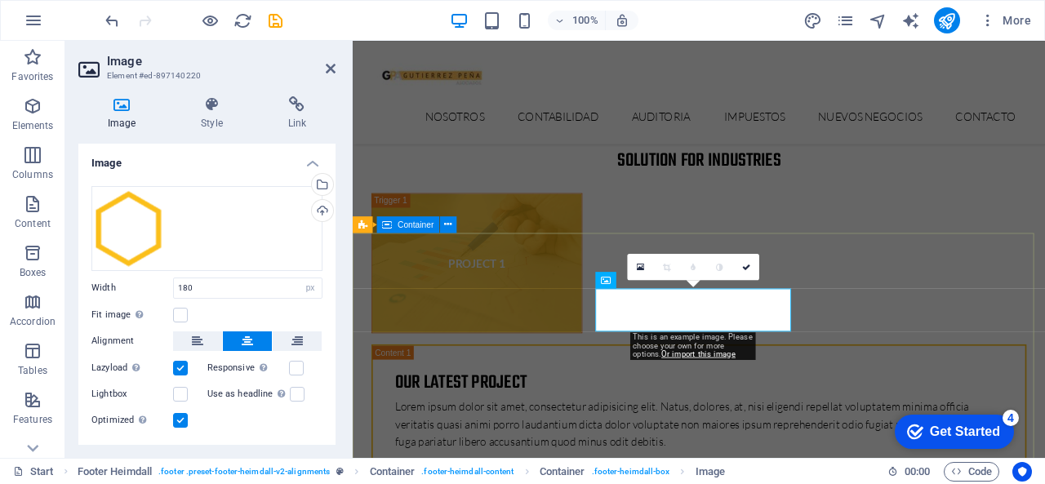
scroll to position [5064, 0]
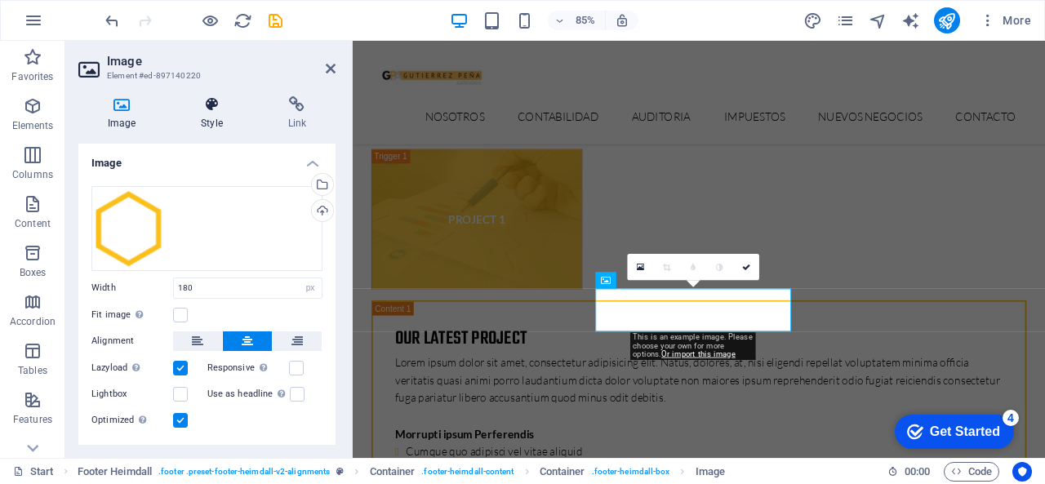
click at [214, 114] on h4 "Style" at bounding box center [215, 113] width 87 height 34
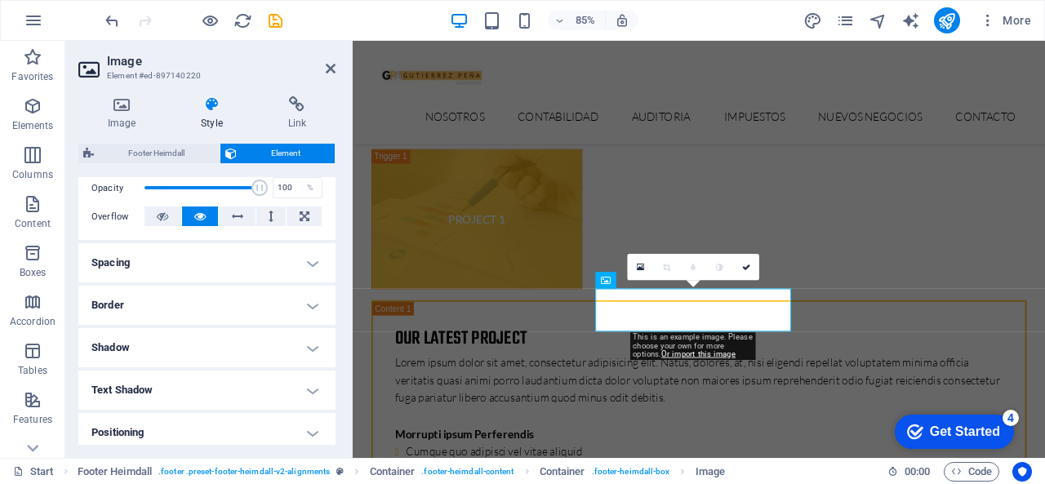
scroll to position [421, 0]
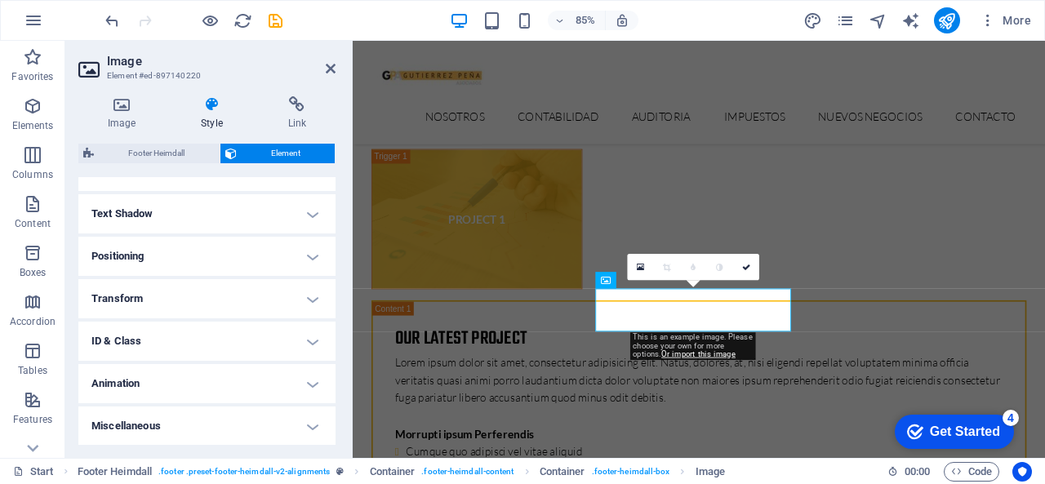
click at [147, 214] on h4 "Text Shadow" at bounding box center [206, 213] width 257 height 39
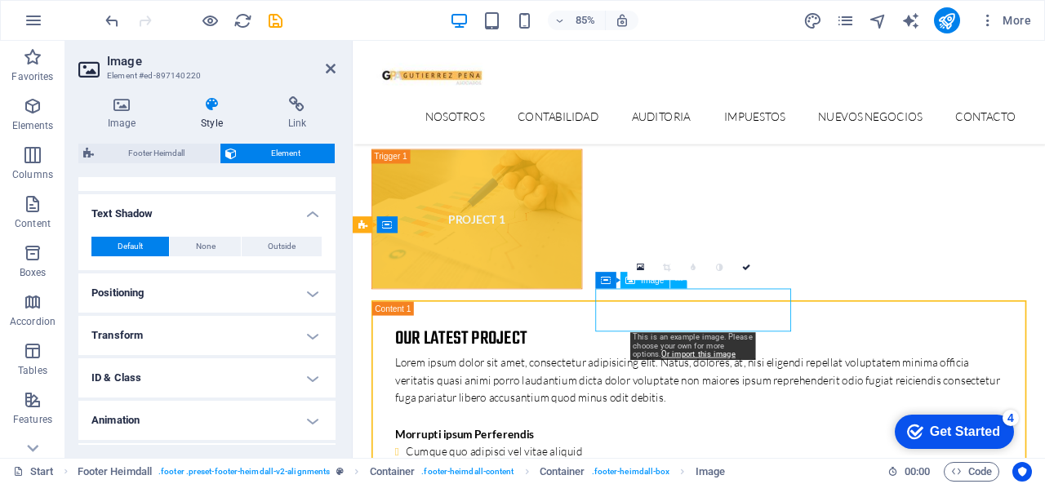
click at [743, 274] on link at bounding box center [746, 267] width 26 height 26
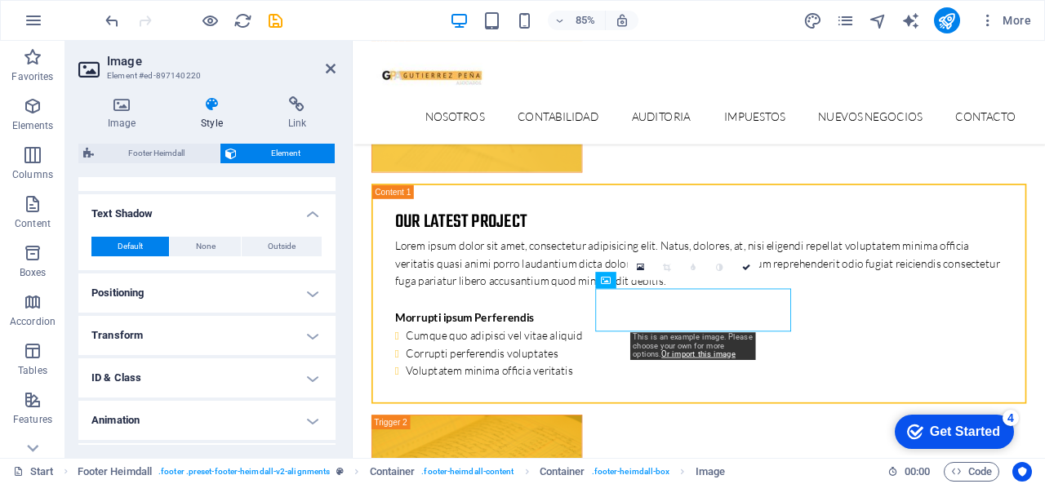
scroll to position [5012, 0]
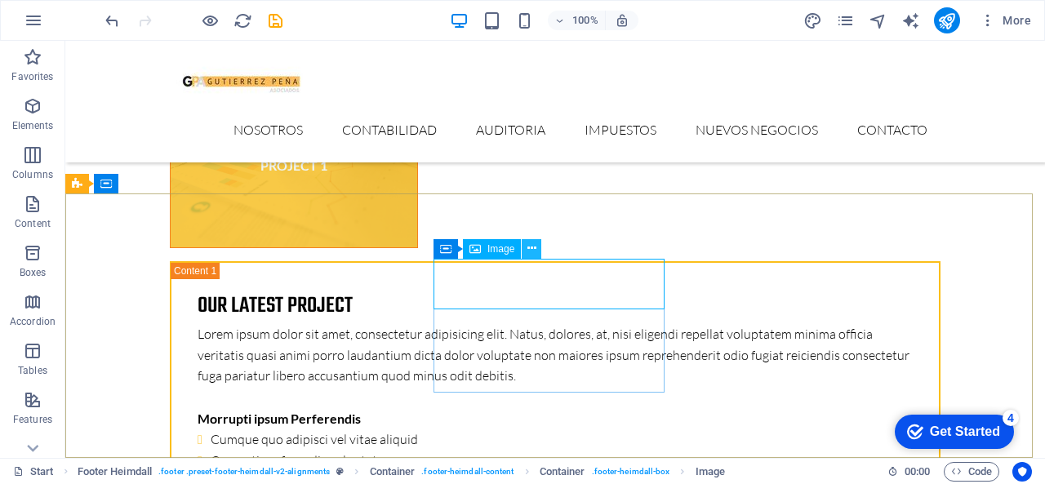
click at [537, 252] on button at bounding box center [532, 249] width 20 height 20
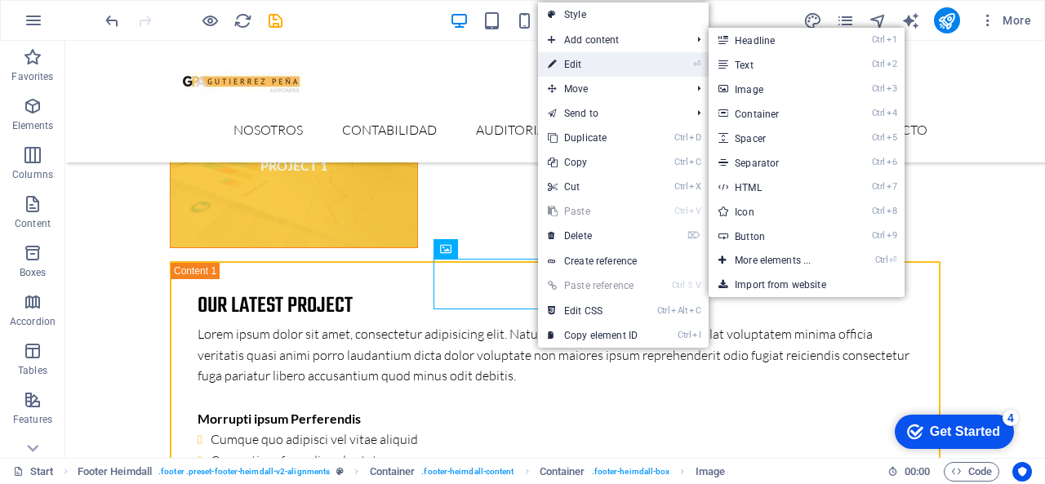
click at [591, 68] on link "⏎ Edit" at bounding box center [592, 64] width 109 height 25
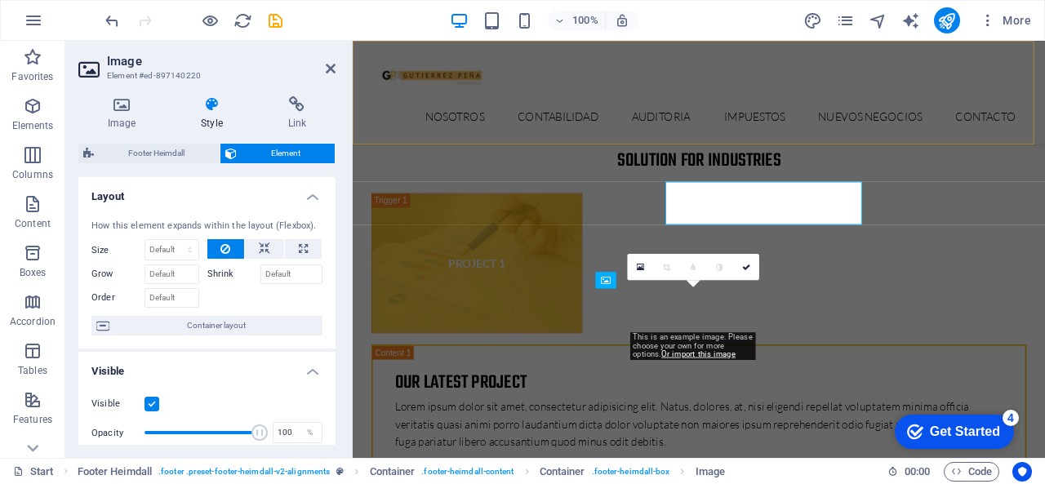
scroll to position [5064, 0]
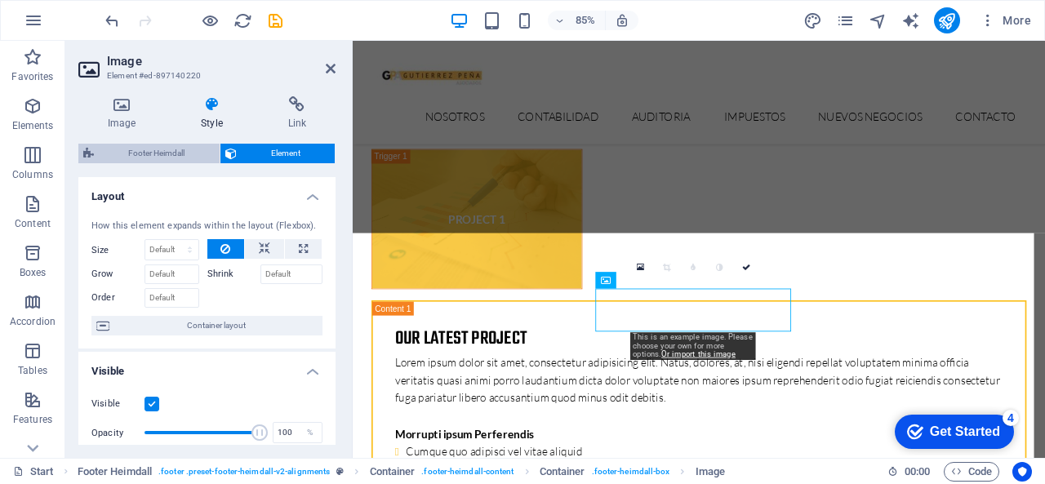
click at [134, 145] on span "Footer Heimdall" at bounding box center [157, 154] width 116 height 20
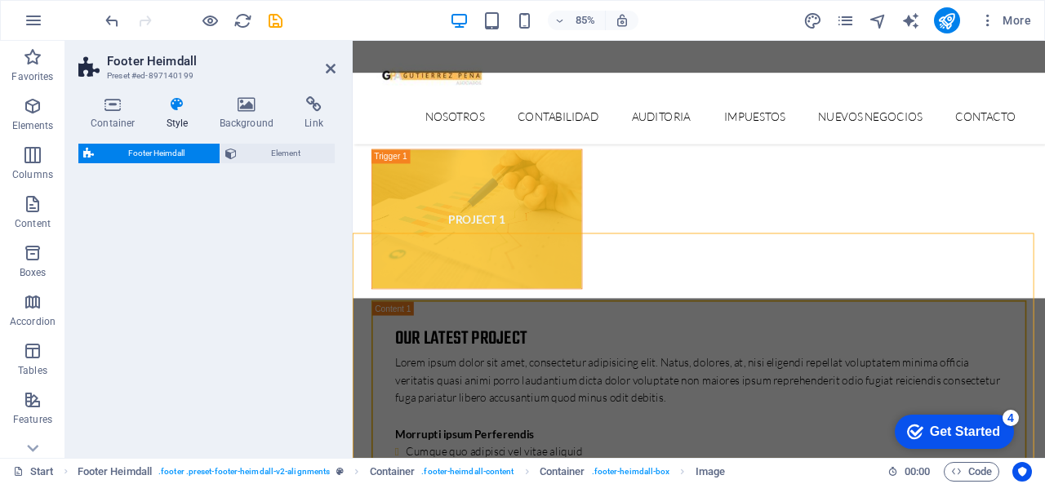
select select "rem"
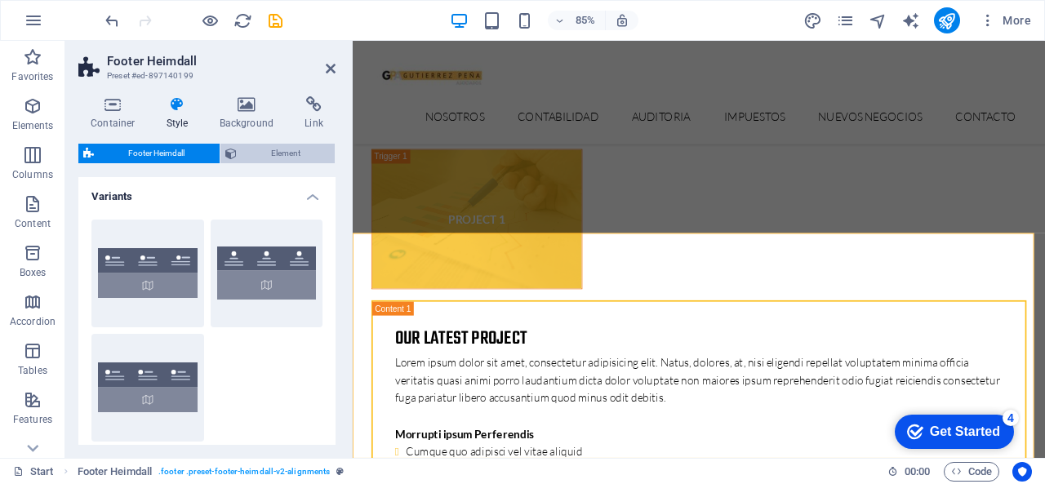
click at [274, 156] on span "Element" at bounding box center [286, 154] width 89 height 20
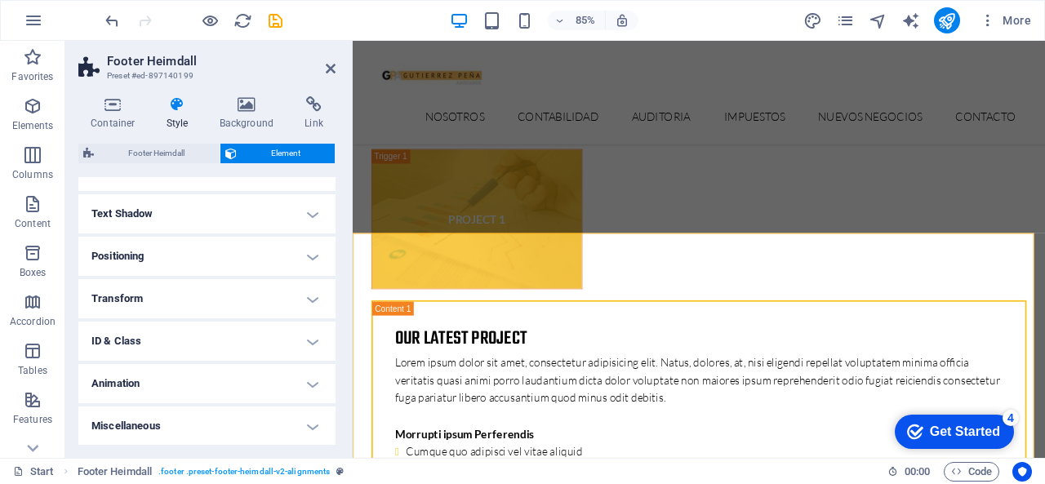
scroll to position [0, 0]
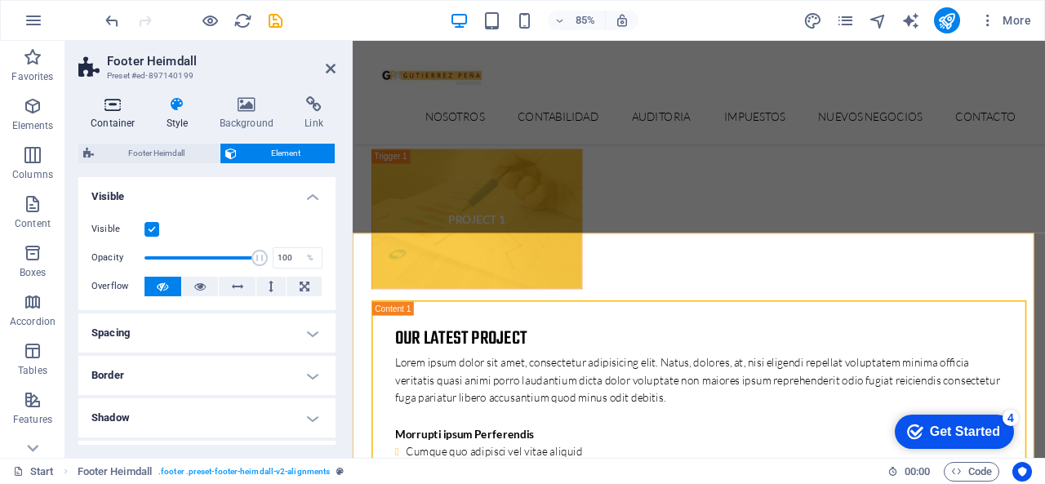
click at [105, 114] on h4 "Container" at bounding box center [116, 113] width 76 height 34
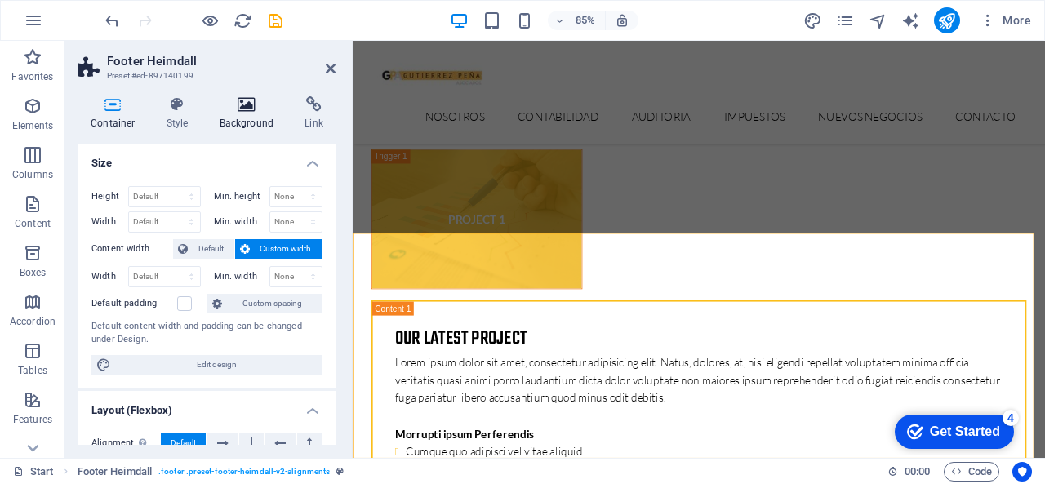
click at [260, 124] on h4 "Background" at bounding box center [250, 113] width 86 height 34
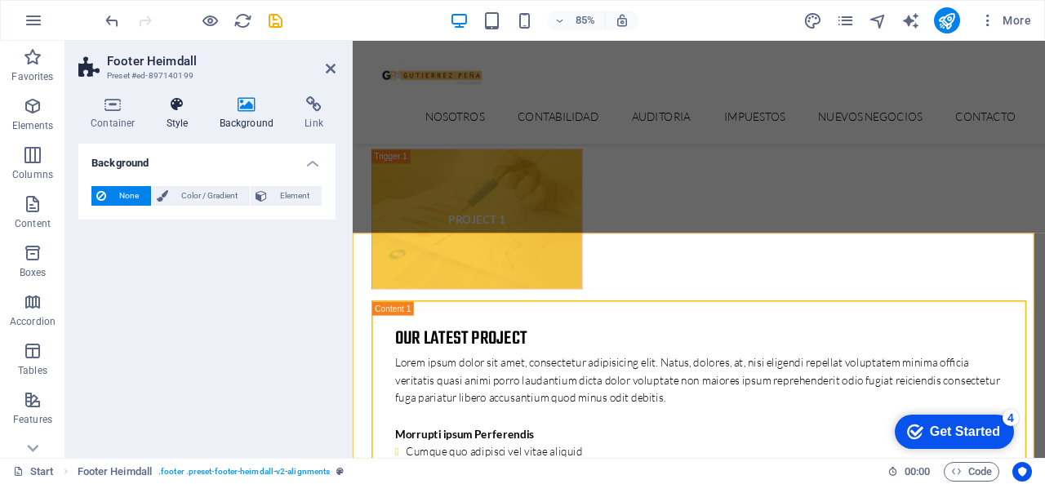
click at [167, 97] on icon at bounding box center [177, 104] width 47 height 16
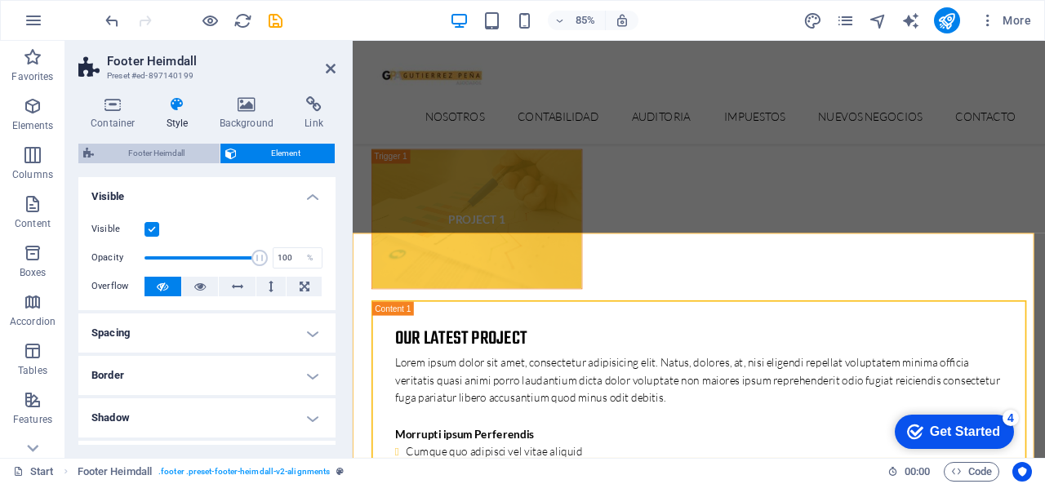
click at [139, 149] on span "Footer Heimdall" at bounding box center [157, 154] width 116 height 20
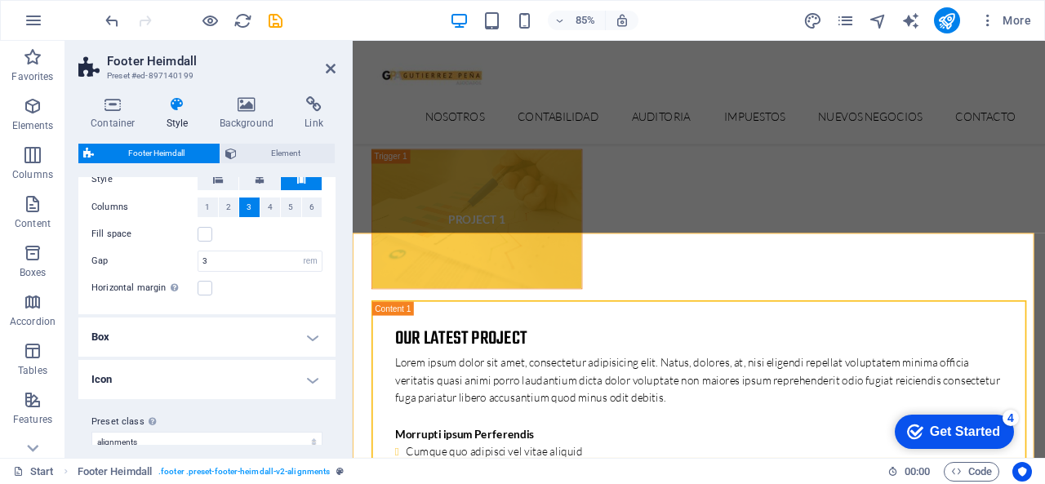
scroll to position [379, 0]
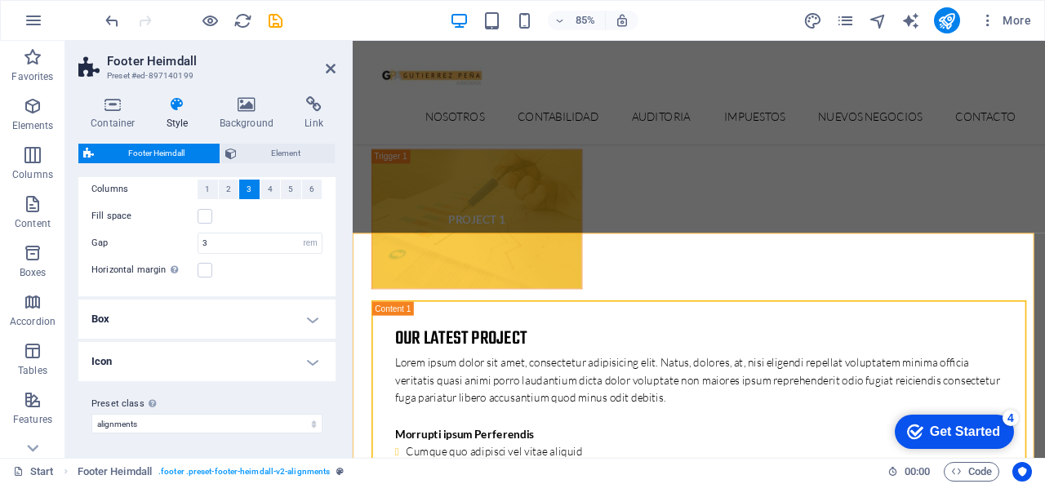
click at [127, 320] on h4 "Box" at bounding box center [206, 319] width 257 height 39
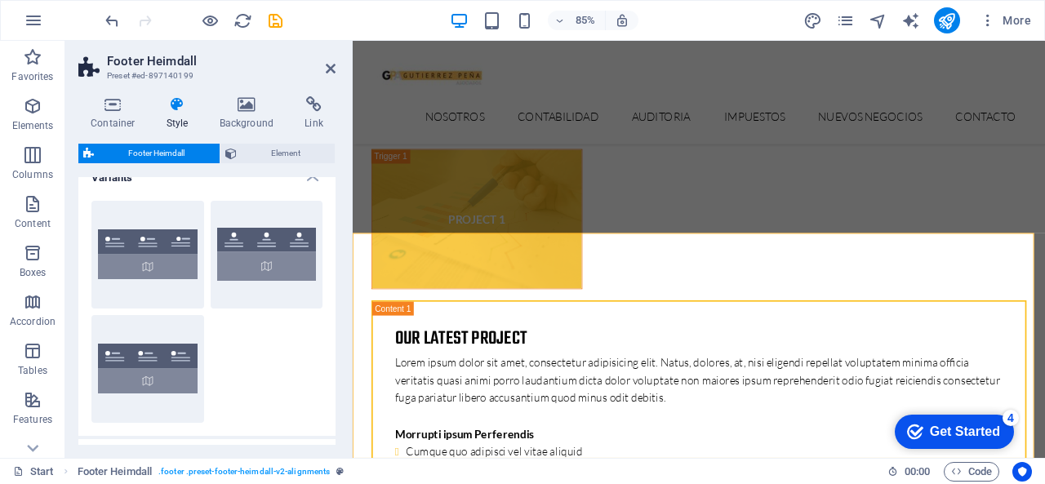
scroll to position [0, 0]
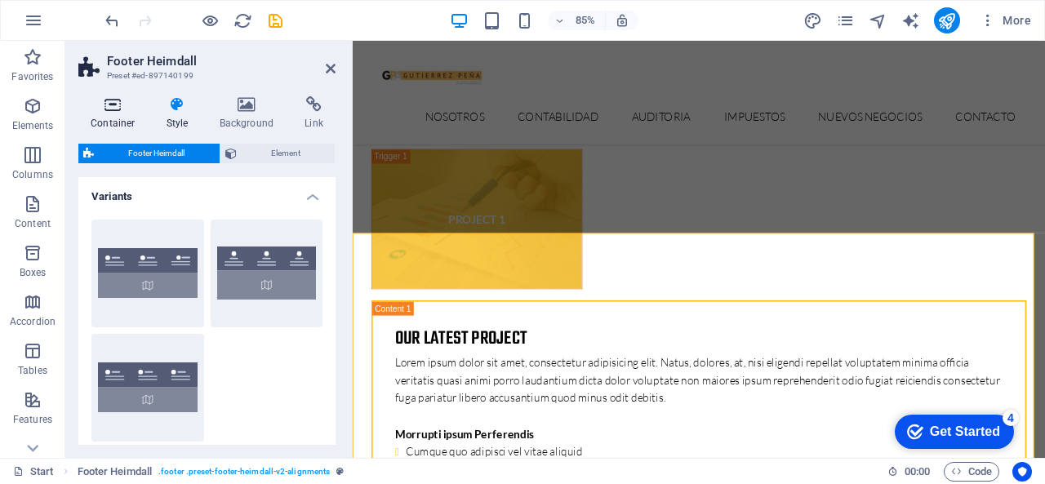
click at [108, 118] on h4 "Container" at bounding box center [116, 113] width 76 height 34
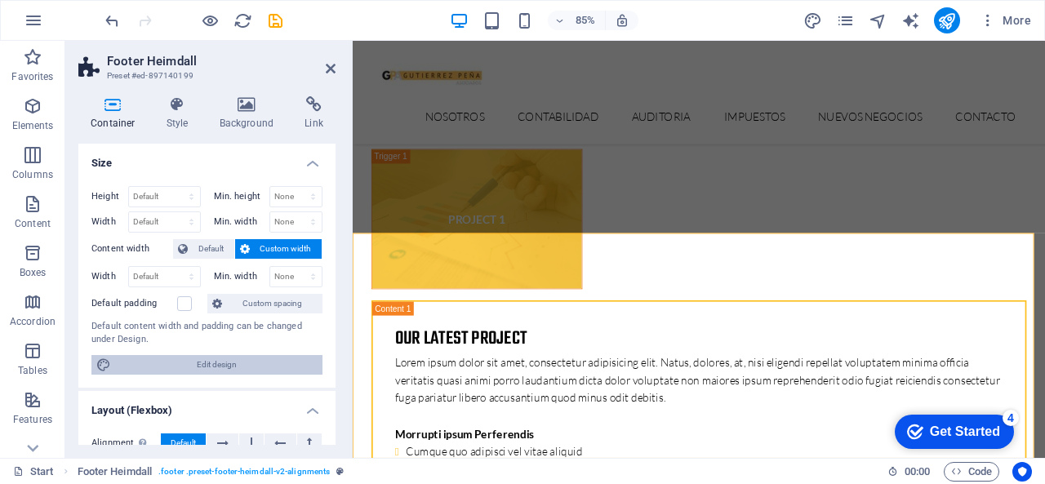
click at [175, 366] on span "Edit design" at bounding box center [217, 365] width 202 height 20
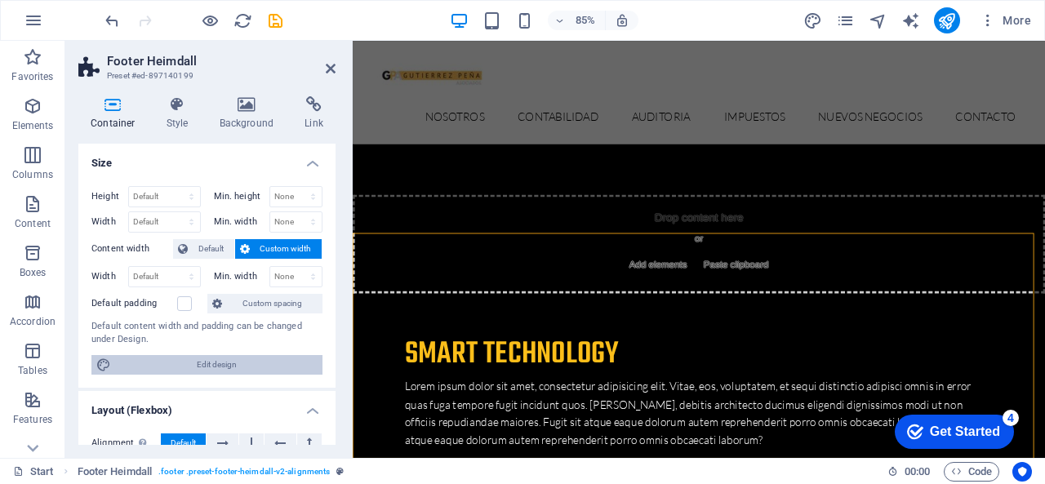
select select "px"
select select "300"
select select "px"
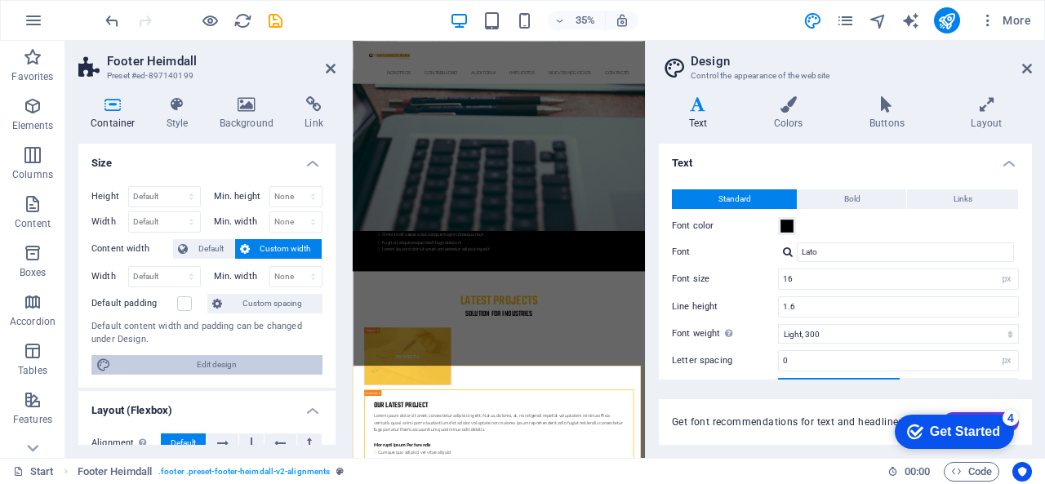
click at [1027, 71] on icon at bounding box center [1028, 68] width 10 height 13
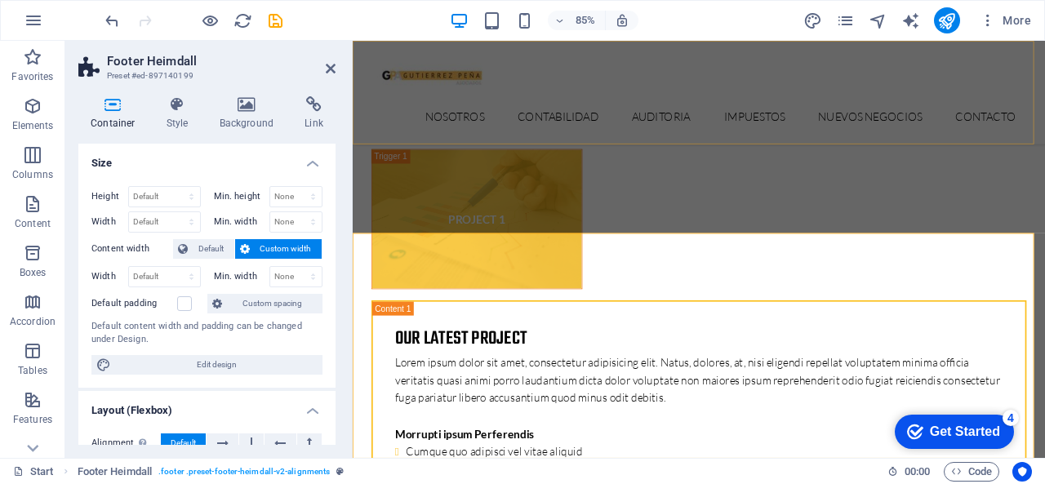
click at [880, 72] on div "Nosotros Contabilidad Auditoria Impuestos Nuevos Negocios Contacto" at bounding box center [760, 102] width 815 height 122
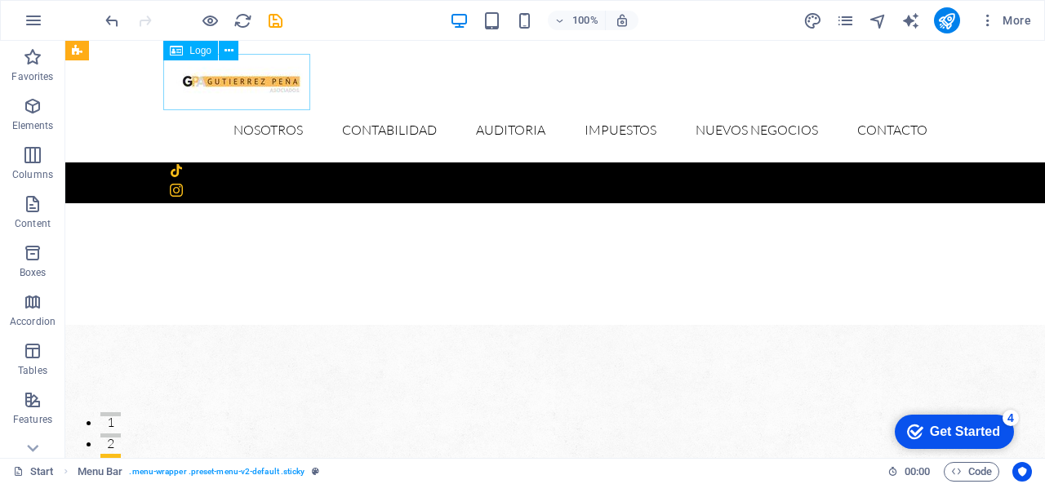
click at [188, 51] on div "Logo" at bounding box center [190, 51] width 55 height 20
click at [233, 53] on icon at bounding box center [229, 50] width 9 height 17
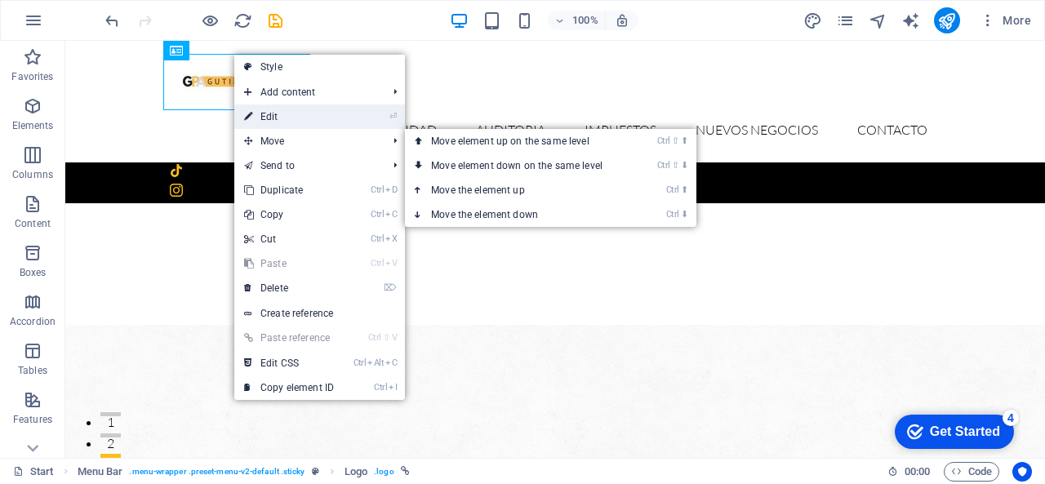
click at [278, 118] on link "⏎ Edit" at bounding box center [288, 117] width 109 height 25
select select "px"
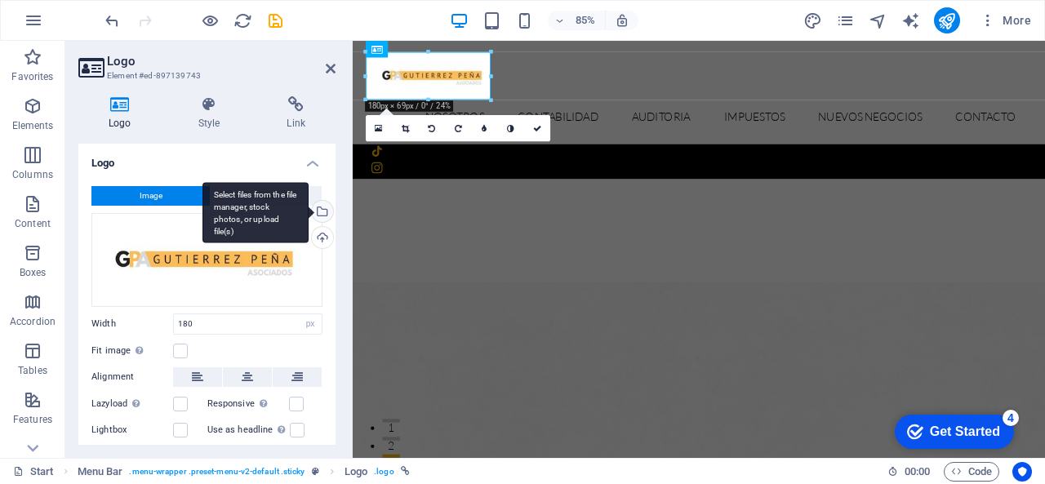
click at [319, 211] on div "Select files from the file manager, stock photos, or upload file(s)" at bounding box center [321, 213] width 25 height 25
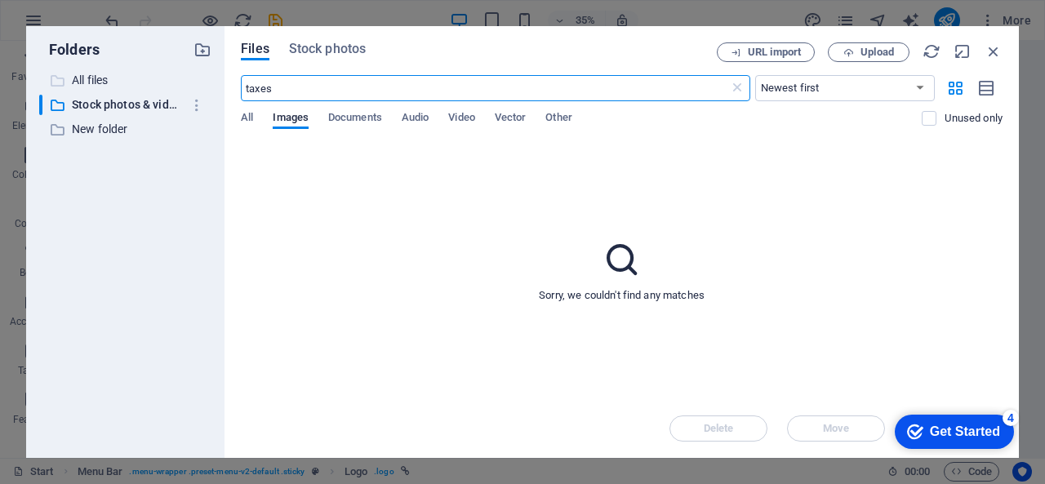
click at [103, 80] on p "All files" at bounding box center [126, 80] width 109 height 19
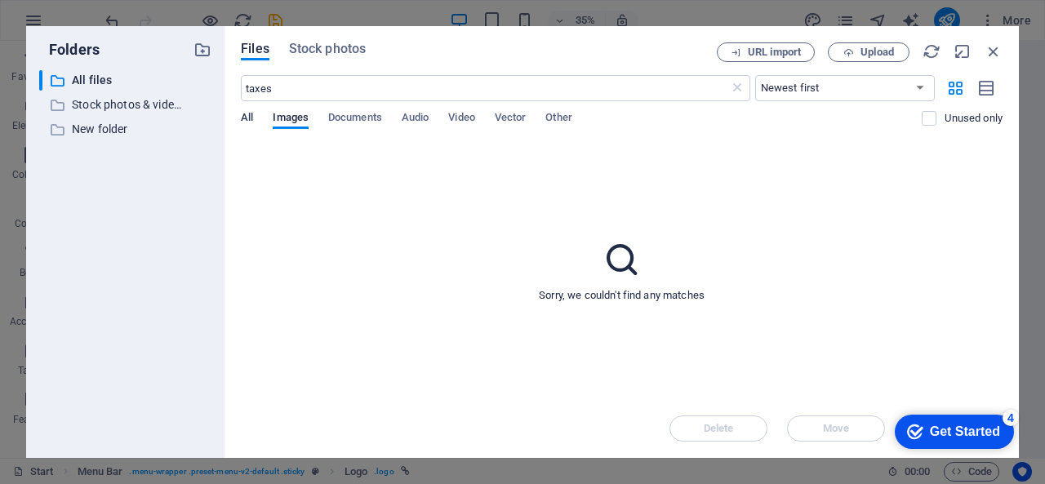
click at [252, 120] on span "All" at bounding box center [247, 119] width 12 height 23
click at [729, 84] on icon at bounding box center [737, 88] width 16 height 16
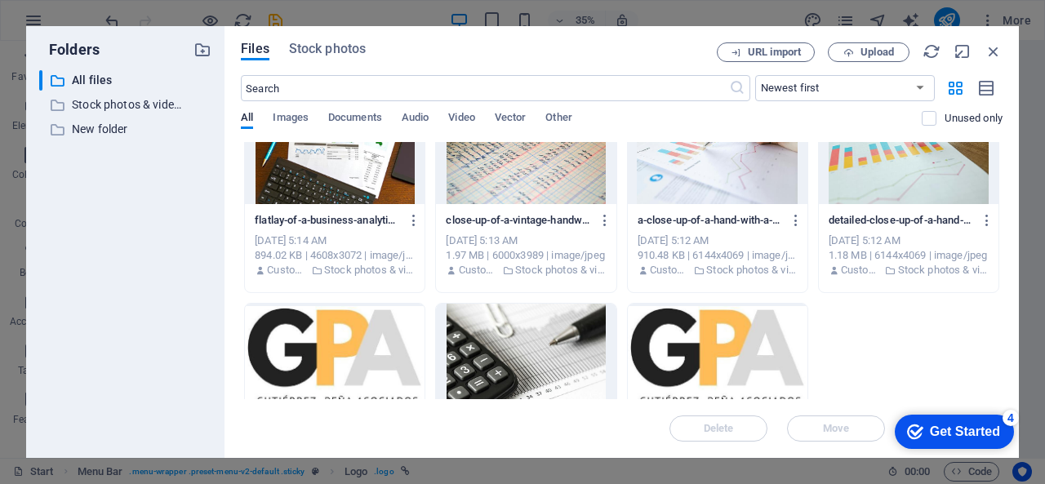
scroll to position [327, 0]
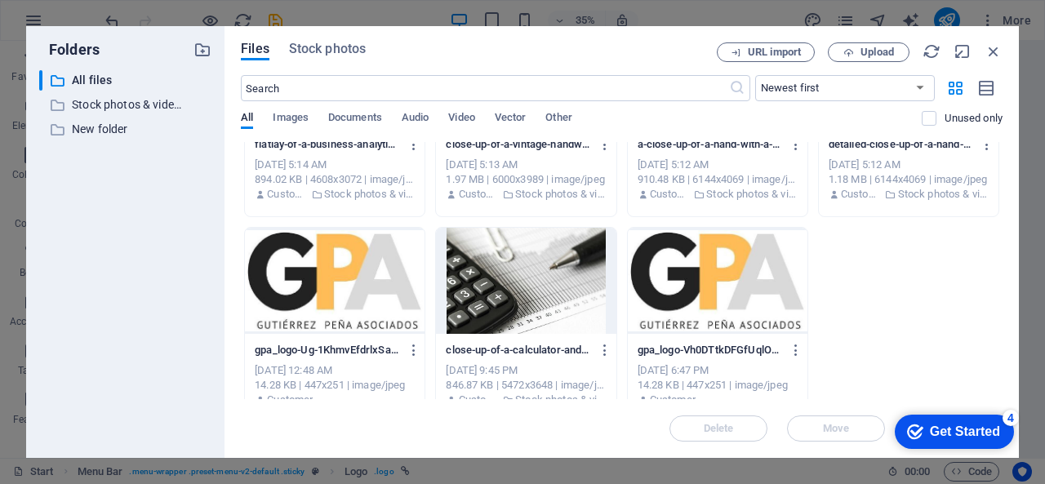
click at [350, 276] on div at bounding box center [335, 281] width 180 height 106
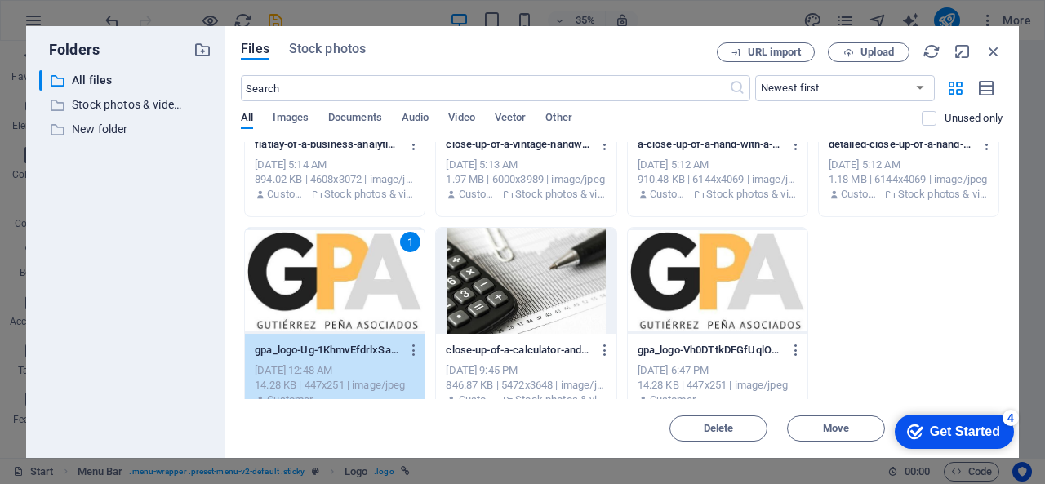
click at [387, 270] on div "1" at bounding box center [335, 281] width 180 height 106
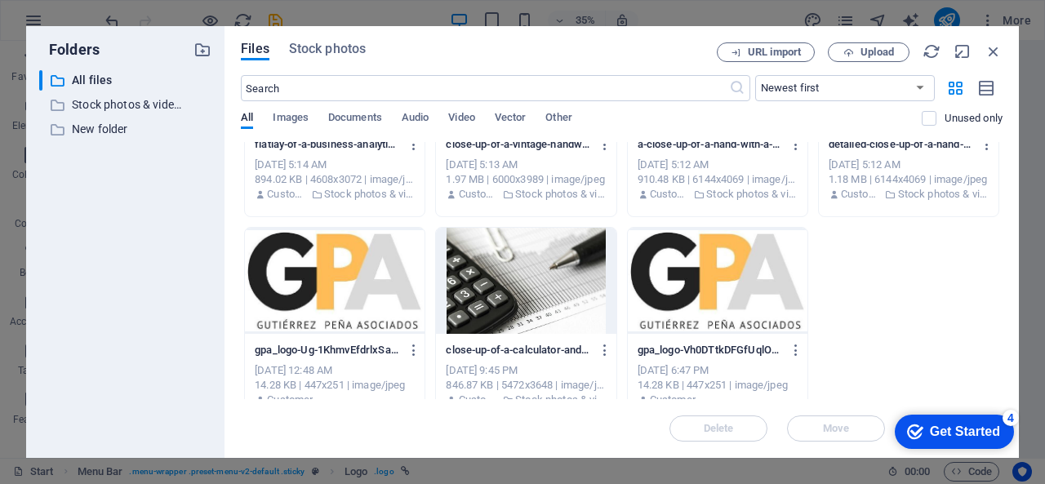
click at [387, 270] on div at bounding box center [335, 281] width 180 height 106
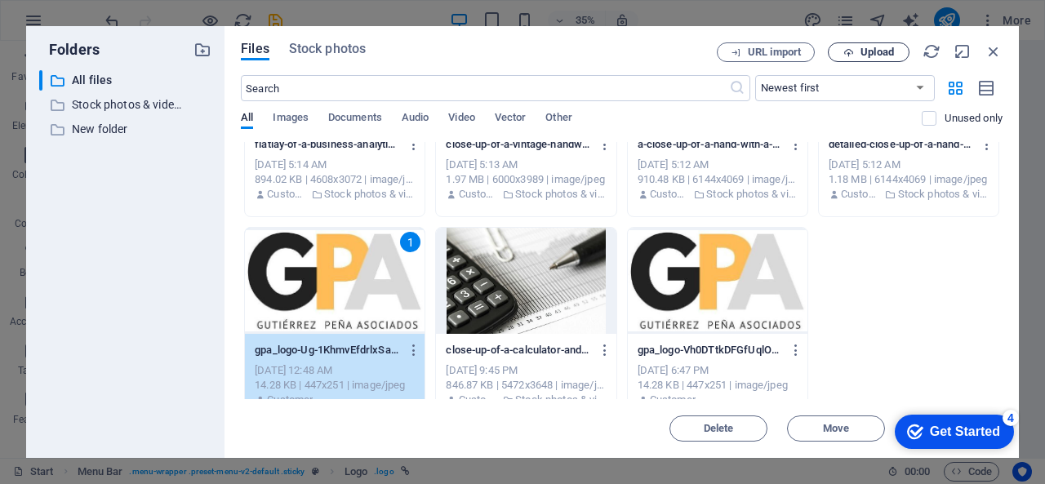
click at [889, 51] on span "Upload" at bounding box center [877, 52] width 33 height 10
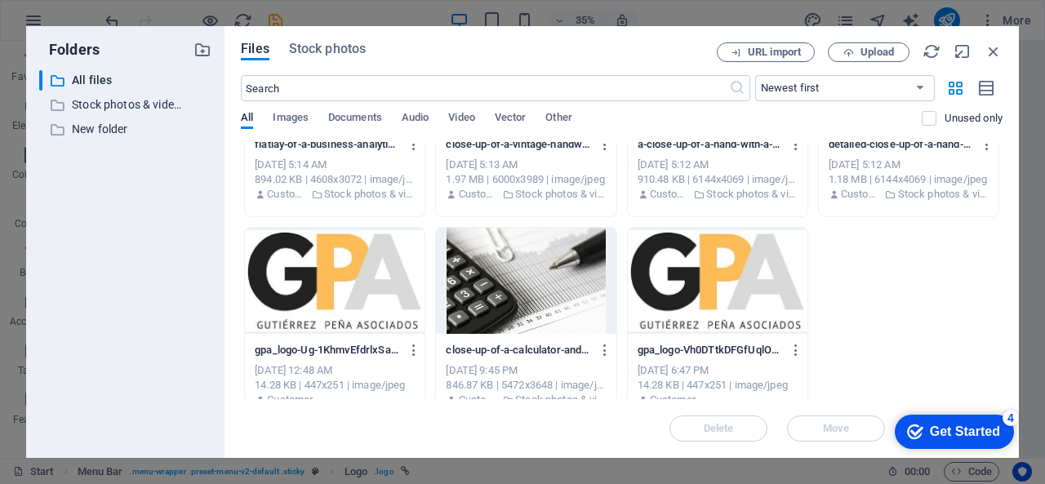
click at [337, 267] on div at bounding box center [335, 281] width 180 height 106
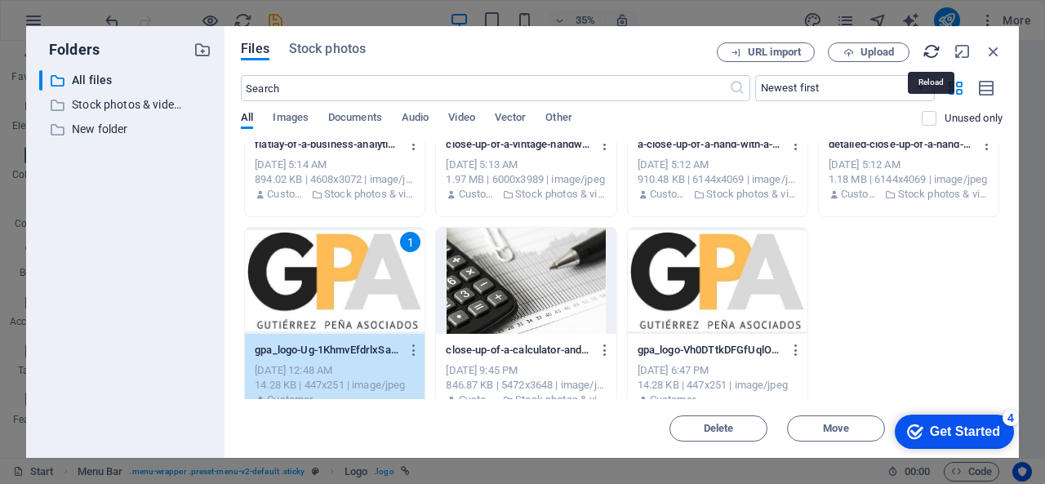
click at [935, 56] on icon "button" at bounding box center [932, 51] width 18 height 18
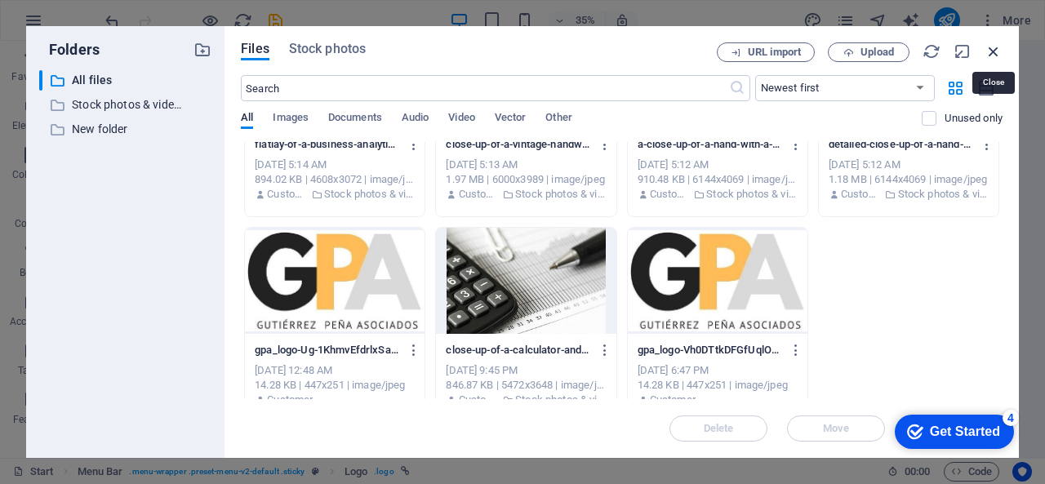
click at [997, 50] on icon "button" at bounding box center [994, 51] width 18 height 18
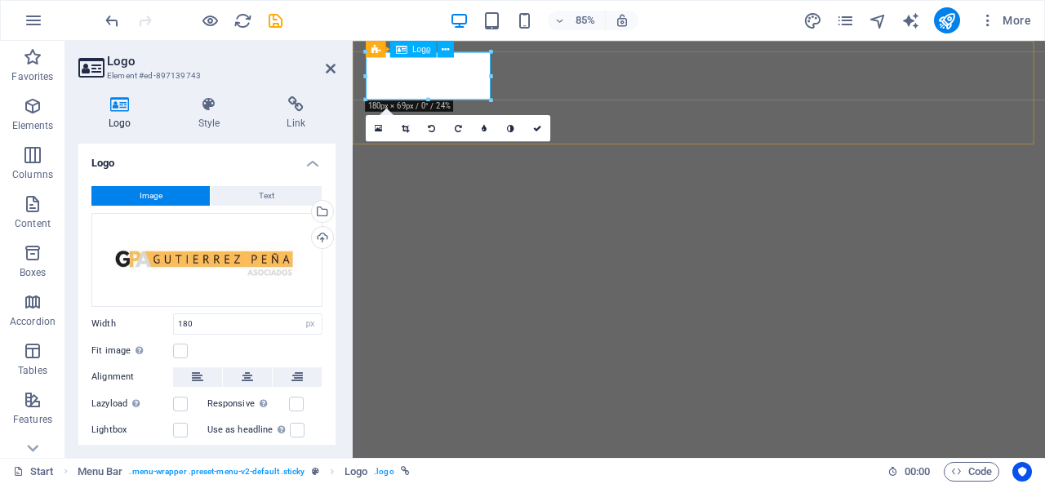
select select "px"
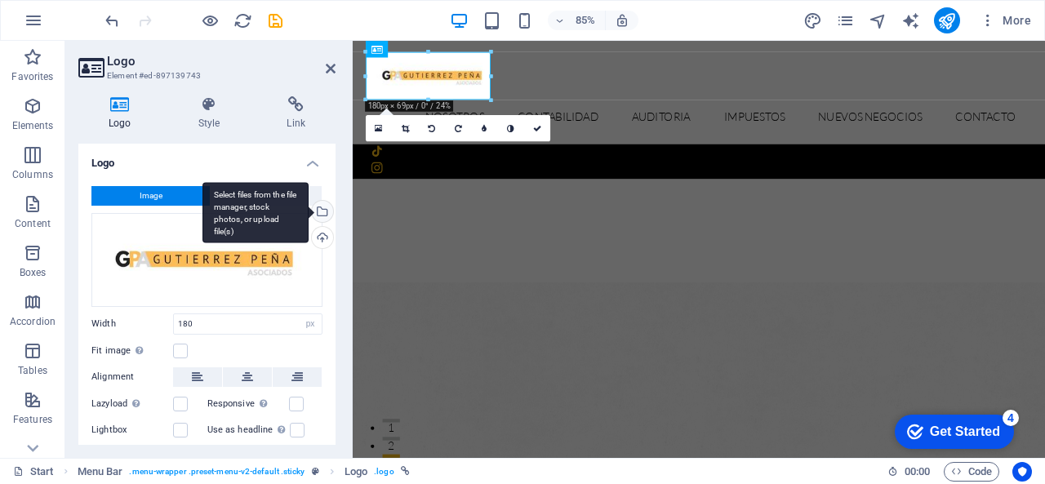
click at [319, 207] on div "Select files from the file manager, stock photos, or upload file(s)" at bounding box center [321, 213] width 25 height 25
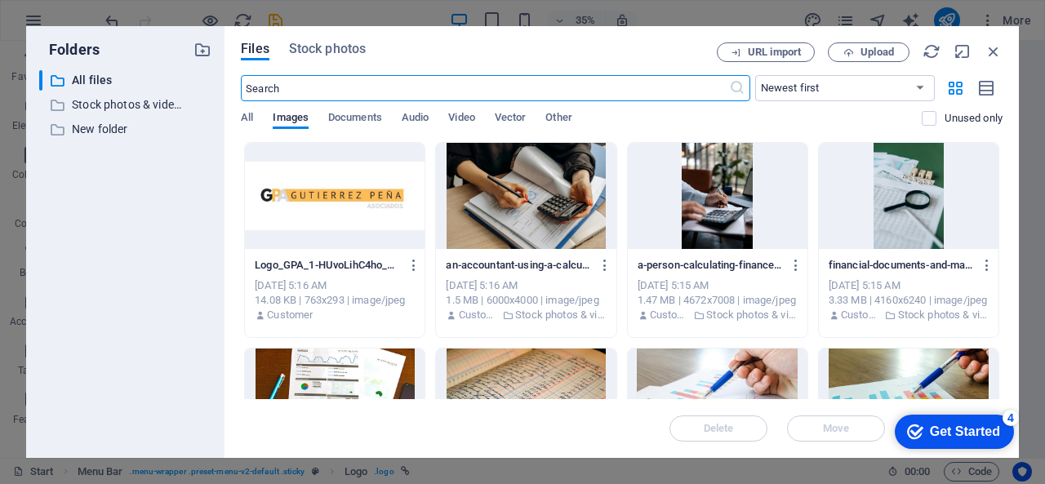
scroll to position [350, 0]
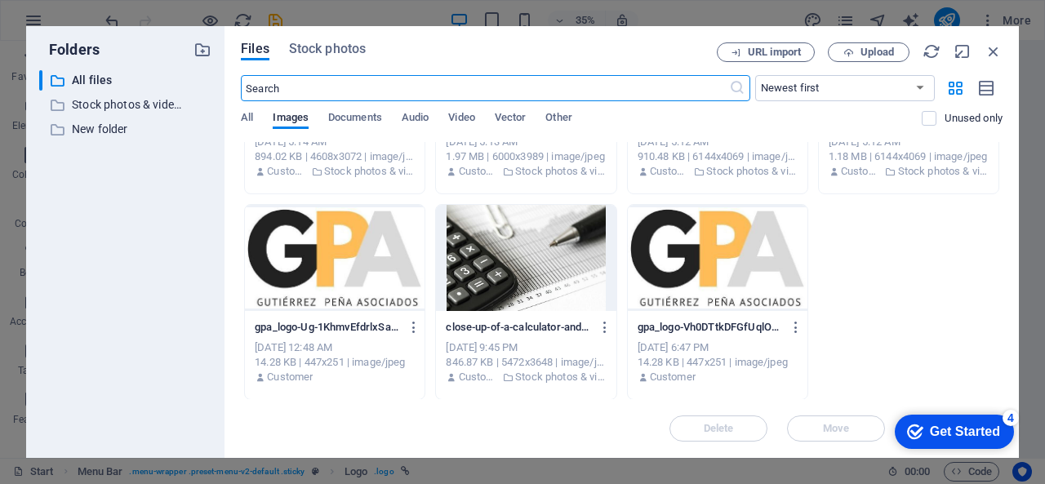
click at [376, 247] on div at bounding box center [335, 258] width 180 height 106
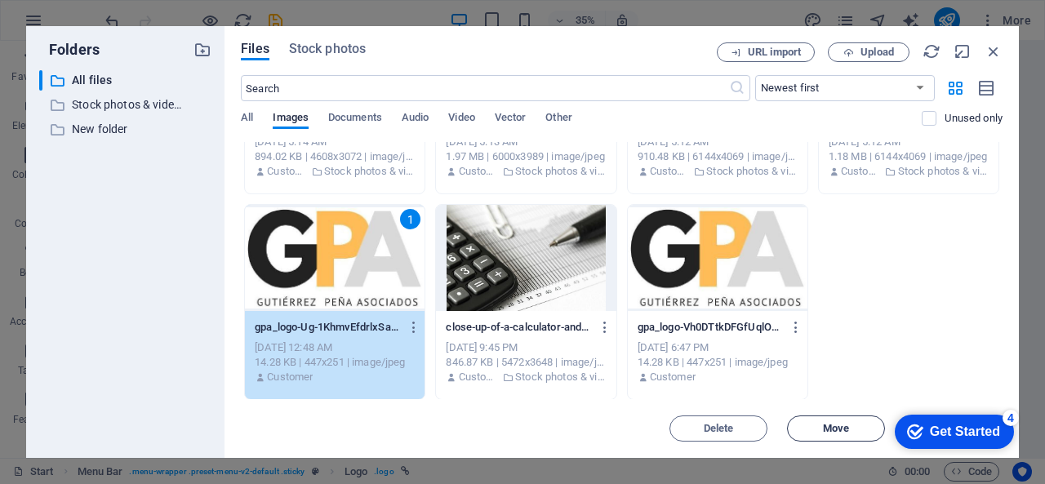
click at [832, 428] on span "Move" at bounding box center [836, 429] width 26 height 10
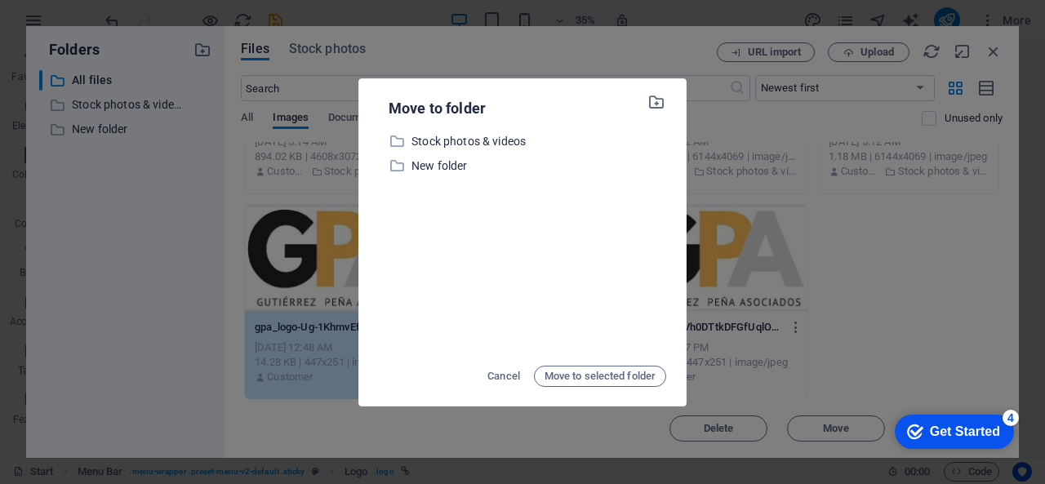
click at [739, 226] on div "Move to folder ​ Stock photos & videos Stock photos & videos ​ New folder New f…" at bounding box center [522, 242] width 1045 height 484
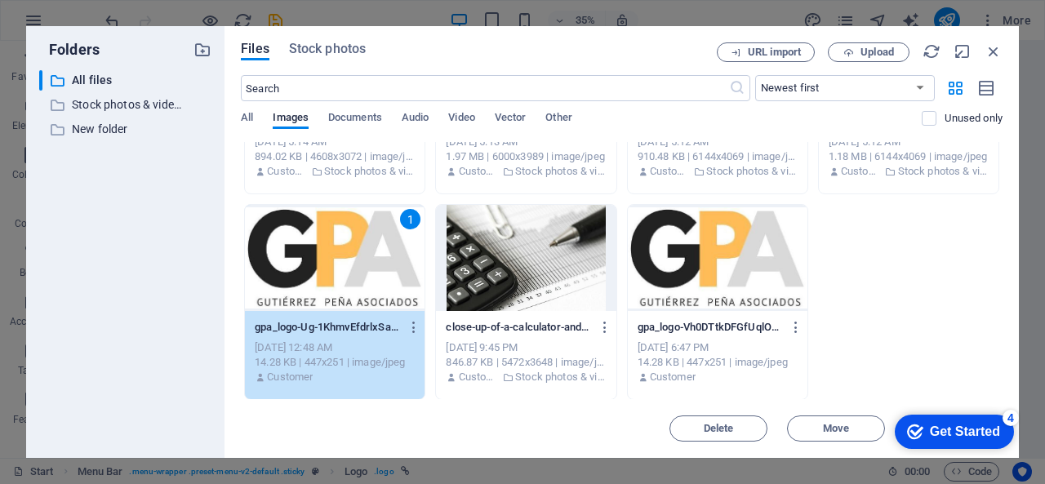
click at [396, 261] on div "1" at bounding box center [335, 258] width 180 height 106
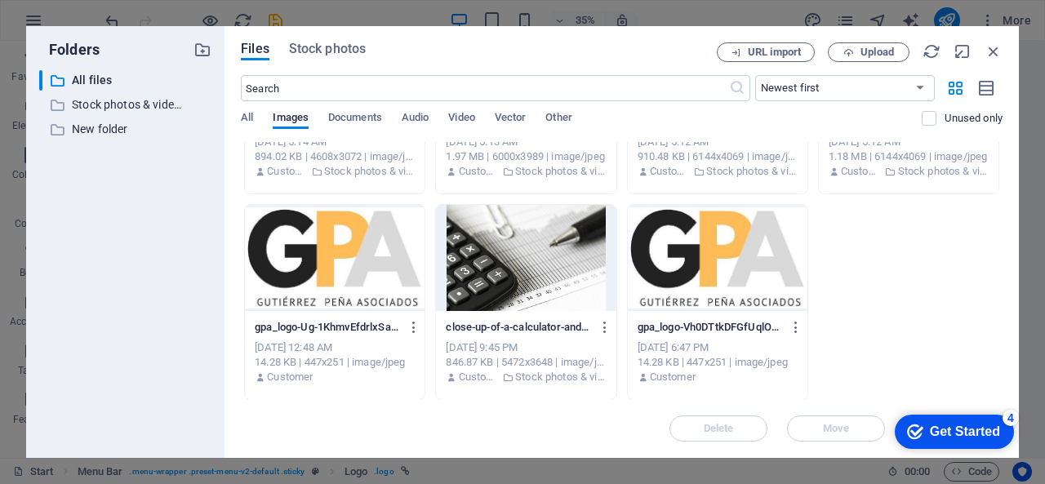
click at [396, 261] on div at bounding box center [335, 258] width 180 height 106
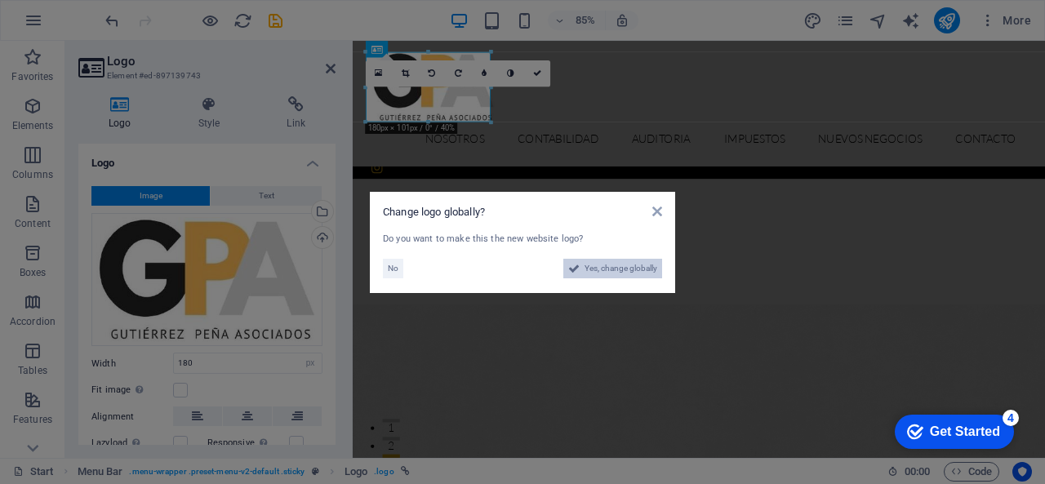
click at [621, 269] on span "Yes, change globally" at bounding box center [621, 269] width 73 height 20
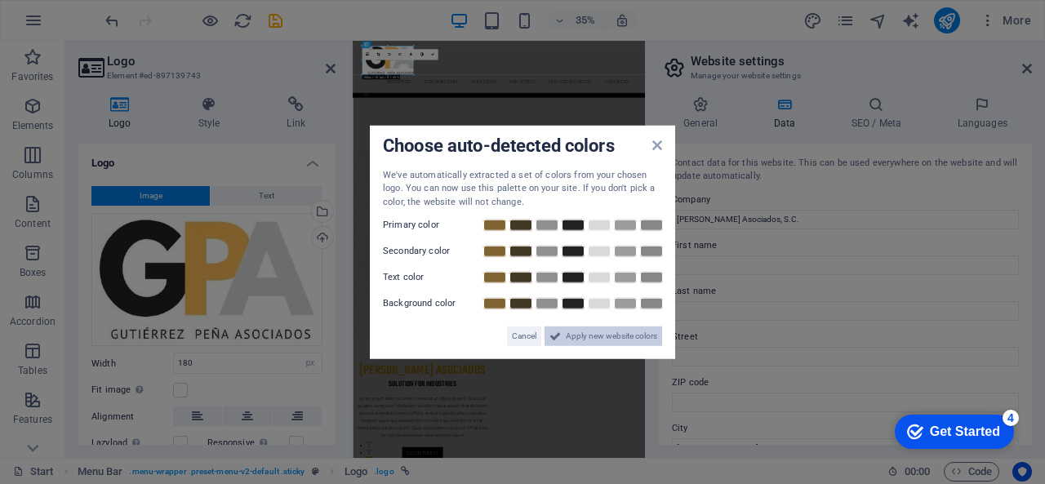
click at [586, 334] on span "Apply new website colors" at bounding box center [611, 337] width 91 height 20
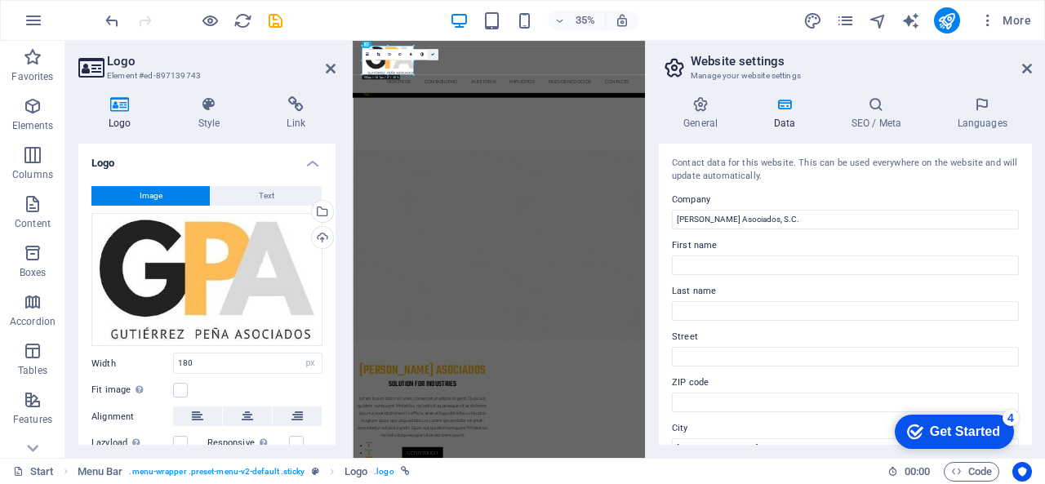
click at [435, 55] on link at bounding box center [432, 54] width 11 height 11
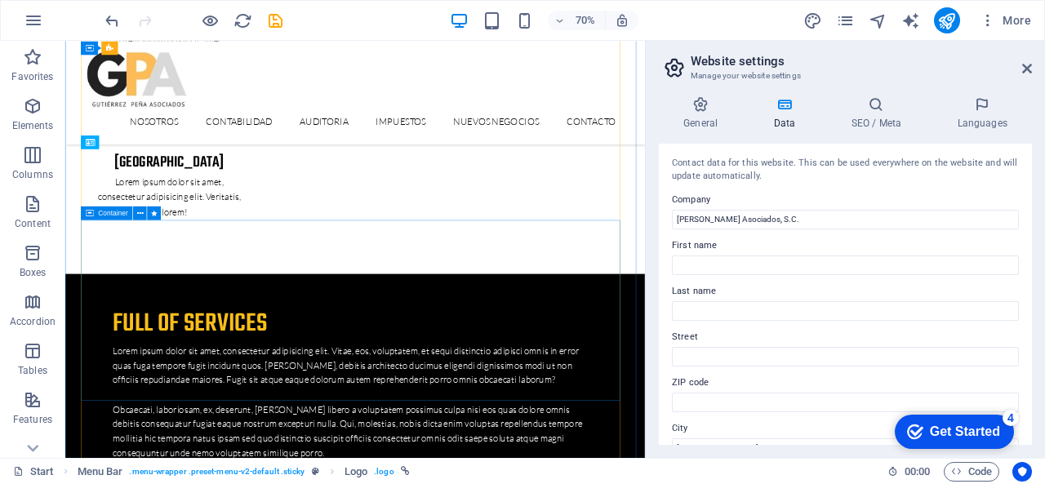
scroll to position [2532, 0]
